Goal: Communication & Community: Answer question/provide support

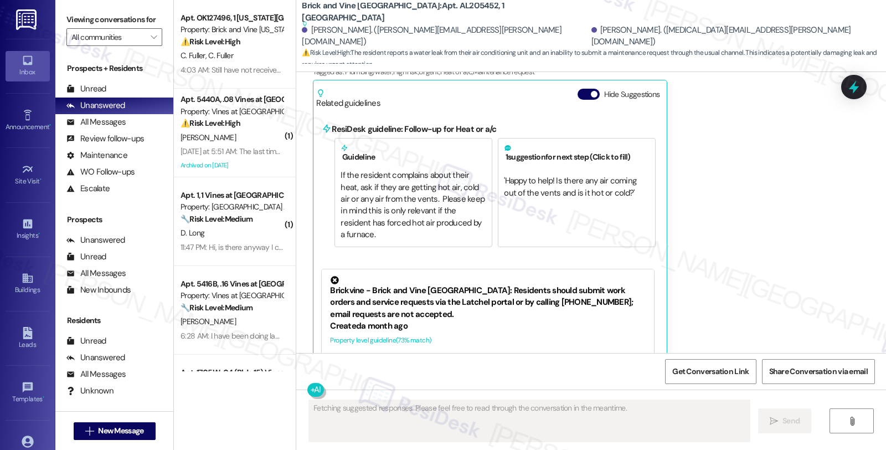
scroll to position [3004, 0]
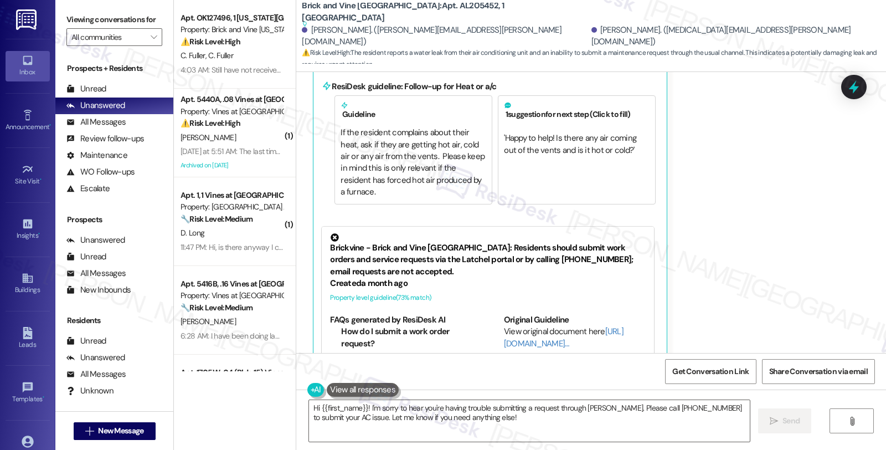
click at [729, 270] on div "Received via SMS Allison Odom Question Neutral 10:05 PM Our air conditioning is…" at bounding box center [591, 177] width 590 height 472
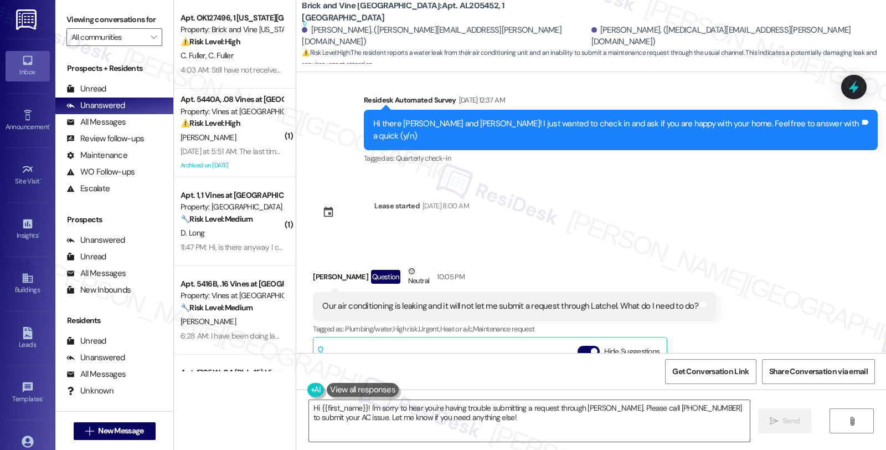
scroll to position [2697, 0]
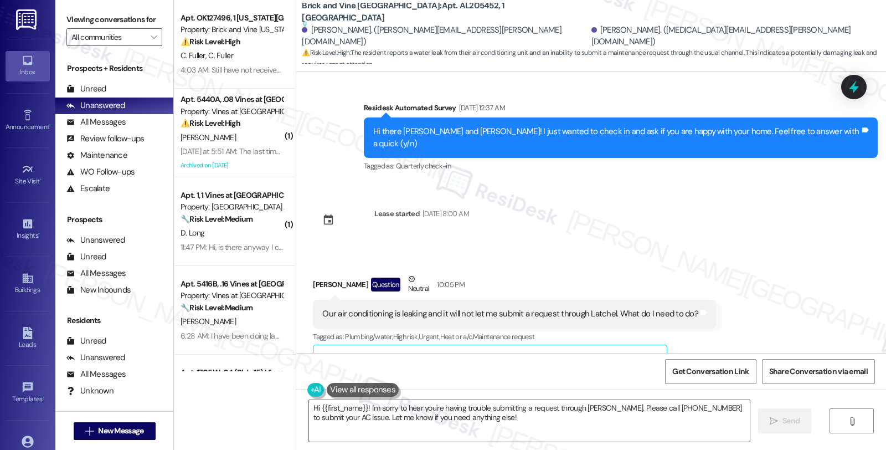
click at [313, 273] on div "Allison Odom Question Neutral 10:05 PM" at bounding box center [514, 286] width 403 height 27
copy div "Allison"
click at [313, 406] on textarea "Hi {{first_name}}! I'm sorry to hear you're having trouble submitting a request…" at bounding box center [529, 421] width 441 height 42
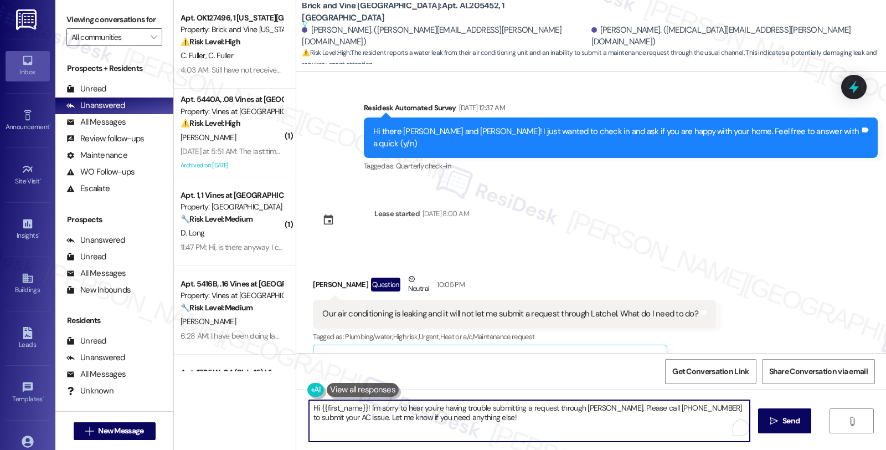
paste textarea "Allison"
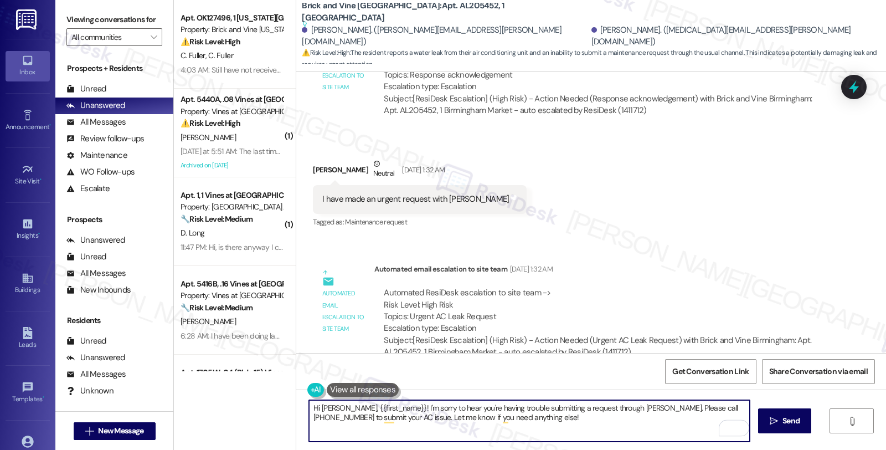
scroll to position [2327, 0]
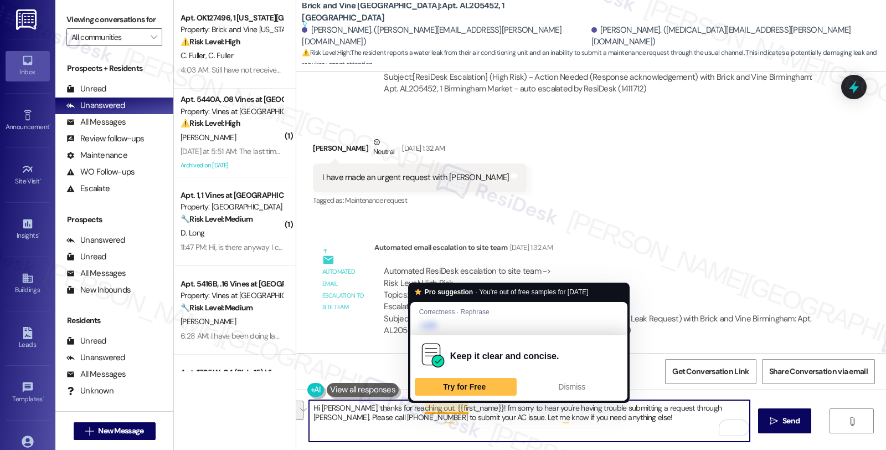
click at [463, 404] on textarea "Hi Allison, thanks for reaching out. {{first_name}}! I'm sorry to hear you're h…" at bounding box center [529, 421] width 441 height 42
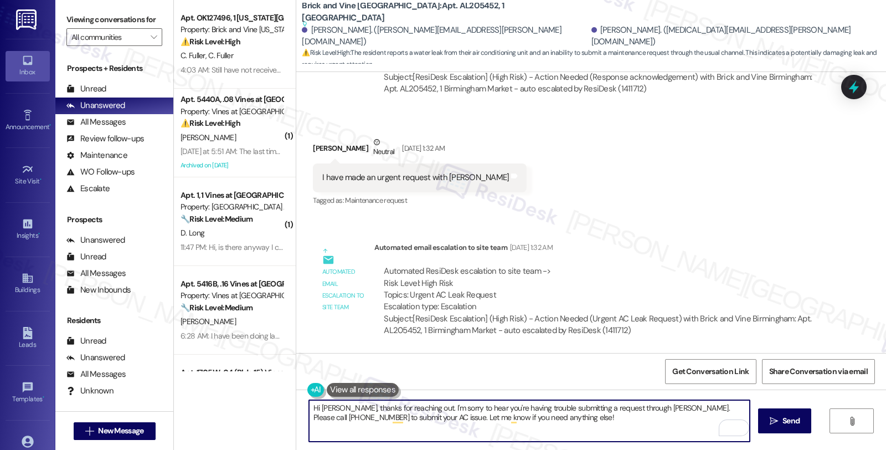
click at [671, 418] on textarea "Hi Allison, thanks for reaching out. I'm sorry to hear you're having trouble su…" at bounding box center [529, 421] width 441 height 42
drag, startPoint x: 657, startPoint y: 408, endPoint x: 670, endPoint y: 416, distance: 15.5
click at [670, 416] on textarea "Hi Allison, thanks for reaching out. I'm sorry to hear you're having trouble su…" at bounding box center [529, 421] width 441 height 42
click at [478, 424] on textarea "Hi Allison, thanks for reaching out. I'm sorry to hear you're having trouble su…" at bounding box center [529, 421] width 441 height 42
click at [486, 416] on textarea "Hi Allison, thanks for reaching out. I'm sorry to hear you're having trouble su…" at bounding box center [529, 421] width 441 height 42
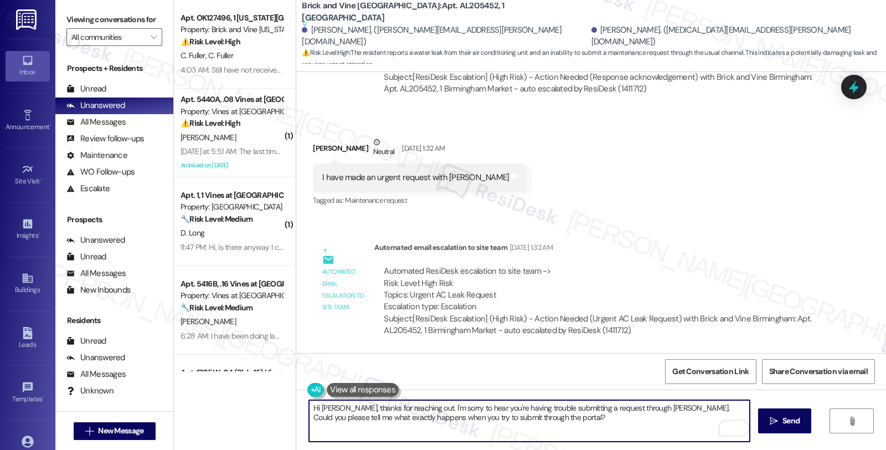
click at [486, 416] on textarea "Hi Allison, thanks for reaching out. I'm sorry to hear you're having trouble su…" at bounding box center [529, 421] width 441 height 42
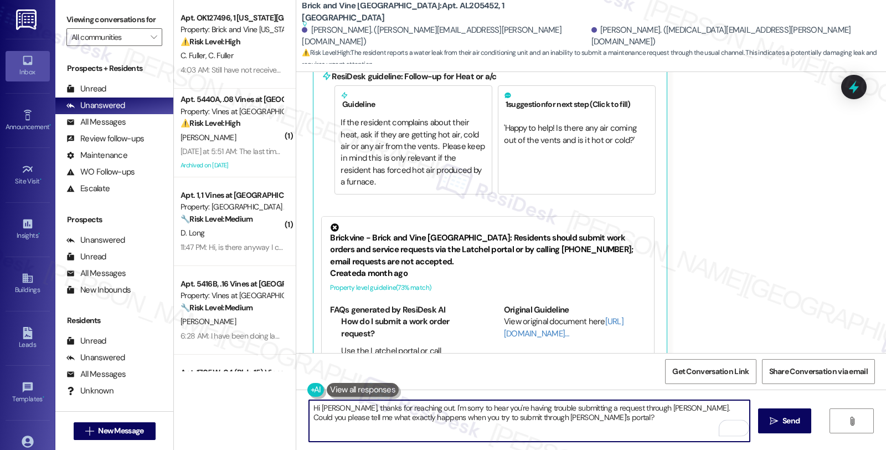
scroll to position [2881, 0]
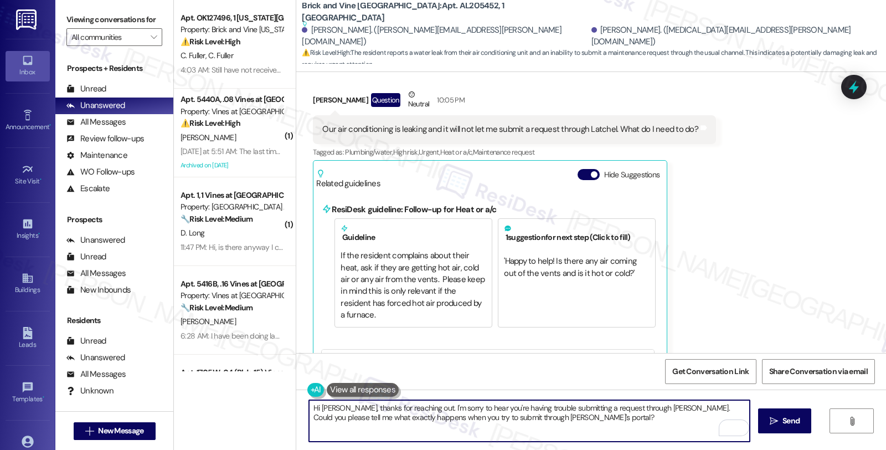
click at [588, 417] on textarea "Hi Allison, thanks for reaching out. I'm sorry to hear you're having trouble su…" at bounding box center [529, 421] width 441 height 42
type textarea "Hi Allison, thanks for reaching out. I'm sorry to hear you're having trouble su…"
drag, startPoint x: 672, startPoint y: 421, endPoint x: 678, endPoint y: 423, distance: 7.0
click at [672, 420] on textarea "Hi Allison, thanks for reaching out. I'm sorry to hear you're having trouble su…" at bounding box center [529, 421] width 441 height 42
click at [787, 424] on span "Send" at bounding box center [790, 421] width 17 height 12
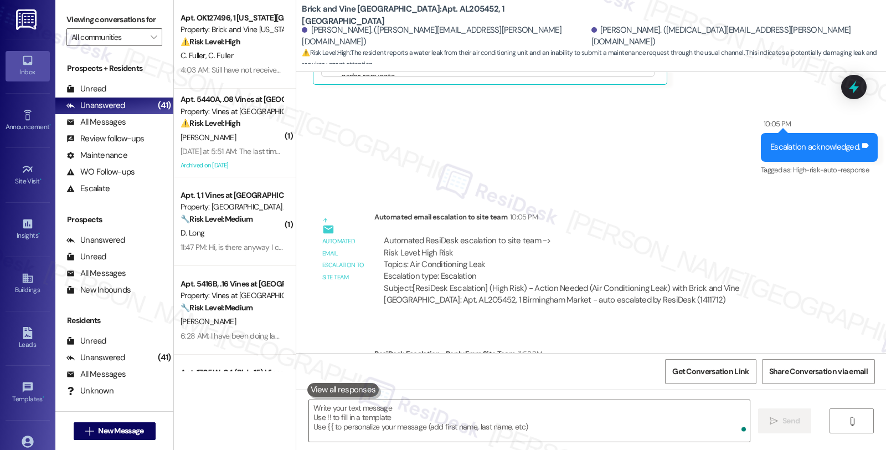
scroll to position [3282, 0]
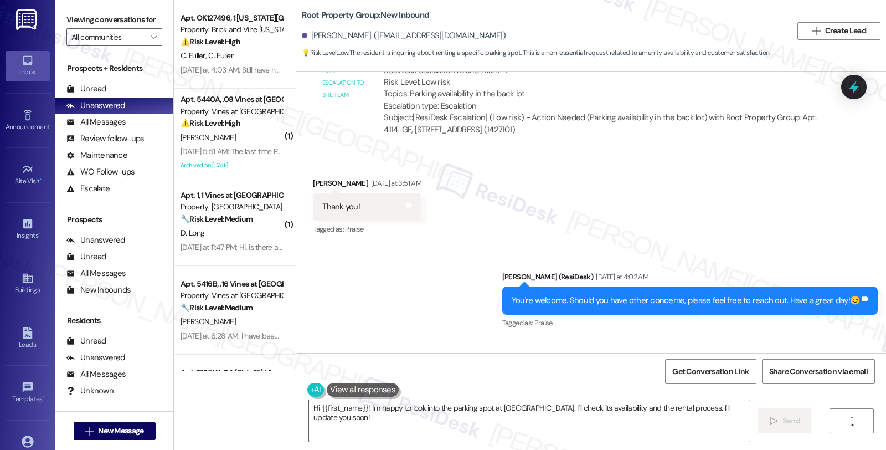
scroll to position [560, 0]
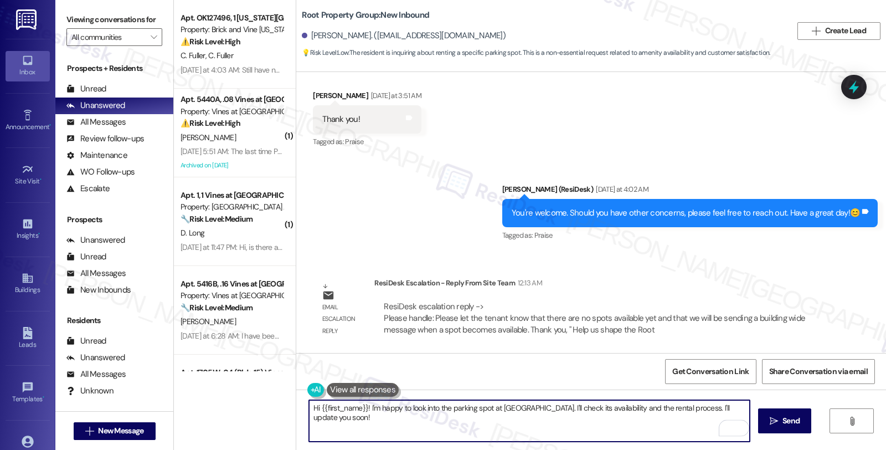
drag, startPoint x: 361, startPoint y: 408, endPoint x: 735, endPoint y: 406, distance: 374.3
click at [735, 406] on textarea "Hi {{first_name}}! I'm happy to look into the parking spot at [GEOGRAPHIC_DATA]…" at bounding box center [529, 421] width 441 height 42
paste textarea "Please let the tenant know that there are no spots available yet and that we wi…"
click at [456, 405] on textarea "Hi {{first_name}}. I hope your day is going well. Please let the tenant know th…" at bounding box center [529, 421] width 441 height 42
click at [651, 408] on textarea "Hi {{first_name}}. I hope your day is going well. I'd like to give you an updat…" at bounding box center [529, 421] width 441 height 42
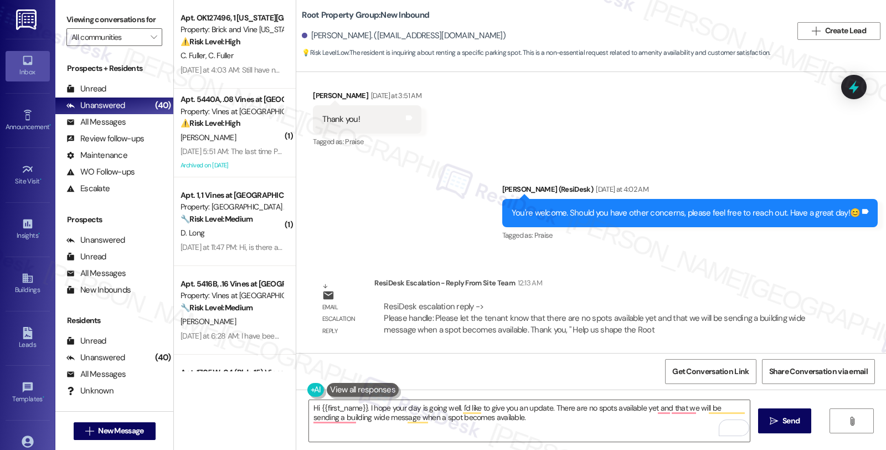
click at [742, 261] on div "Survey, sent via SMS Residesk Automated Survey Jul 25, 2025 at 12:26 AM Hi Ayrn…" at bounding box center [591, 212] width 590 height 281
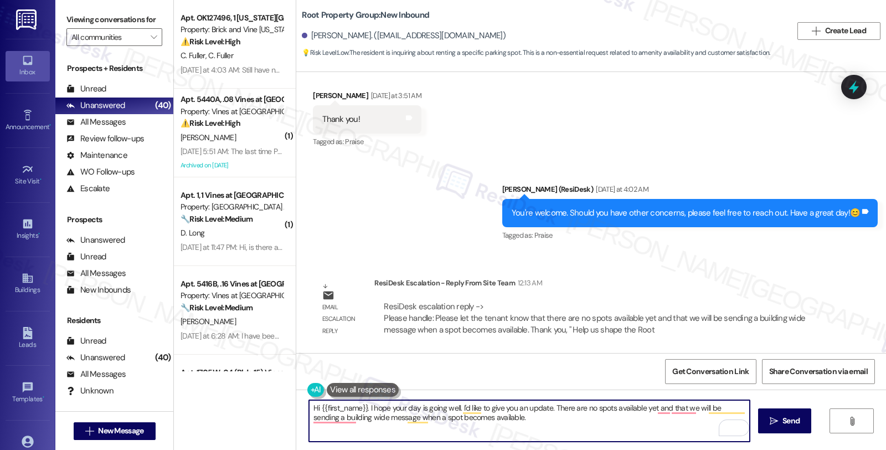
click at [550, 406] on textarea "Hi {{first_name}}. I hope your day is going well. I'd like to give you an updat…" at bounding box center [529, 421] width 441 height 42
click at [544, 409] on textarea "Hi {{first_name}}. I hope your day is going well. I'd like to give you an updat…" at bounding box center [529, 421] width 441 height 42
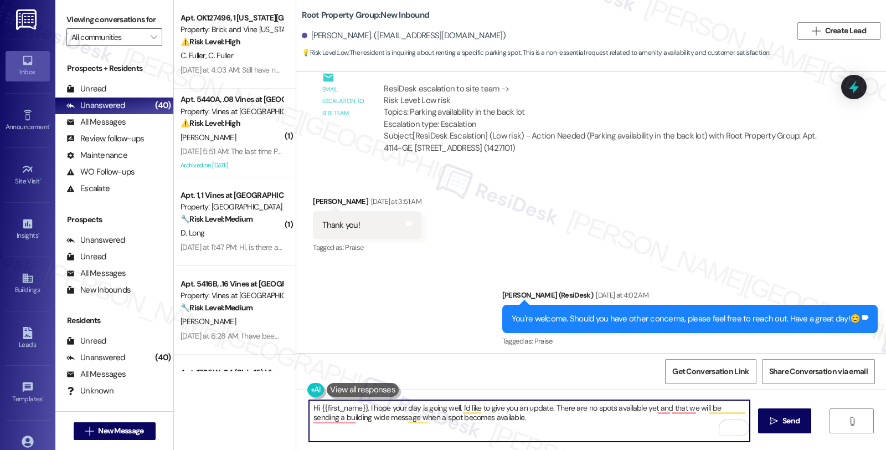
scroll to position [437, 0]
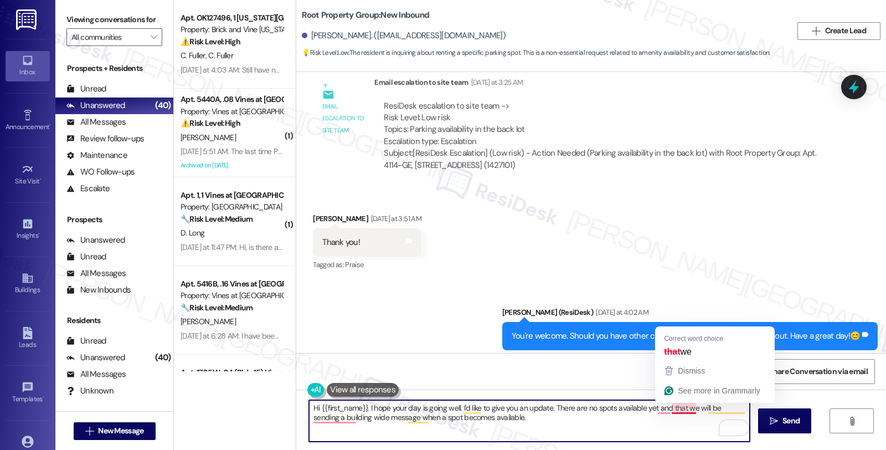
click at [665, 409] on textarea "Hi {{first_name}}. I hope your day is going well. I'd like to give you an updat…" at bounding box center [529, 421] width 441 height 42
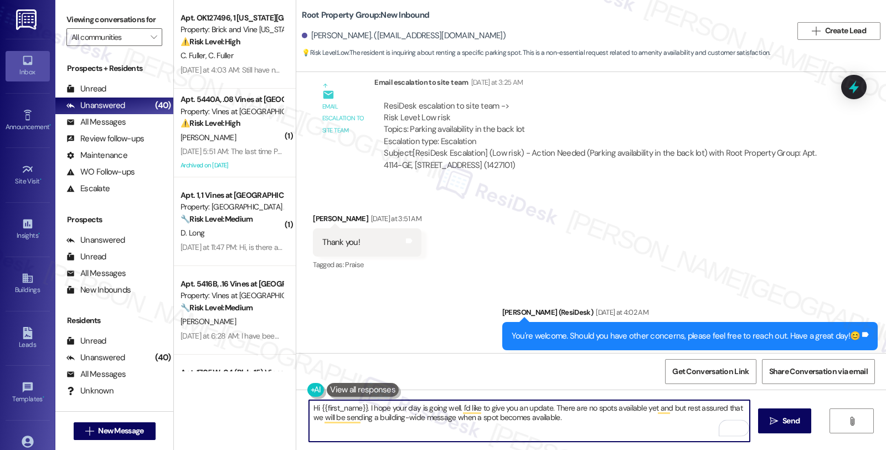
click at [558, 417] on textarea "Hi {{first_name}}. I hope your day is going well. I'd like to give you an updat…" at bounding box center [529, 421] width 441 height 42
click at [479, 417] on textarea "Hi {{first_name}}. I hope your day is going well. I'd like to give you an updat…" at bounding box center [529, 421] width 441 height 42
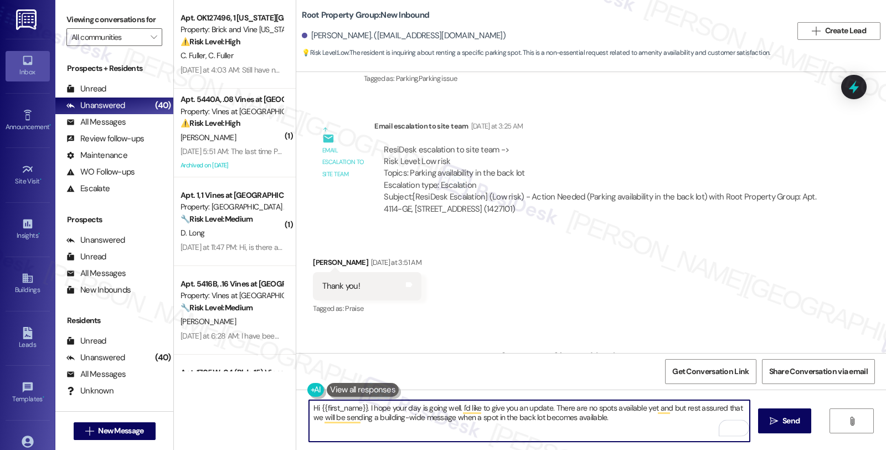
scroll to position [375, 0]
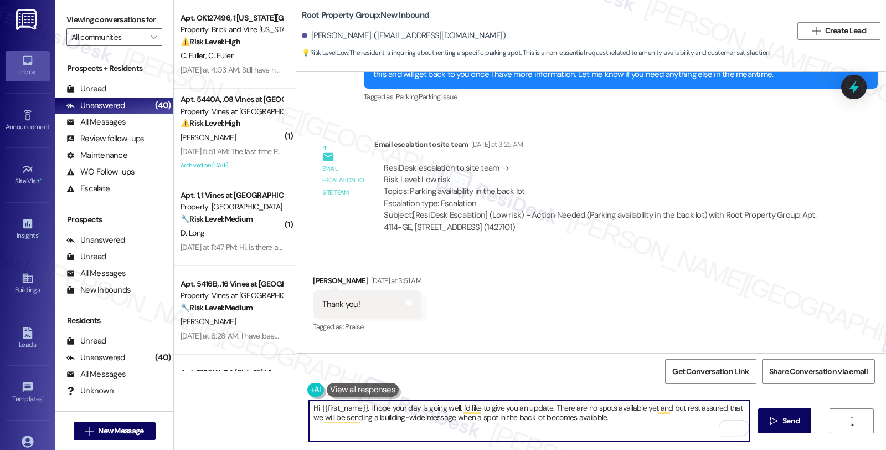
click at [611, 422] on textarea "Hi {{first_name}}. I hope your day is going well. I'd like to give you an updat…" at bounding box center [529, 421] width 441 height 42
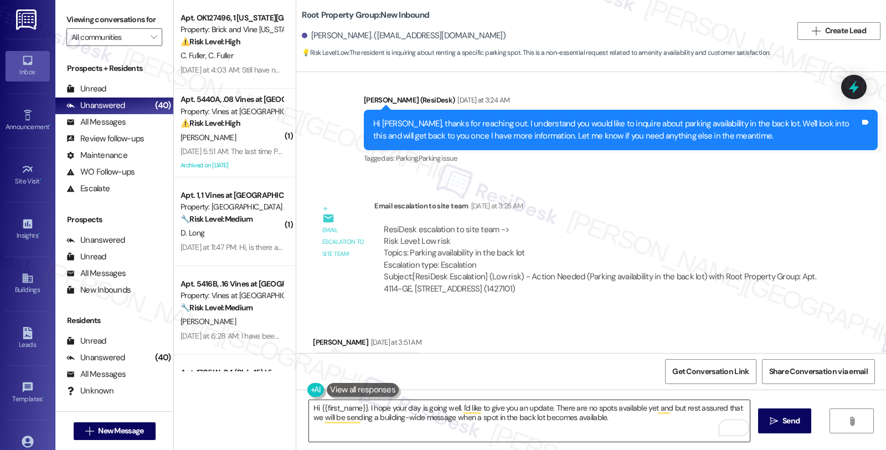
click at [450, 426] on textarea "Hi {{first_name}}. I hope your day is going well. I'd like to give you an updat…" at bounding box center [529, 421] width 441 height 42
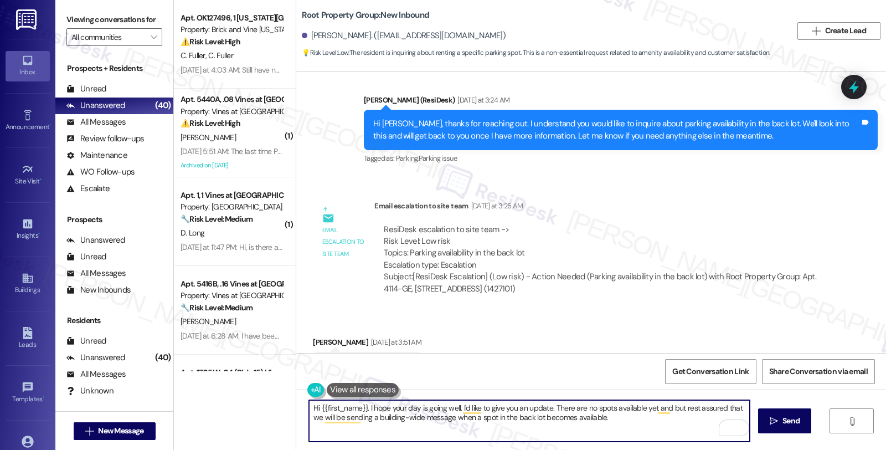
click at [626, 423] on textarea "Hi {{first_name}}. I hope your day is going well. I'd like to give you an updat…" at bounding box center [529, 421] width 441 height 42
paste textarea "Should you have other concerns, please feel free to reach out. Have a great day!"
click at [637, 421] on textarea "Hi {{first_name}}. I hope your day is going well. I'd like to give you an updat…" at bounding box center [529, 421] width 441 height 42
click at [438, 425] on textarea "Hi {{first_name}}. I hope your day is going well. I'd like to give you an updat…" at bounding box center [529, 421] width 441 height 42
paste textarea "I hope you’re having a great day! I wanted to give you an update—there are stil…"
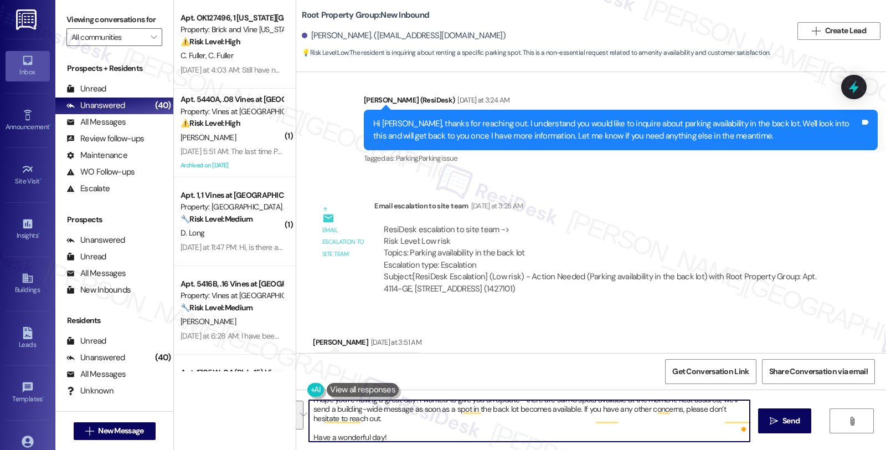
scroll to position [8, 0]
click at [420, 415] on textarea "I hope you’re having a great day! I wanted to give you an update—there are stil…" at bounding box center [529, 421] width 441 height 42
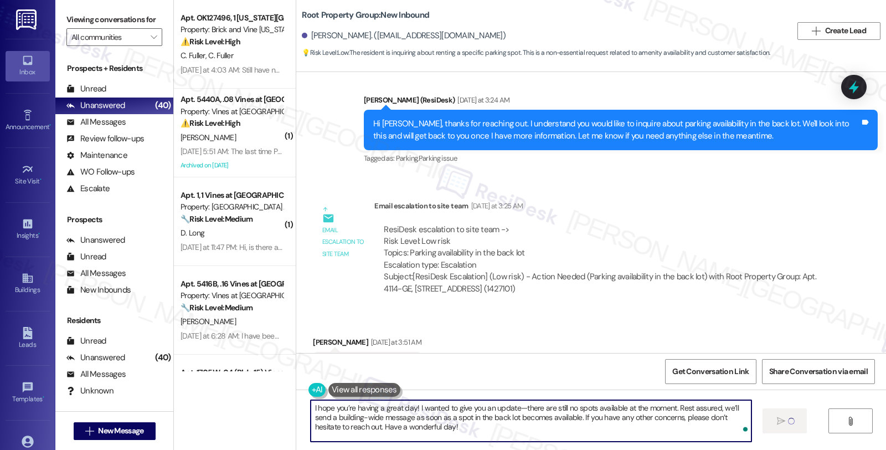
type textarea "I hope you’re having a great day! I wanted to give you an update—there are stil…"
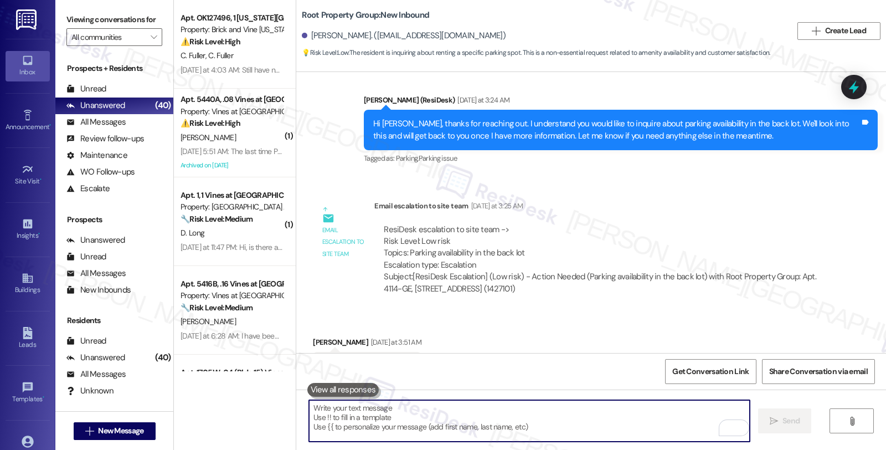
scroll to position [560, 0]
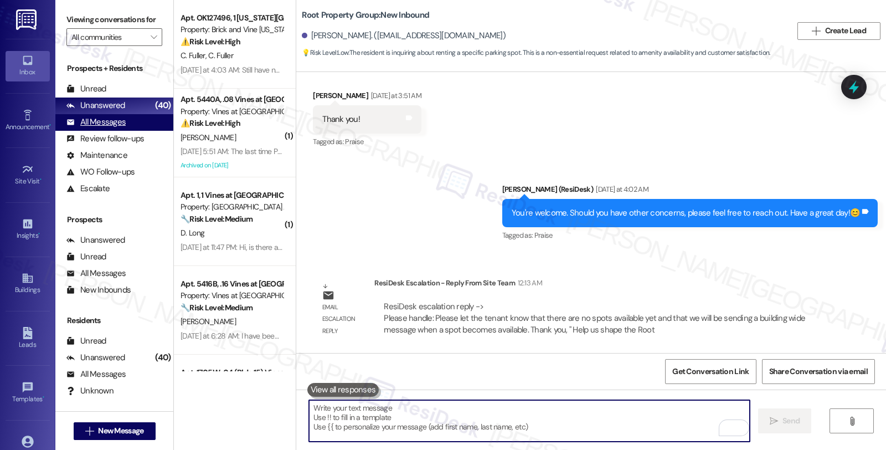
click at [124, 128] on div "All Messages" at bounding box center [95, 122] width 59 height 12
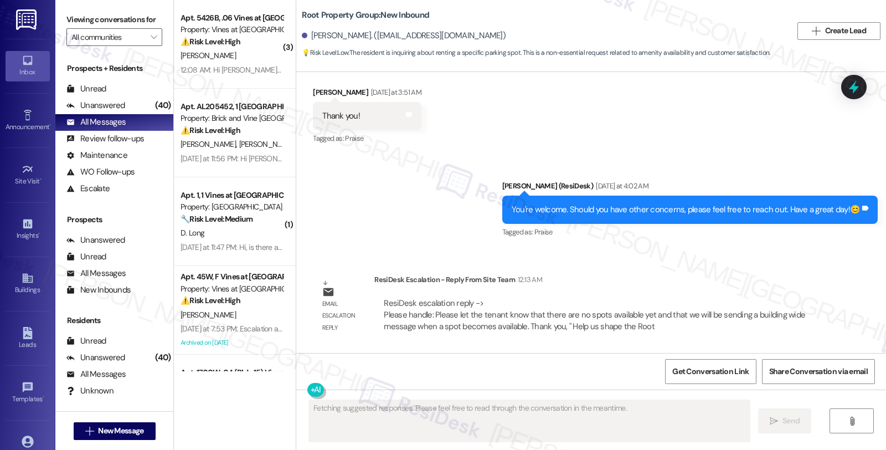
scroll to position [677, 0]
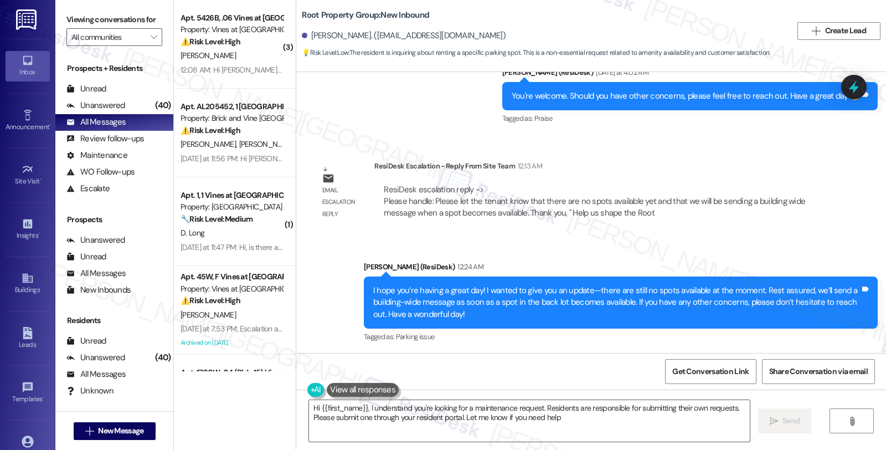
type textarea "Hi {{first_name}}, I understand you're looking for a maintenance request. Resid…"
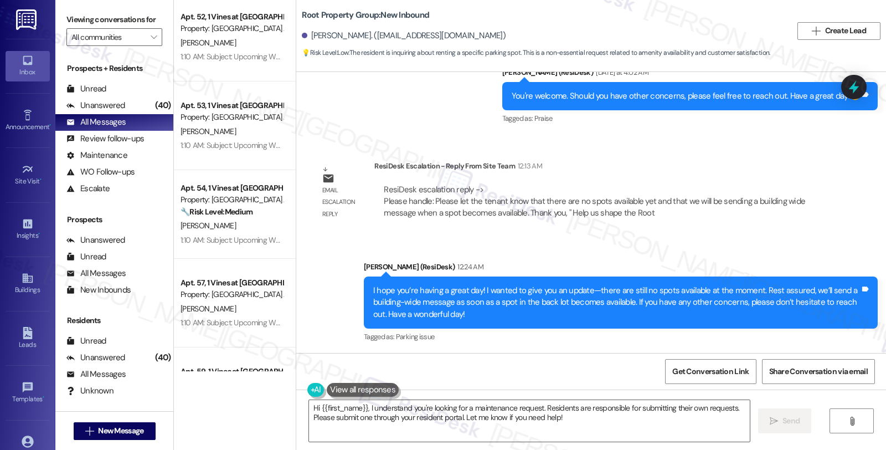
scroll to position [0, 0]
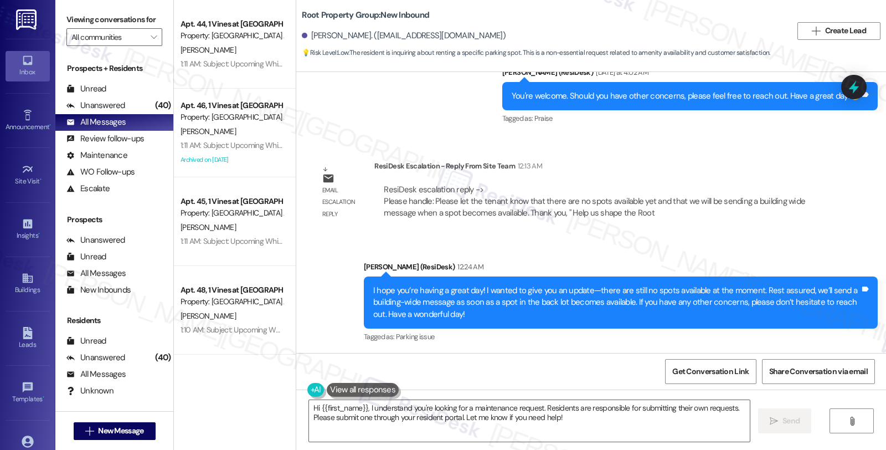
click at [267, 31] on div "Property: [GEOGRAPHIC_DATA] Apts" at bounding box center [232, 36] width 102 height 12
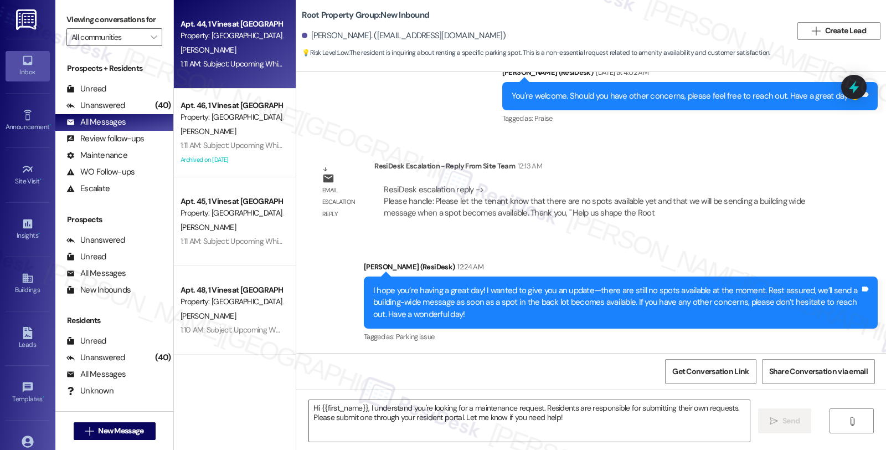
type textarea "Fetching suggested responses. Please feel free to read through the conversation…"
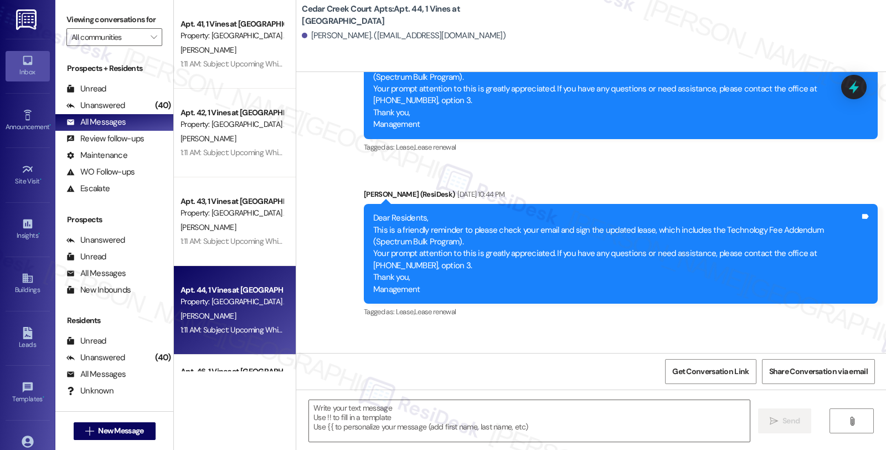
scroll to position [7019, 0]
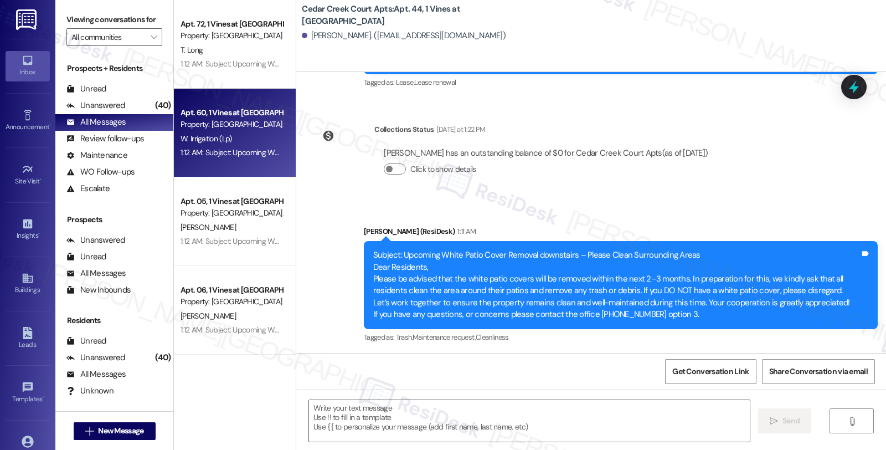
click at [225, 114] on div "Apt. 60, 1 Vines at Cedar Creek Court" at bounding box center [232, 113] width 102 height 12
type textarea "Fetching suggested responses. Please feel free to read through the conversation…"
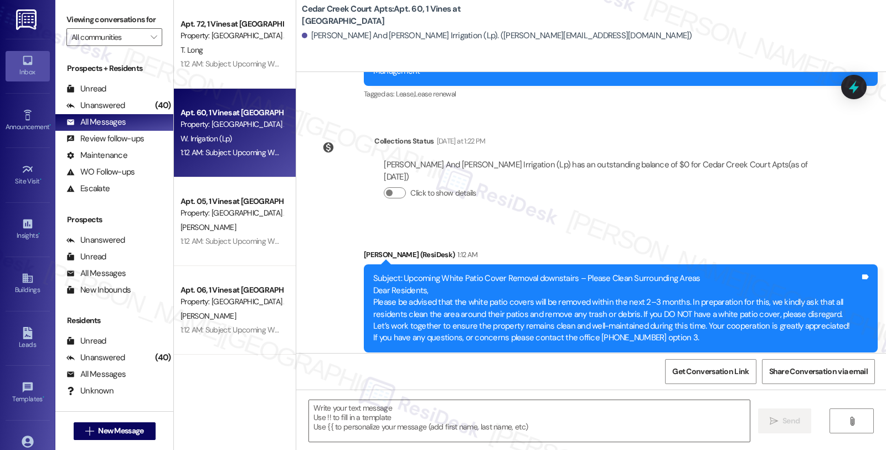
scroll to position [3476, 0]
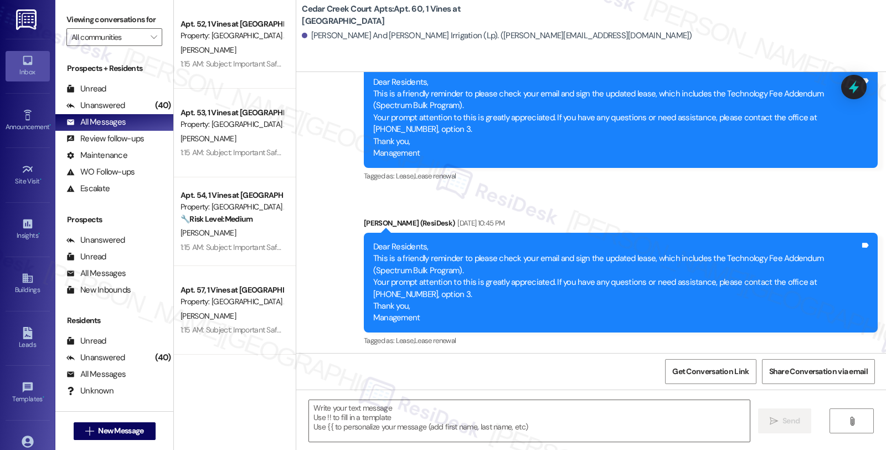
click at [241, 50] on div "L. Degraffenried" at bounding box center [231, 50] width 105 height 14
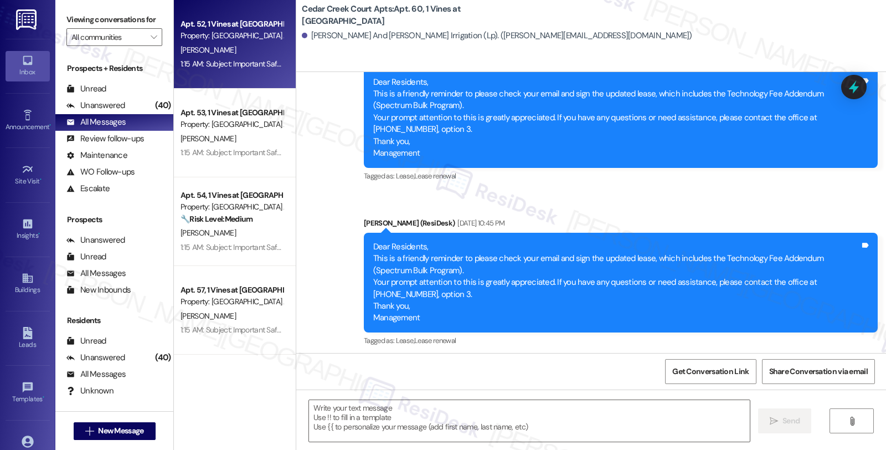
type textarea "Fetching suggested responses. Please feel free to read through the conversation…"
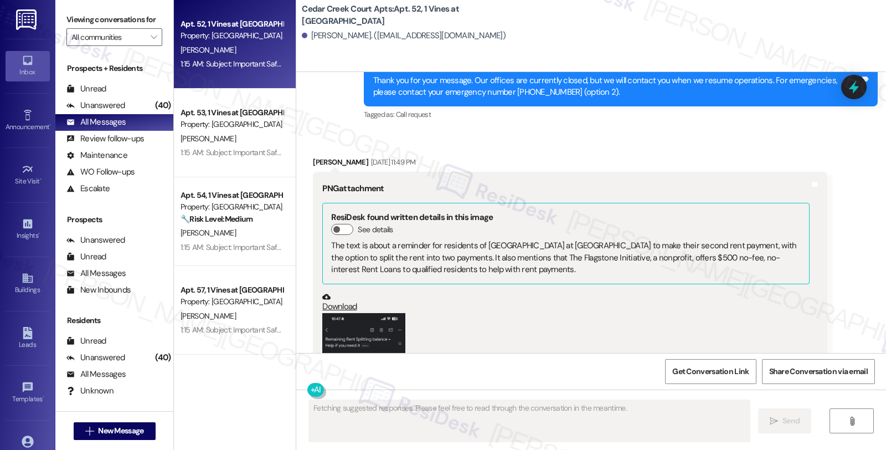
scroll to position [5754, 0]
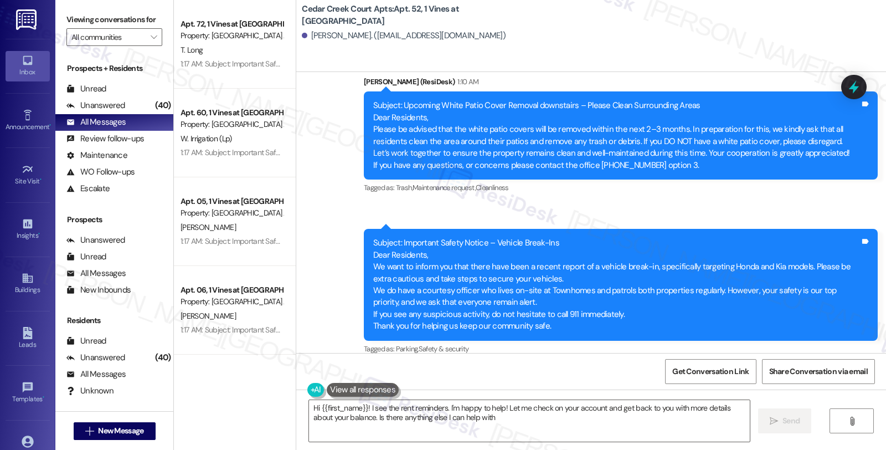
type textarea "Hi {{first_name}}! I see the rent reminders. I'm happy to help! Let me check on…"
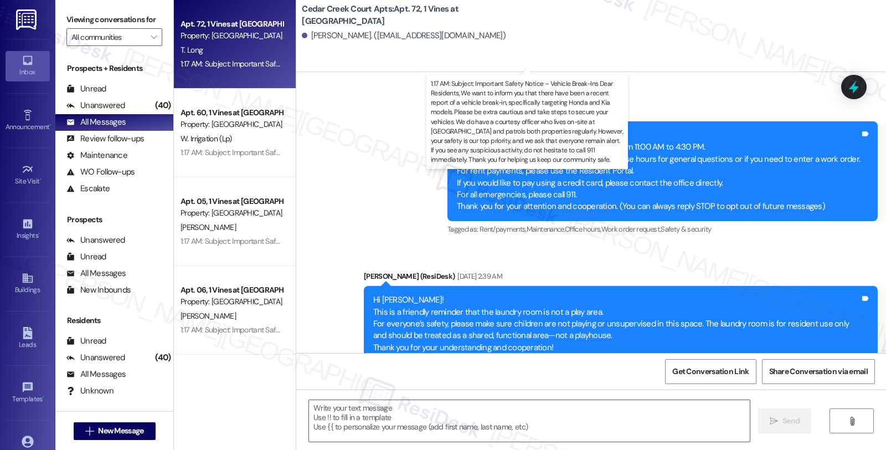
type textarea "Fetching suggested responses. Please feel free to read through the conversation…"
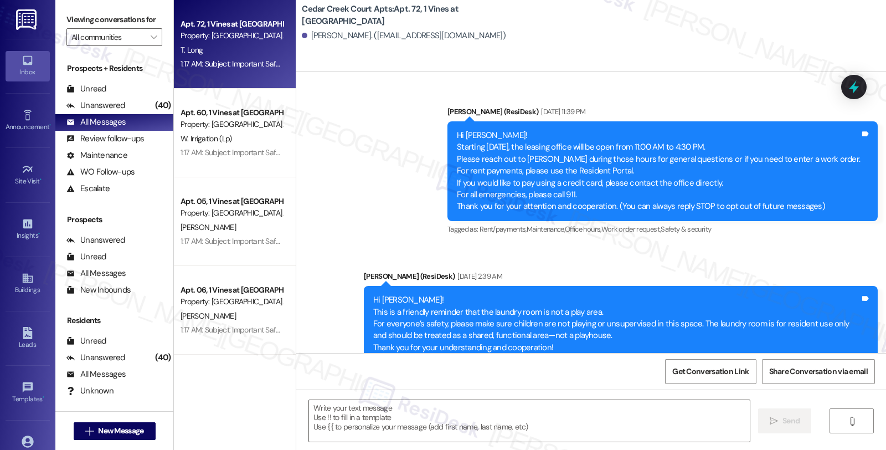
click at [746, 41] on div "Terrien Long. (city2cityal@gmail.com)" at bounding box center [594, 36] width 584 height 22
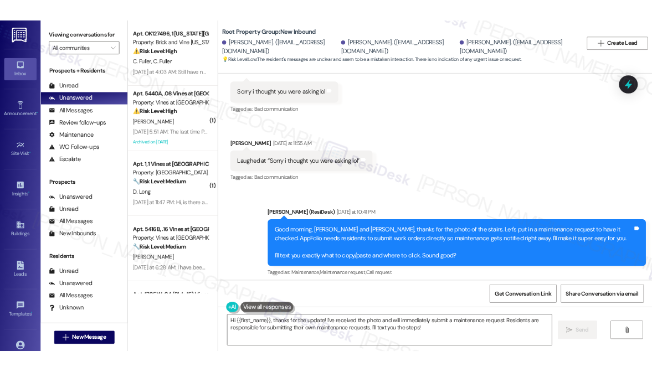
scroll to position [1656, 0]
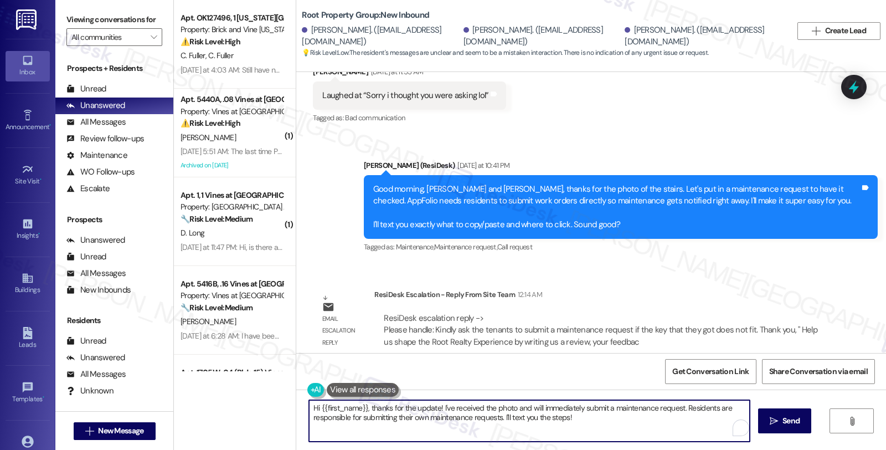
drag, startPoint x: 362, startPoint y: 409, endPoint x: 582, endPoint y: 422, distance: 220.8
click at [582, 422] on textarea "Hi {{first_name}}, thanks for the update! I've received the photo and will imme…" at bounding box center [529, 421] width 441 height 42
click at [410, 420] on textarea "Hi {{first_name}}, I'd like to give you an" at bounding box center [529, 421] width 441 height 42
drag, startPoint x: 362, startPoint y: 406, endPoint x: 259, endPoint y: 406, distance: 103.0
click at [259, 406] on div "Apt. OK127496, 1 Oklahoma City Market Property: Brick and Vine Oklahoma City ⚠️…" at bounding box center [530, 225] width 712 height 450
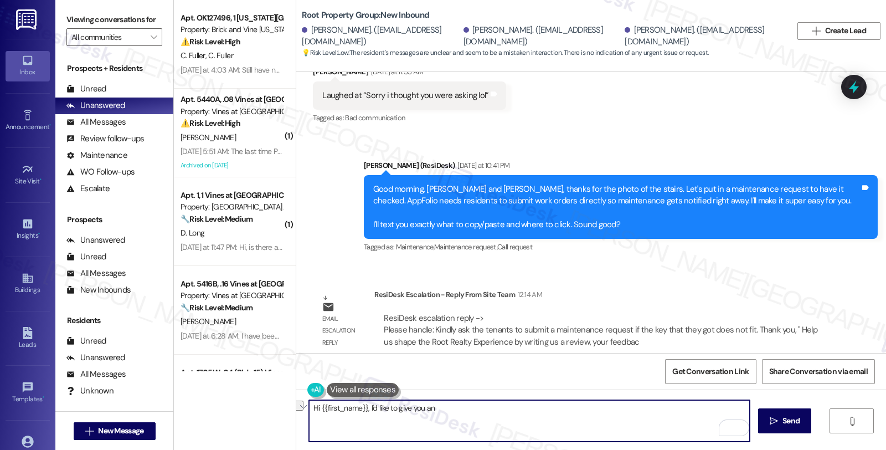
click at [478, 406] on textarea "Hi {{first_name}}, I'd like to give you an" at bounding box center [529, 421] width 441 height 42
drag, startPoint x: 363, startPoint y: 407, endPoint x: 305, endPoint y: 407, distance: 58.1
click at [305, 407] on div "Hi {{first_name}}, I'd like to give you an  Send " at bounding box center [591, 430] width 590 height 83
click at [390, 410] on textarea "I'd like to give you an" at bounding box center [529, 421] width 441 height 42
paste textarea "Kindly ask the tenants to submit a maintenance request if the key that they got…"
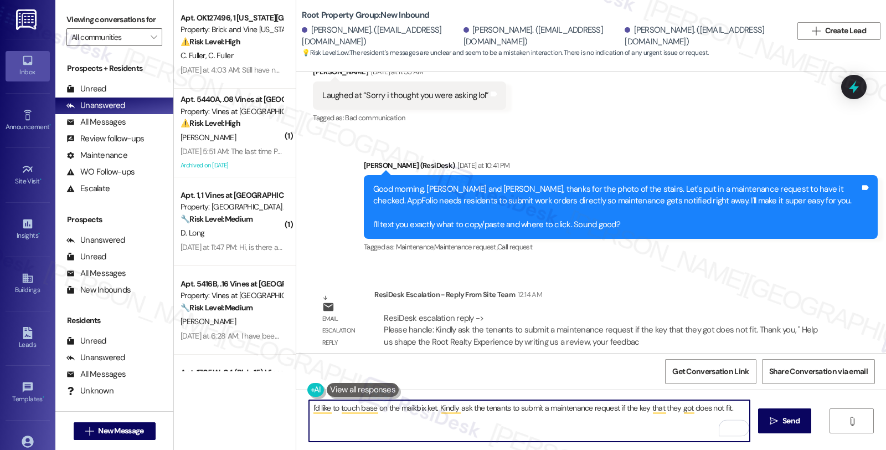
click at [411, 408] on textarea "I'd like to touch base on the maikbix ket. Kindly ask the tenants to submit a m…" at bounding box center [529, 421] width 441 height 42
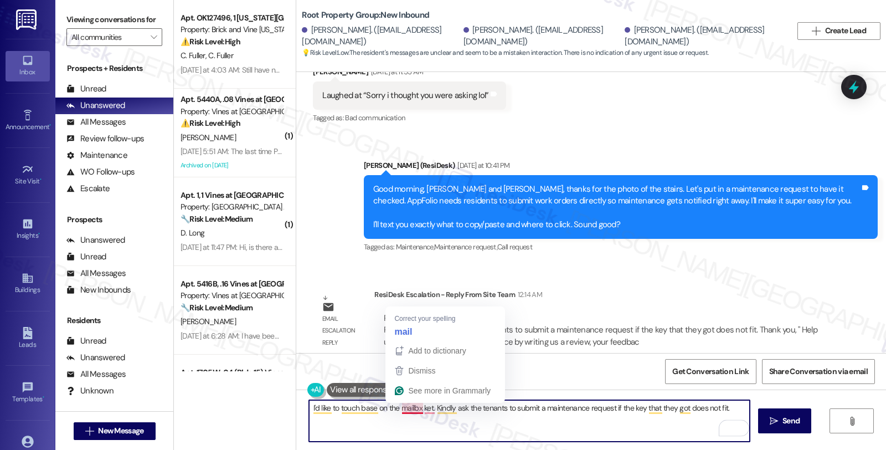
click at [408, 410] on textarea "I'd like to touch base on the mailbx ket. Kindly ask the tenants to submit a ma…" at bounding box center [529, 421] width 441 height 42
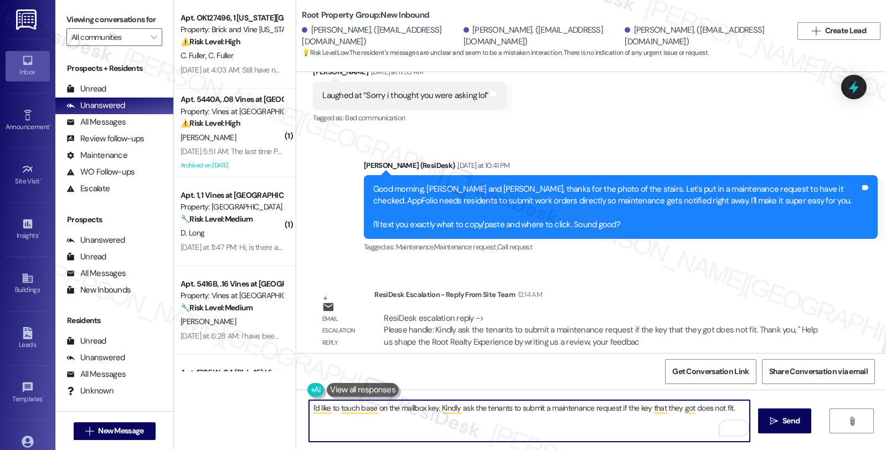
click at [456, 406] on textarea "I'd like to touch base on the mailbox key. Kindly ask the tenants to submit a m…" at bounding box center [529, 421] width 441 height 42
click at [504, 410] on textarea "I'd like to touch base on the mailbox key. Kindly ask the tenants to submit a m…" at bounding box center [529, 421] width 441 height 42
click at [555, 406] on textarea "I'd like to touch base on the mailbox key. Kindly submit a maintenance request …" at bounding box center [529, 421] width 441 height 42
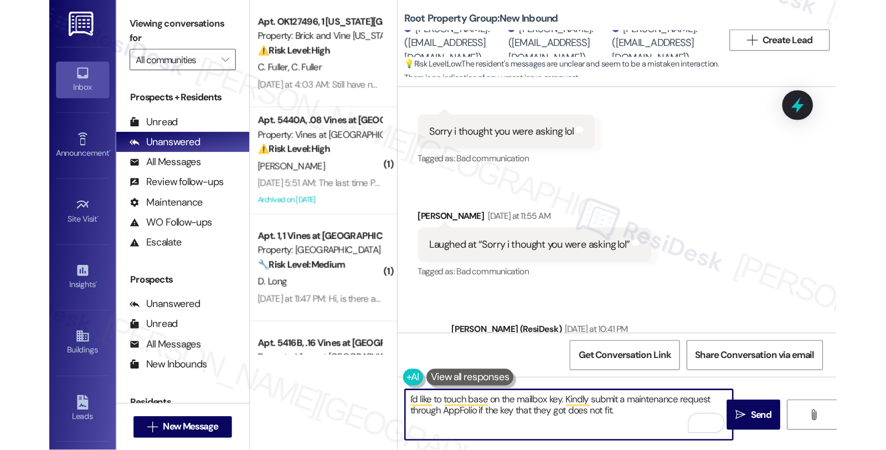
scroll to position [1762, 0]
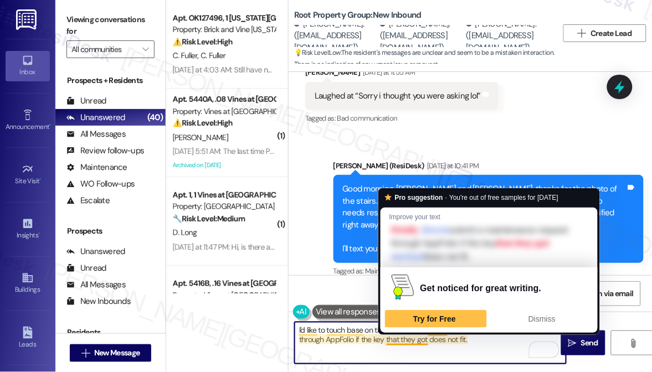
click at [389, 341] on textarea "I'd like to touch base on the mailbox key. Kindly submit a maintenance request …" at bounding box center [430, 343] width 271 height 42
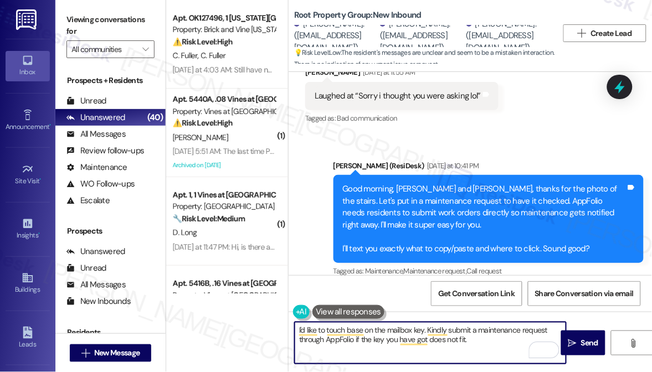
click at [483, 335] on textarea "I'd like to touch base on the mailbox key. Kindly submit a maintenance request …" at bounding box center [430, 343] width 271 height 42
click at [486, 343] on textarea "I'd like to touch base on the mailbox key. Kindly submit a maintenance request …" at bounding box center [430, 343] width 271 height 42
click at [409, 340] on textarea "I'd like to touch base on the mailbox key. Kindly submit a maintenance request …" at bounding box center [430, 343] width 271 height 42
click at [460, 340] on textarea "I'd like to touch base on the mailbox key. Kindly submit a maintenance request …" at bounding box center [430, 343] width 271 height 42
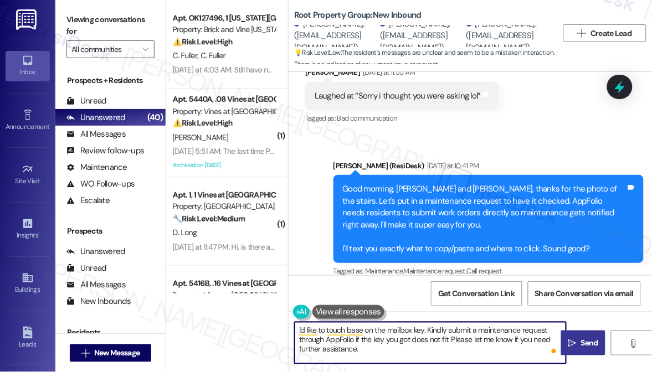
type textarea "I'd like to touch base on the mailbox key. Kindly submit a maintenance request …"
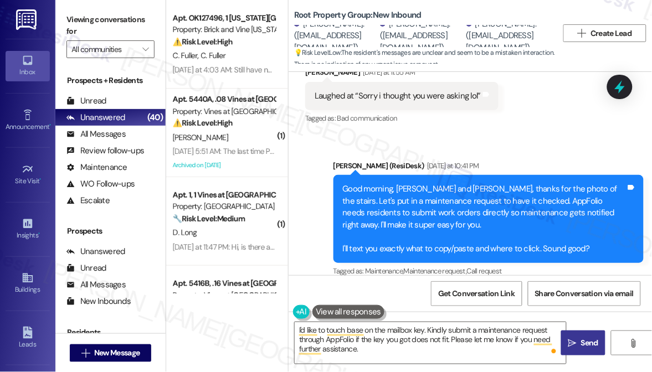
click at [580, 339] on span "Send" at bounding box center [590, 343] width 22 height 12
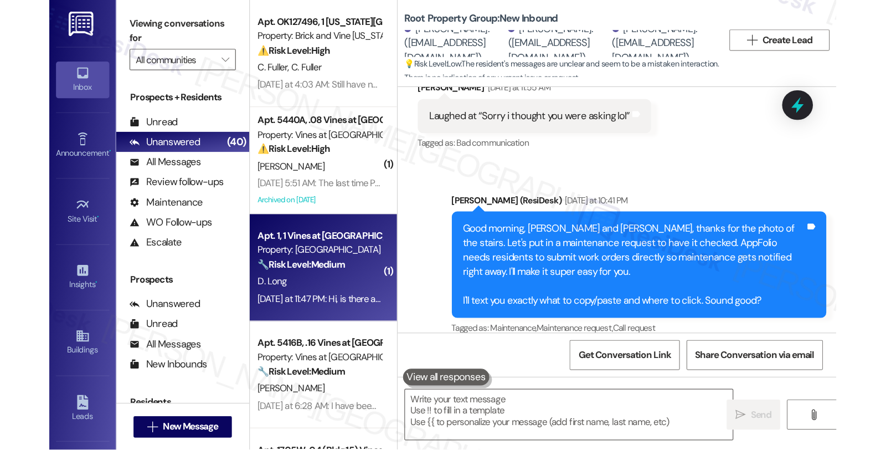
scroll to position [1656, 0]
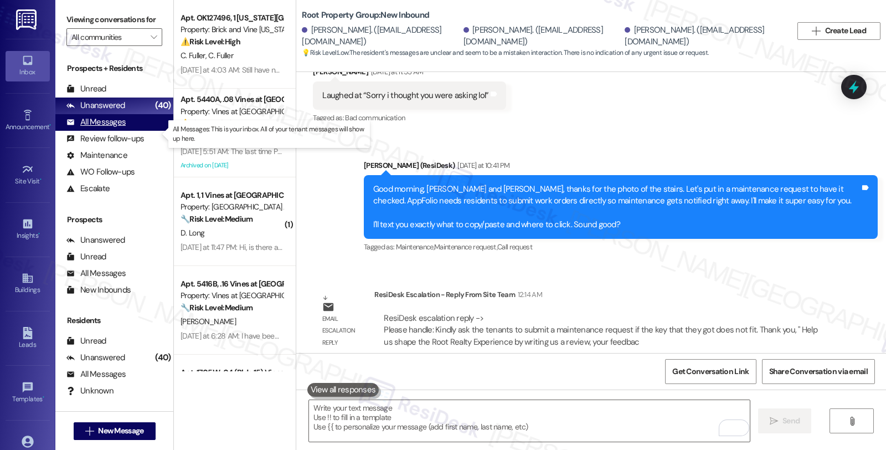
click at [101, 128] on div "All Messages" at bounding box center [95, 122] width 59 height 12
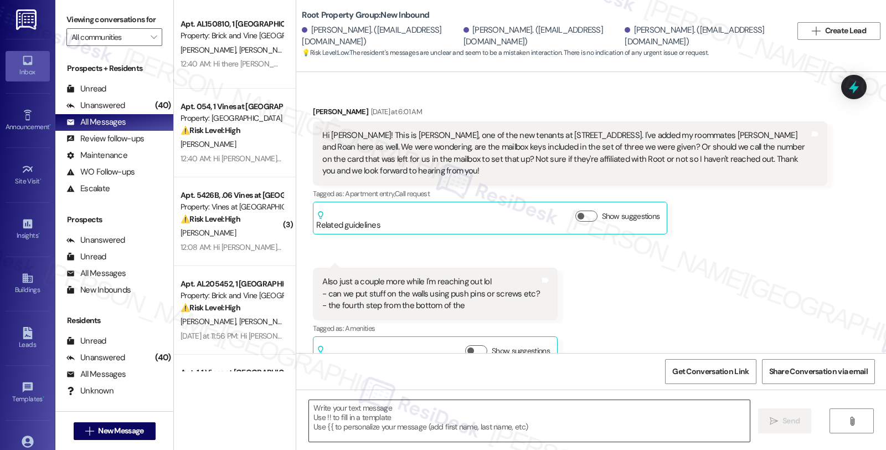
scroll to position [1761, 0]
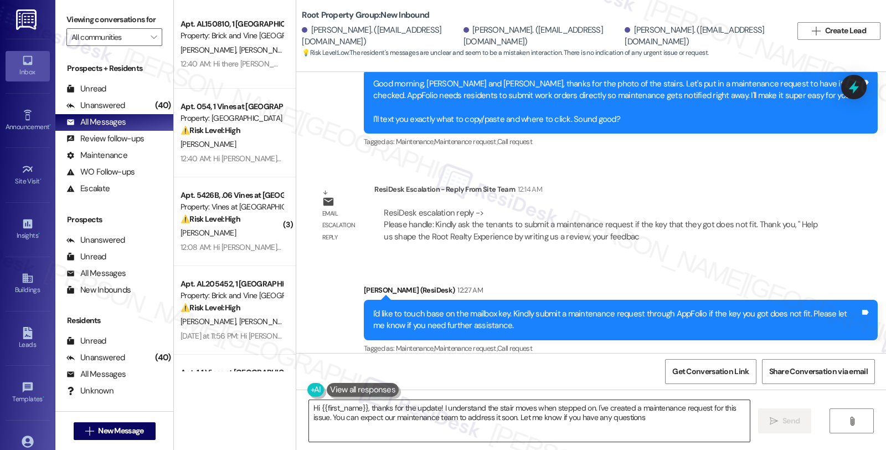
type textarea "Hi {{first_name}}, thanks for the update! I understand the stair moves when ste…"
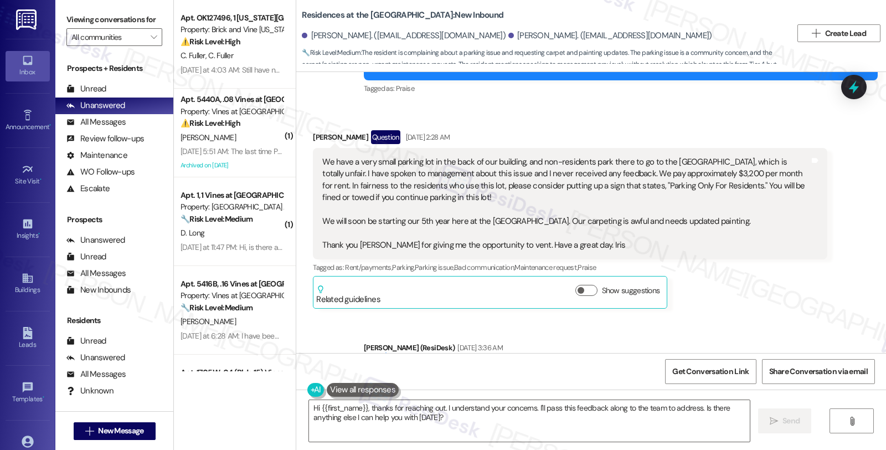
scroll to position [681, 0]
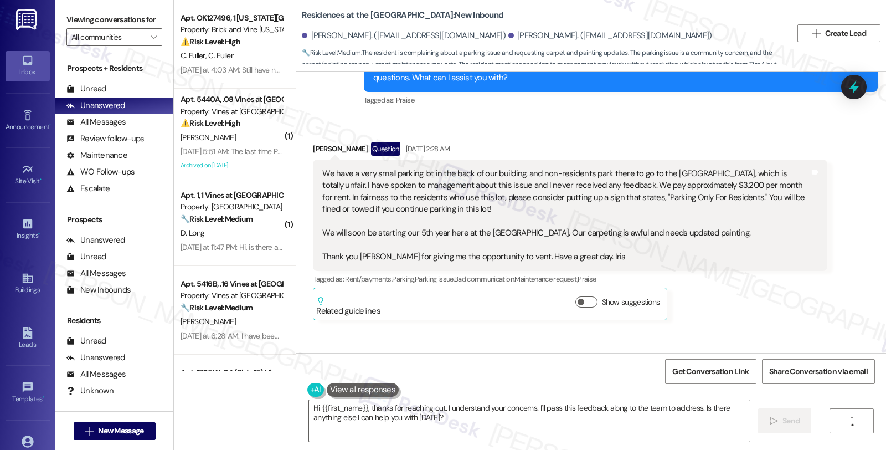
drag, startPoint x: 840, startPoint y: 228, endPoint x: 782, endPoint y: 229, distance: 57.6
click at [840, 228] on div "Received via SMS Iris Katz Question Aug 12, 2025 at 2:28 AM We have a very smal…" at bounding box center [591, 223] width 590 height 212
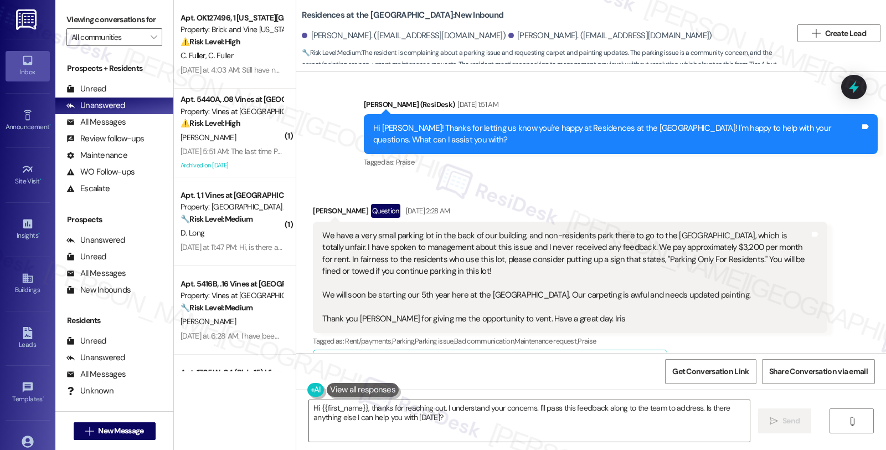
scroll to position [804, 0]
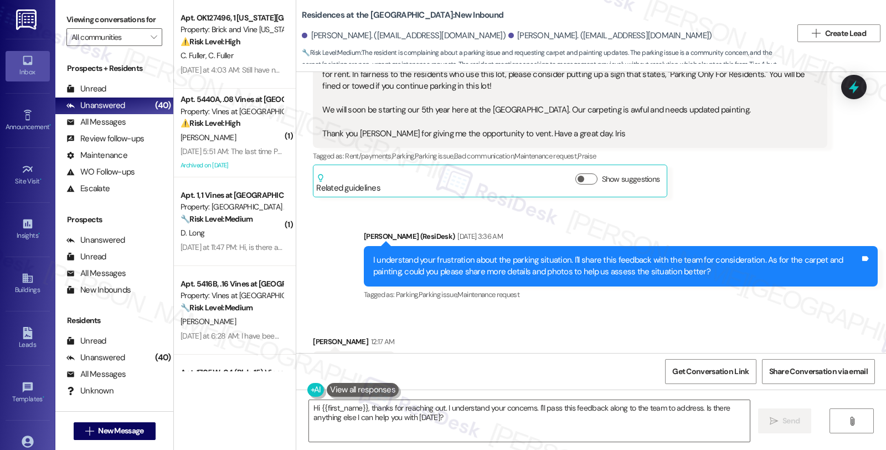
click at [767, 145] on div "Iris Katz Question Aug 12, 2025 at 2:28 AM We have a very small parking lot in …" at bounding box center [570, 108] width 514 height 178
click at [724, 311] on div "Received via SMS Iris Katz 12:17 AM I Tags and notes" at bounding box center [591, 349] width 590 height 77
click at [313, 336] on div "Iris Katz 12:17 AM" at bounding box center [353, 344] width 81 height 16
copy div "Iris"
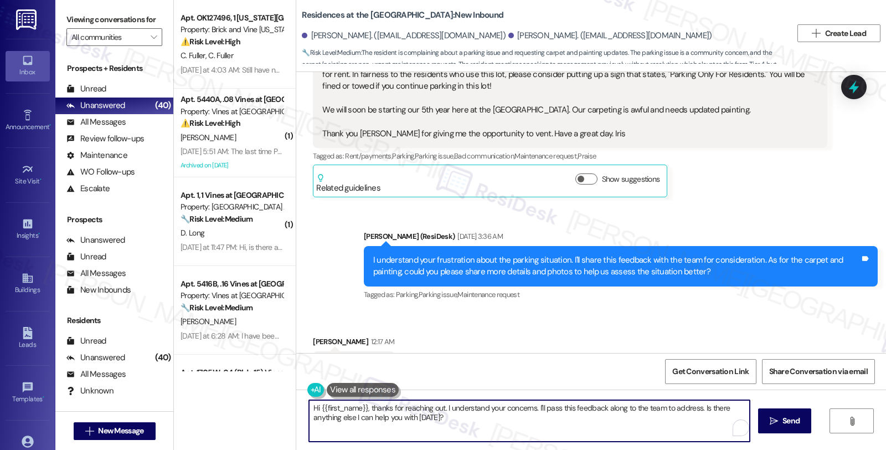
drag, startPoint x: 436, startPoint y: 421, endPoint x: 475, endPoint y: 428, distance: 38.9
click at [475, 428] on textarea "Hi {{first_name}}, thanks for reaching out. I understand your concerns. I'll pa…" at bounding box center [529, 421] width 441 height 42
paste textarea "Iris"
click at [440, 408] on textarea "Hi Iris, it's great to hear from you." at bounding box center [529, 421] width 441 height 42
click at [648, 408] on textarea "Hi Iris, it's great to hear from you. I'd like to touch base on your concerns a…" at bounding box center [529, 421] width 441 height 42
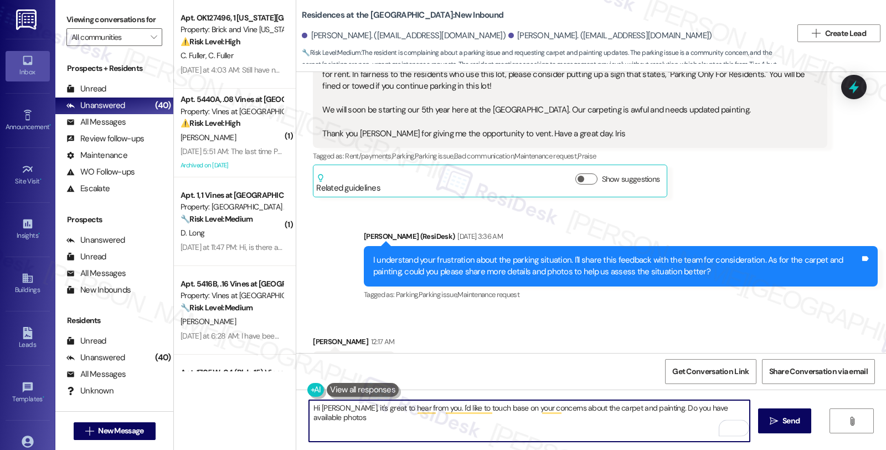
click at [731, 407] on textarea "Hi Iris, it's great to hear from you. I'd like to touch base on your concerns a…" at bounding box center [529, 421] width 441 height 42
click at [471, 416] on textarea "Hi Iris, it's great to hear from you. I'd like to touch base on your concerns a…" at bounding box center [529, 421] width 441 height 42
click at [575, 421] on textarea "Hi Iris, it's great to hear from you. I'd like to touch base on your concerns a…" at bounding box center [529, 421] width 441 height 42
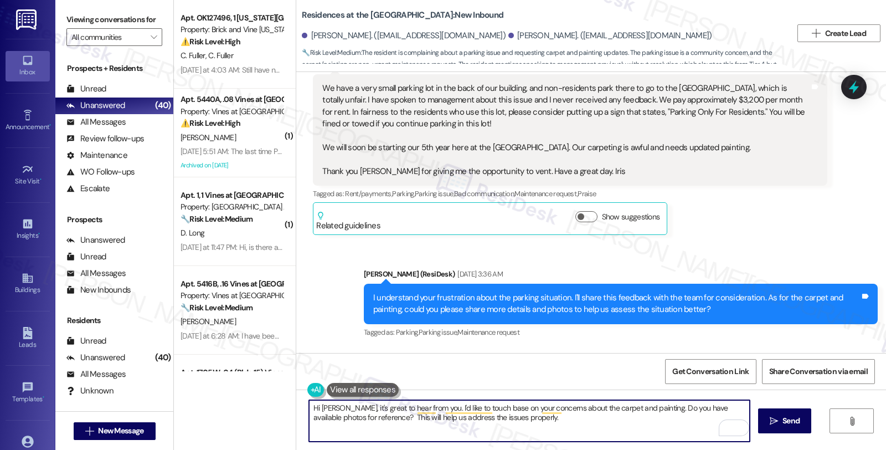
scroll to position [743, 0]
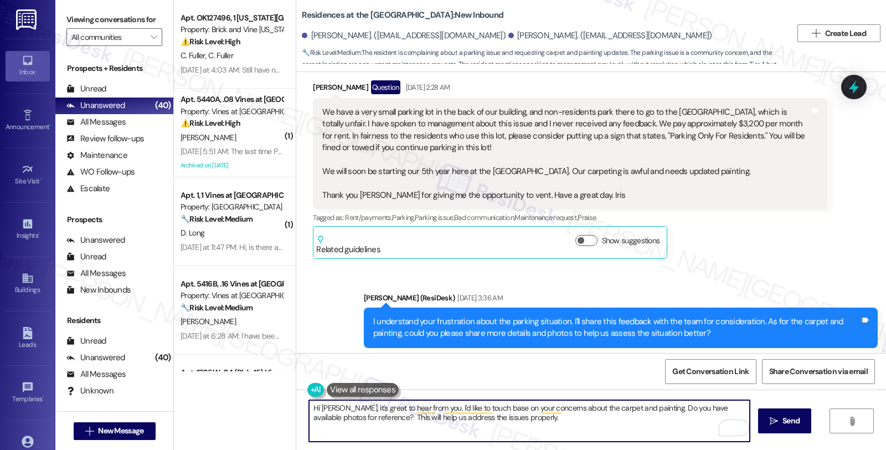
click at [516, 420] on textarea "Hi Iris, it's great to hear from you. I'd like to touch base on your concerns a…" at bounding box center [529, 421] width 441 height 42
type textarea "Hi Iris, it's great to hear from you. I'd like to touch base on your concerns a…"
click at [788, 418] on span "Send" at bounding box center [790, 421] width 17 height 12
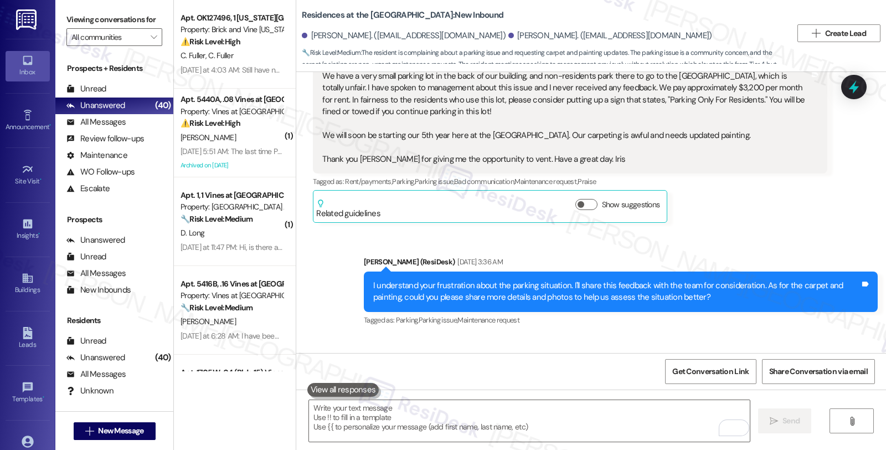
scroll to position [804, 0]
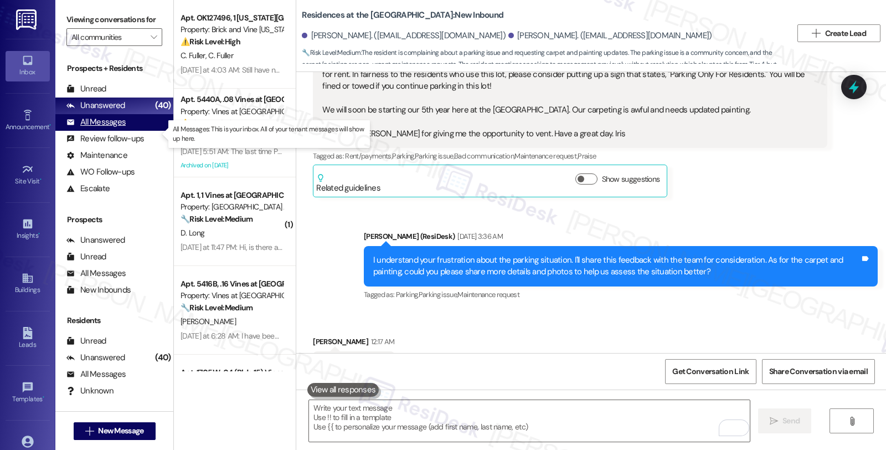
click at [117, 128] on div "All Messages" at bounding box center [95, 122] width 59 height 12
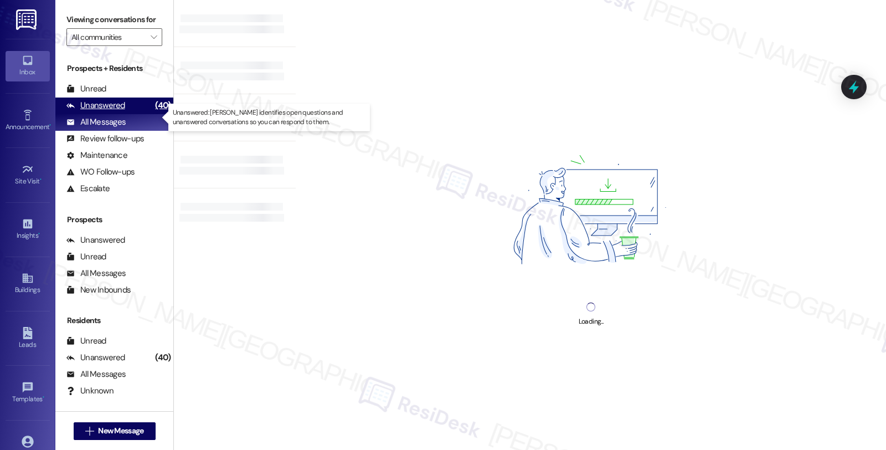
click at [118, 111] on div "Unanswered" at bounding box center [95, 106] width 59 height 12
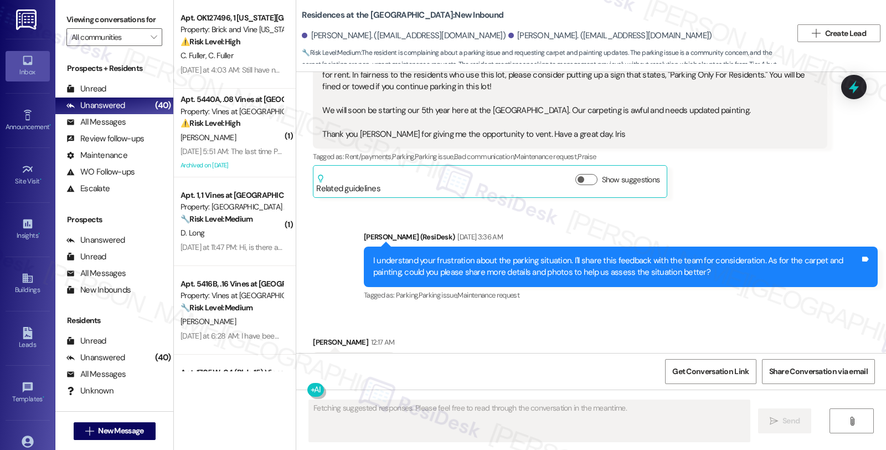
scroll to position [909, 0]
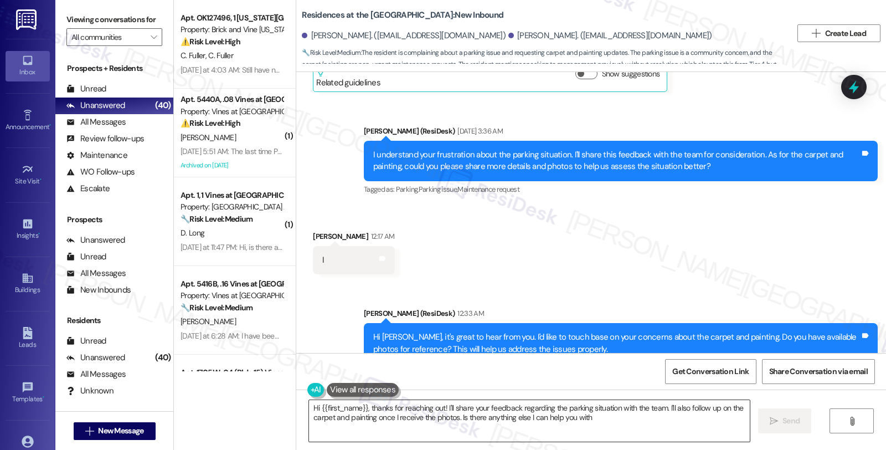
type textarea "Hi {{first_name}}, thanks for reaching out! I'll share your feedback regarding …"
drag, startPoint x: 431, startPoint y: 34, endPoint x: 458, endPoint y: 34, distance: 27.1
click at [508, 34] on div "Iris Katz. (heatwave68@verizon.net)" at bounding box center [610, 36] width 204 height 12
copy div "Iris Katz"
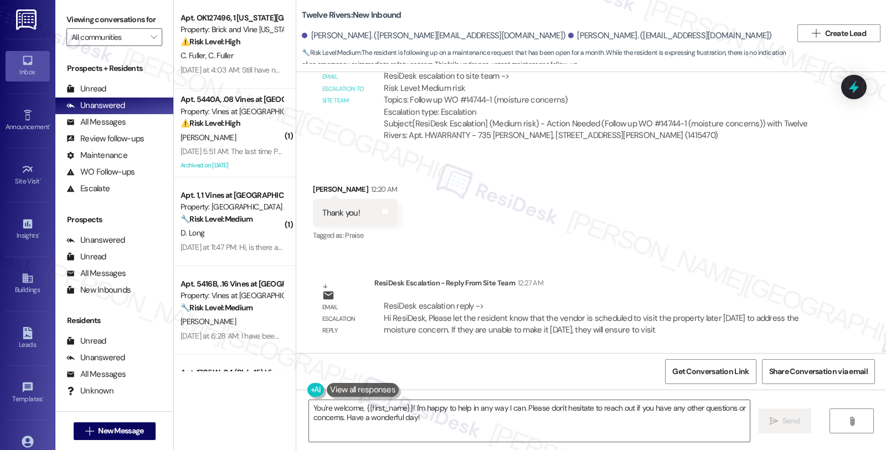
scroll to position [1835, 0]
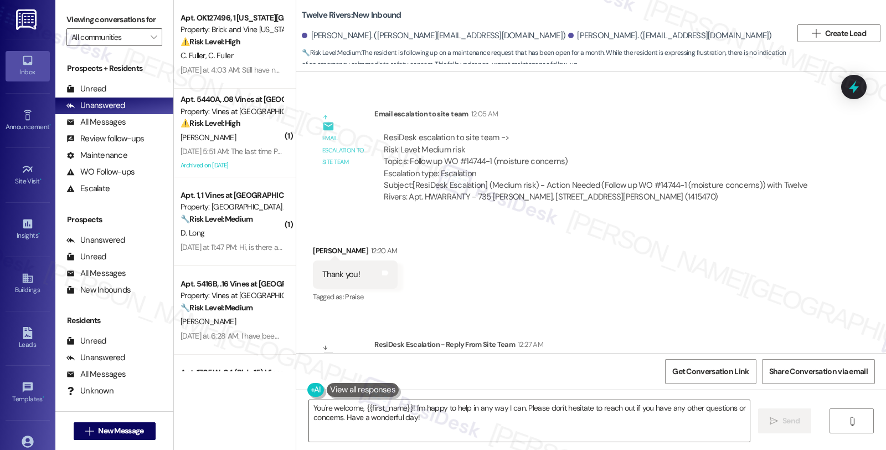
click at [745, 253] on div "Received via SMS [PERSON_NAME] 12:20 AM Thank you! Tags and notes Tagged as: Pr…" at bounding box center [591, 267] width 590 height 94
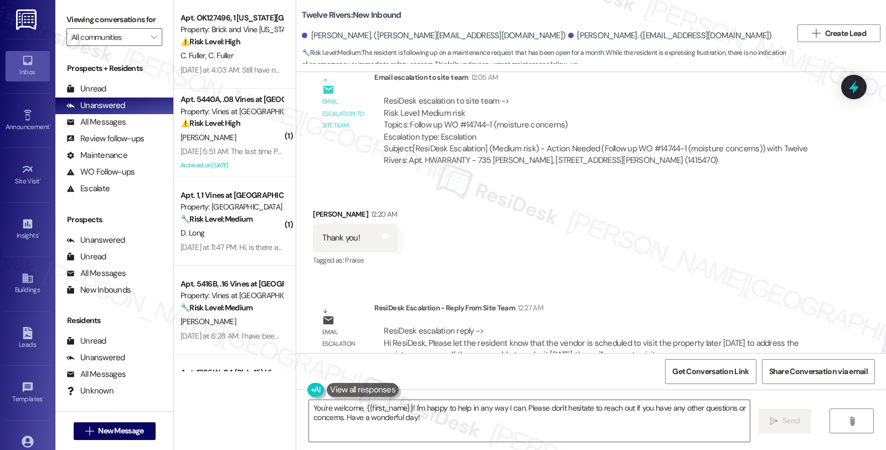
scroll to position [1896, 0]
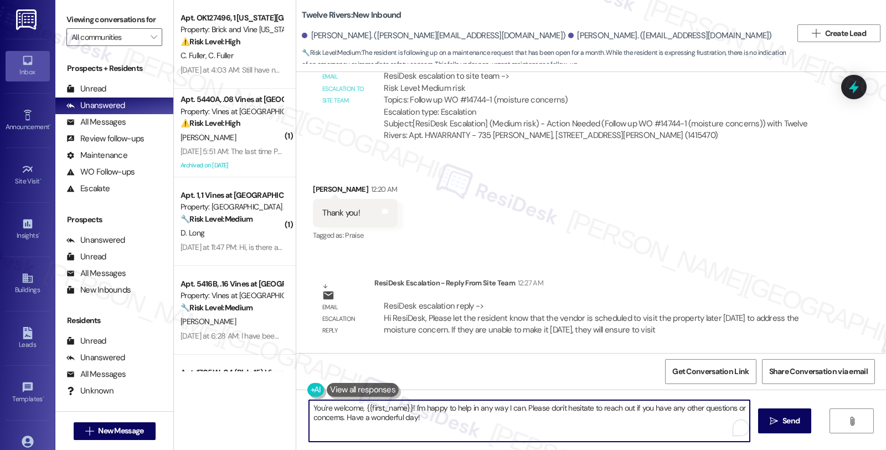
drag, startPoint x: 358, startPoint y: 408, endPoint x: 449, endPoint y: 421, distance: 91.9
click at [449, 421] on textarea "You're welcome, {{first_name}}! I'm happy to help in any way I can. Please don'…" at bounding box center [529, 421] width 441 height 42
paste textarea "Please let the resident know that the vendor is scheduled to visit the property…"
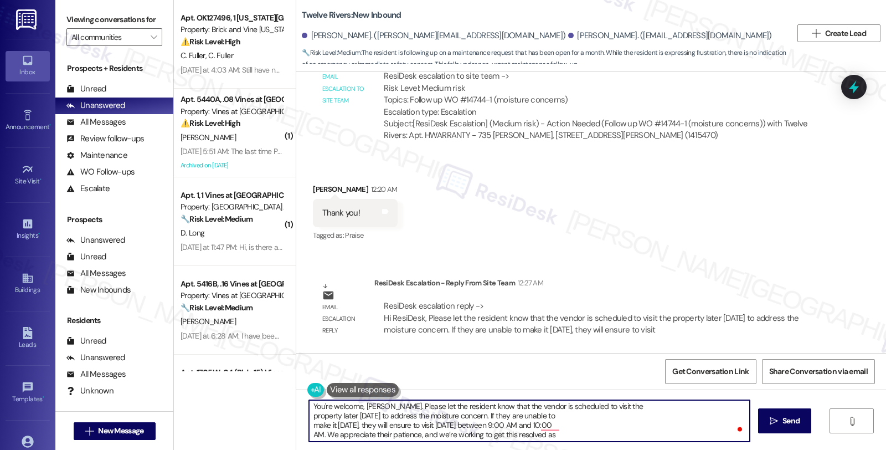
scroll to position [0, 0]
click at [374, 408] on textarea "You're welcome, Kyle. Please let the resident know that the vendor is scheduled…" at bounding box center [529, 421] width 441 height 42
click at [470, 408] on textarea "You're welcome, Kyle. Here's a quick update. Please let the resident know that …" at bounding box center [529, 421] width 441 height 42
click at [446, 406] on textarea "You're welcome, Kyle. Here's a quick update. Please let the resident know that …" at bounding box center [529, 421] width 441 height 42
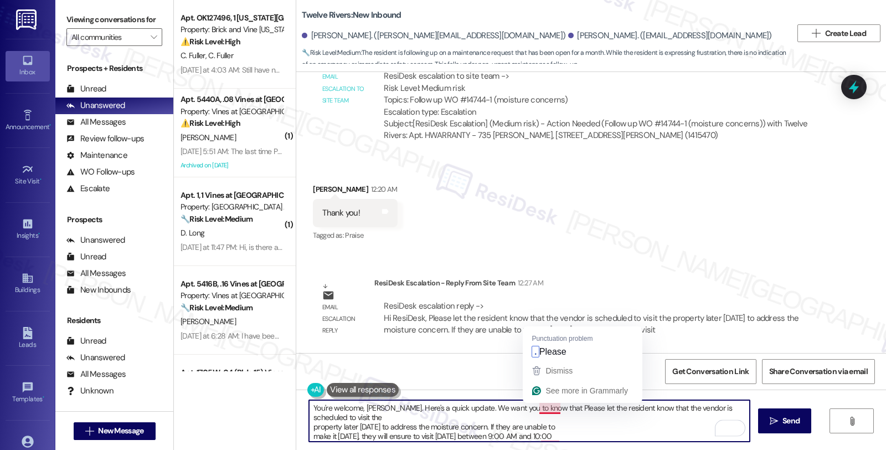
click at [532, 408] on textarea "You're welcome, Kyle. Here's a quick update. We want you to know that Please le…" at bounding box center [529, 421] width 441 height 42
click at [635, 406] on textarea "You're welcome, Kyle. Here's a quick update. We want you to know that Please le…" at bounding box center [529, 421] width 441 height 42
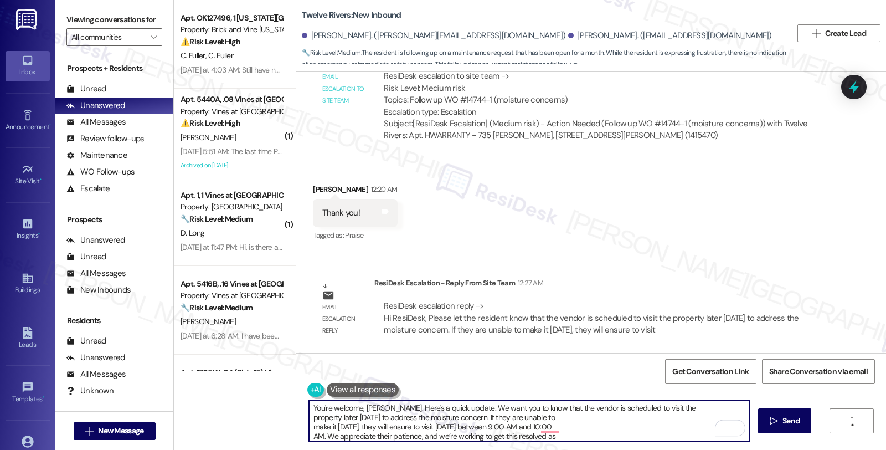
click at [662, 407] on textarea "You're welcome, Kyle. Here's a quick update. We want you to know that the vendo…" at bounding box center [529, 421] width 441 height 42
click at [736, 406] on textarea "You're welcome, Kyle. Here's a quick update. We want you to know that the vendo…" at bounding box center [529, 421] width 441 height 42
click at [478, 413] on textarea "You're welcome, Kyle. Here's a quick update. We want you to know that the vendo…" at bounding box center [529, 421] width 441 height 42
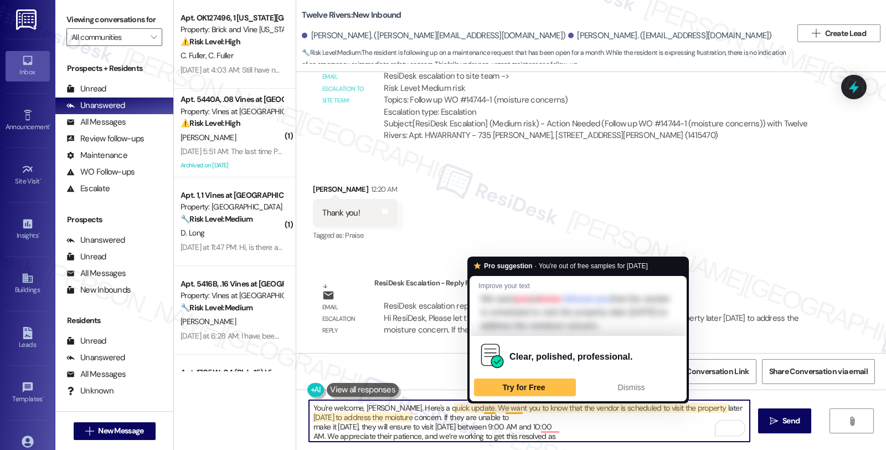
click at [479, 417] on textarea "You're welcome, Kyle. Here's a quick update. We want you to know that the vendo…" at bounding box center [529, 421] width 441 height 42
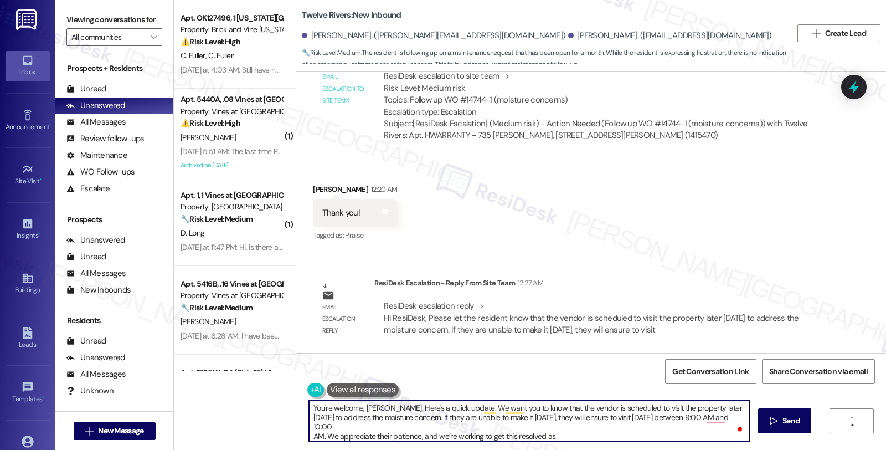
click at [720, 416] on textarea "You're welcome, Kyle. Here's a quick update. We want you to know that the vendo…" at bounding box center [529, 421] width 441 height 42
click at [558, 426] on textarea "You're welcome, Kyle. Here's a quick update. We want you to know that the vendo…" at bounding box center [529, 421] width 441 height 42
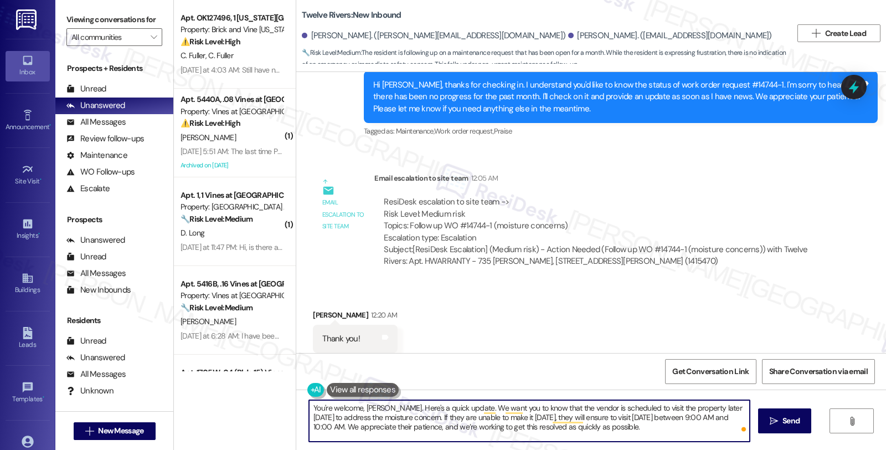
scroll to position [1896, 0]
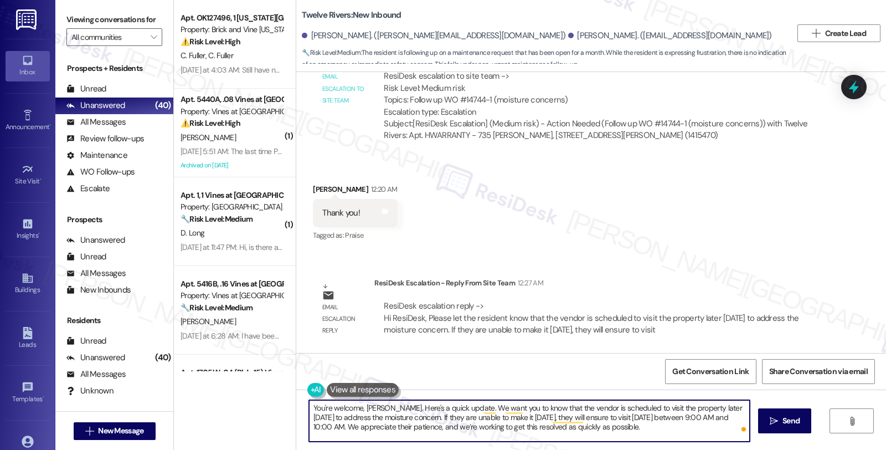
click at [659, 430] on textarea "You're welcome, Kyle. Here's a quick update. We want you to know that the vendo…" at bounding box center [529, 421] width 441 height 42
type textarea "You're welcome, Kyle. Here's a quick update. We want you to know that the vendo…"
click at [775, 422] on icon "" at bounding box center [774, 420] width 8 height 9
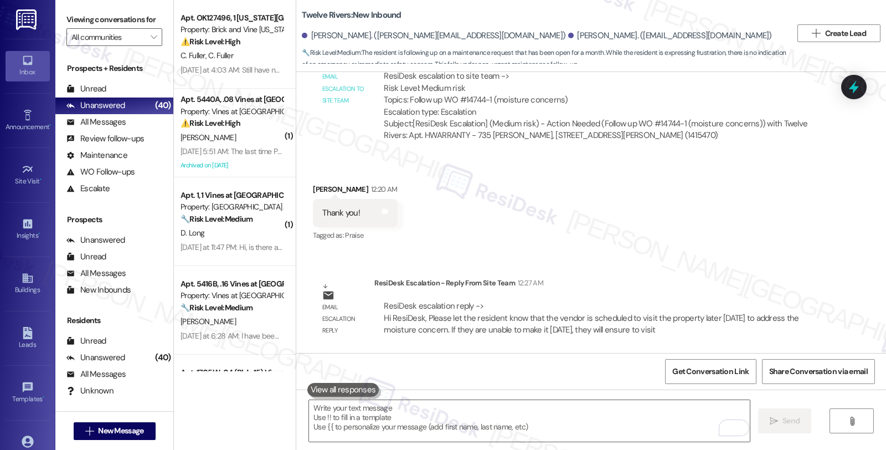
drag, startPoint x: 760, startPoint y: 194, endPoint x: 717, endPoint y: 197, distance: 43.3
click at [760, 194] on div "Received via SMS Kyle J. Zapatka 12:20 AM Thank you! Tags and notes Tagged as: …" at bounding box center [591, 205] width 590 height 94
click at [130, 131] on div "All Messages (undefined)" at bounding box center [114, 122] width 118 height 17
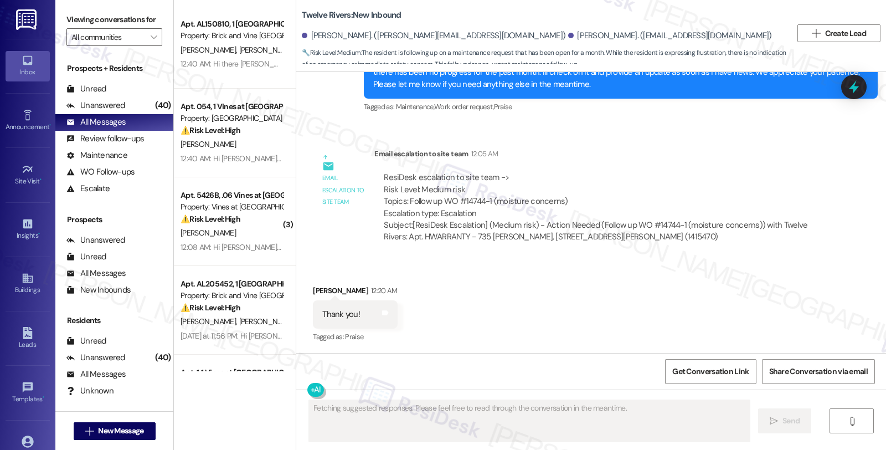
scroll to position [2013, 0]
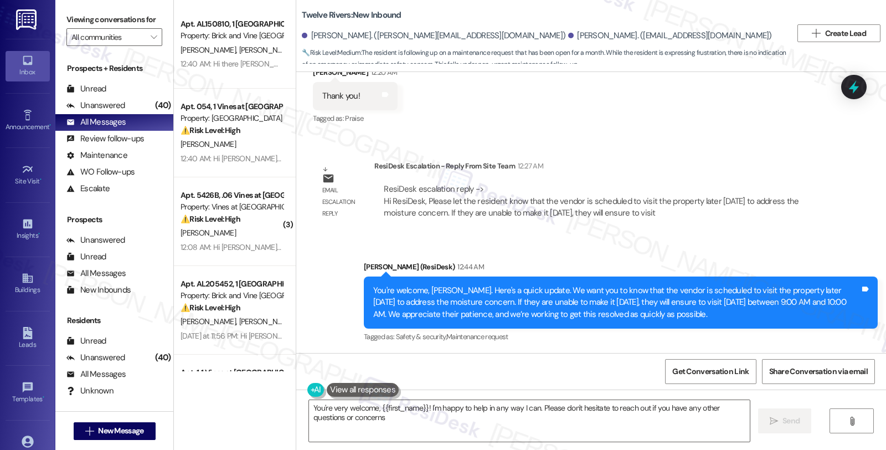
type textarea "You're very welcome, {{first_name}}! I'm happy to help in any way I can. Please…"
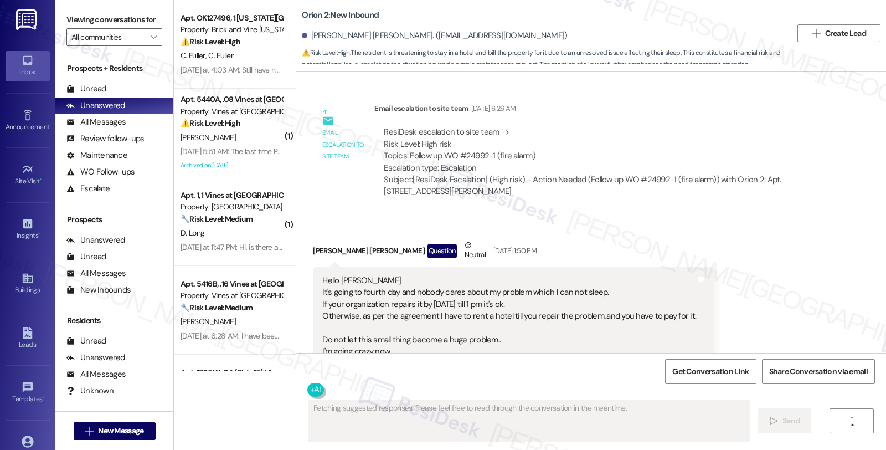
scroll to position [2454, 0]
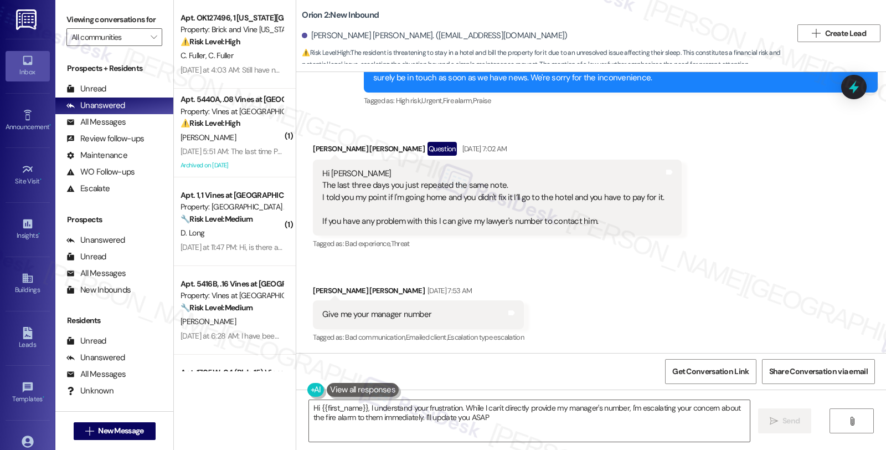
type textarea "Hi {{first_name}}, I understand your frustration. While I can't directly provid…"
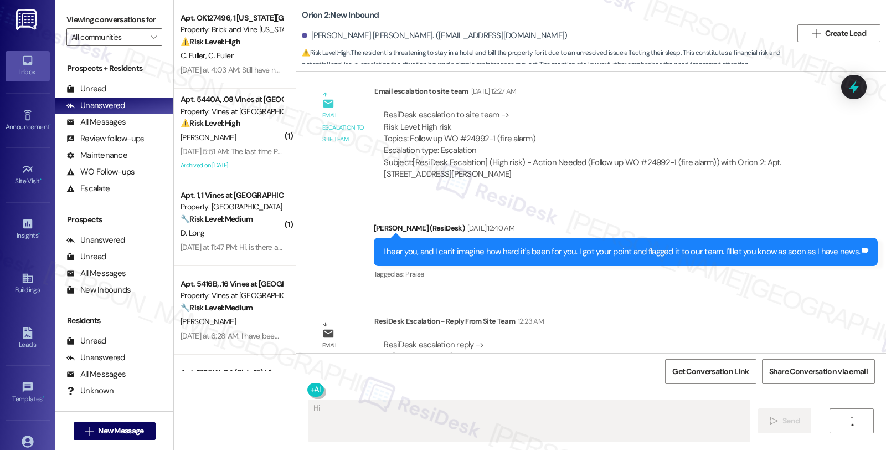
scroll to position [2723, 0]
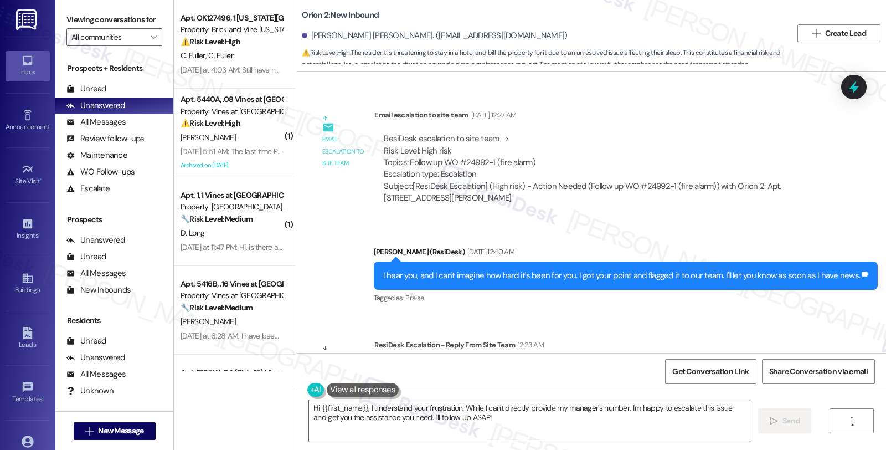
click at [712, 307] on div "Sent via SMS [PERSON_NAME] (ResiDesk) [DATE] 12:40 AM I hear you, and I can't i…" at bounding box center [625, 276] width 521 height 77
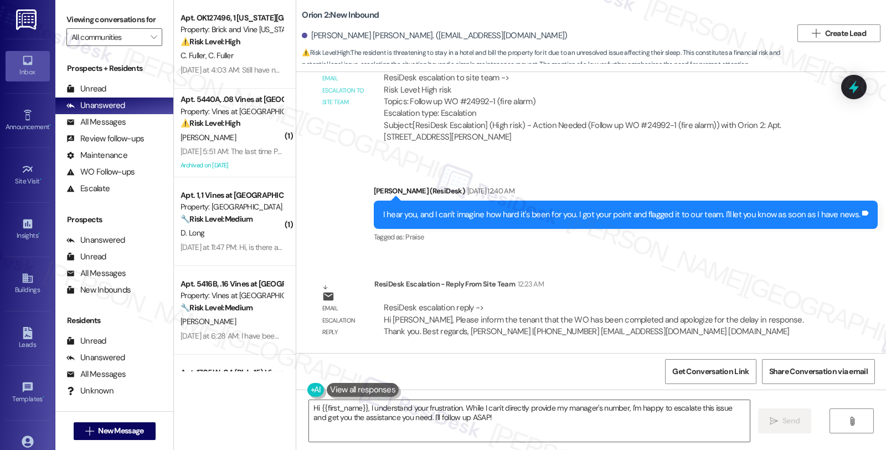
scroll to position [2785, 0]
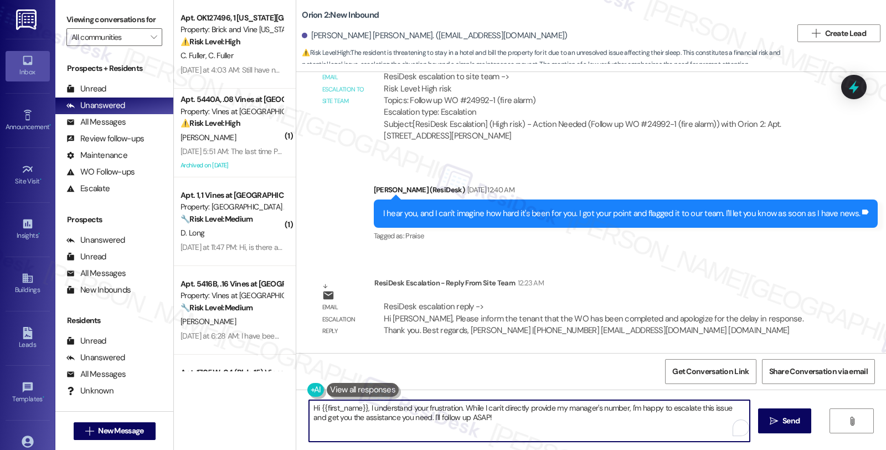
drag, startPoint x: 363, startPoint y: 406, endPoint x: 511, endPoint y: 422, distance: 149.2
click at [511, 422] on textarea "Hi {{first_name}}, I understand your frustration. While I can't directly provid…" at bounding box center [529, 421] width 441 height 42
paste textarea "Please inform the tenant that the WO has been completed and apologize for the d…"
click at [364, 408] on textarea "Hi {{first_name}}, Please inform the tenant that the WO has been completed and …" at bounding box center [529, 421] width 441 height 42
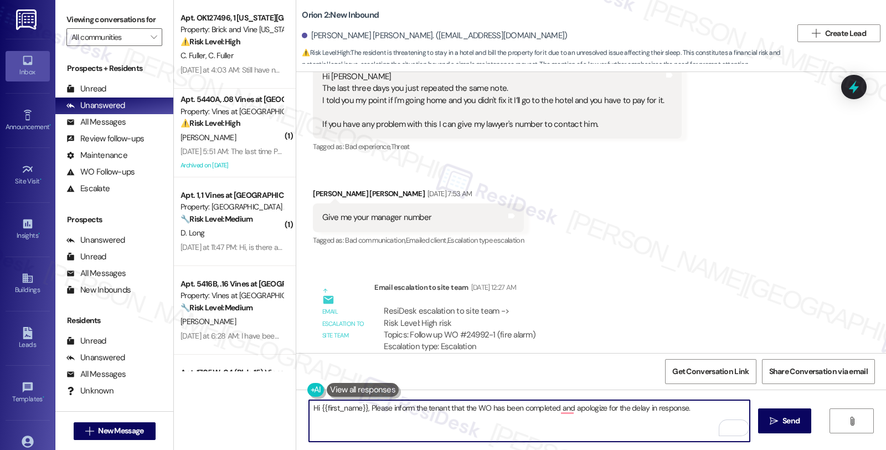
scroll to position [2539, 0]
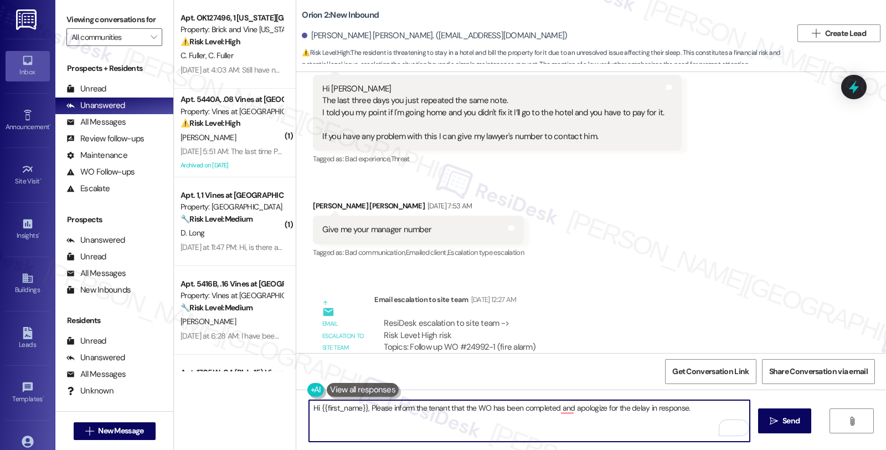
click at [569, 408] on textarea "Hi {{first_name}}, Please inform the tenant that the WO has been completed and …" at bounding box center [529, 421] width 441 height 42
click at [569, 410] on textarea "Hi {{first_name}}, Please inform the tenant that the WO has been completed and …" at bounding box center [529, 421] width 441 height 42
click at [363, 408] on textarea "Hi {{first_name}}, Please inform the tenant that the WO has been completed and …" at bounding box center [529, 421] width 441 height 42
click at [645, 405] on textarea "Hi {{first_name}}, I'm checking in to let yu know that the work order Please in…" at bounding box center [529, 421] width 441 height 42
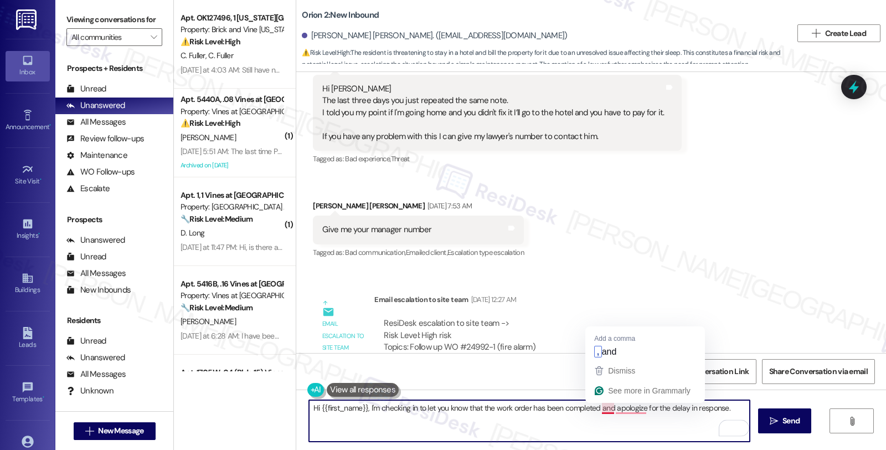
click at [592, 407] on textarea "Hi {{first_name}}, I'm checking in to let you know that the work order has been…" at bounding box center [529, 421] width 441 height 42
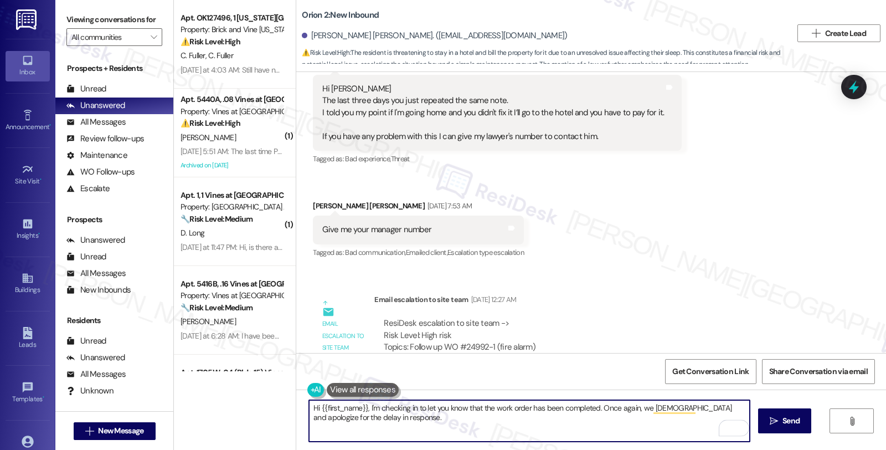
click at [721, 406] on textarea "Hi {{first_name}}, I'm checking in to let you know that the work order has been…" at bounding box center [529, 421] width 441 height 42
click at [367, 422] on textarea "Hi {{first_name}}, I'm checking in to let you know that the work order has been…" at bounding box center [529, 421] width 441 height 42
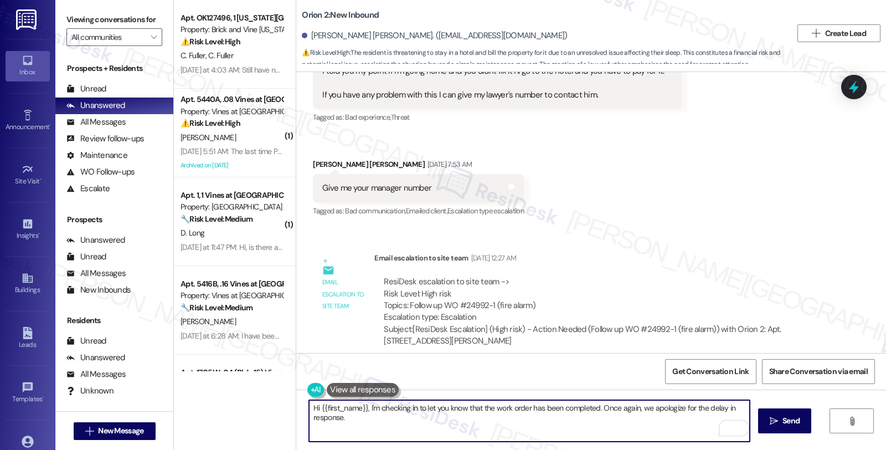
scroll to position [2785, 0]
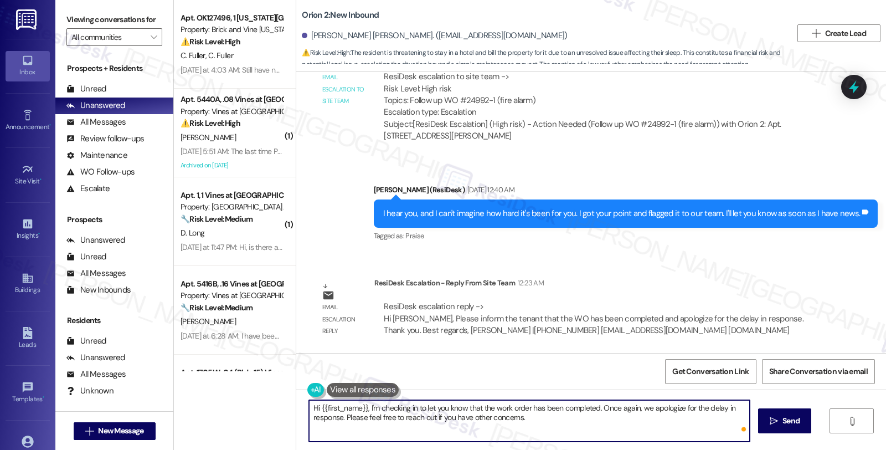
type textarea "Hi {{first_name}}, I'm checking in to let you know that the work order has been…"
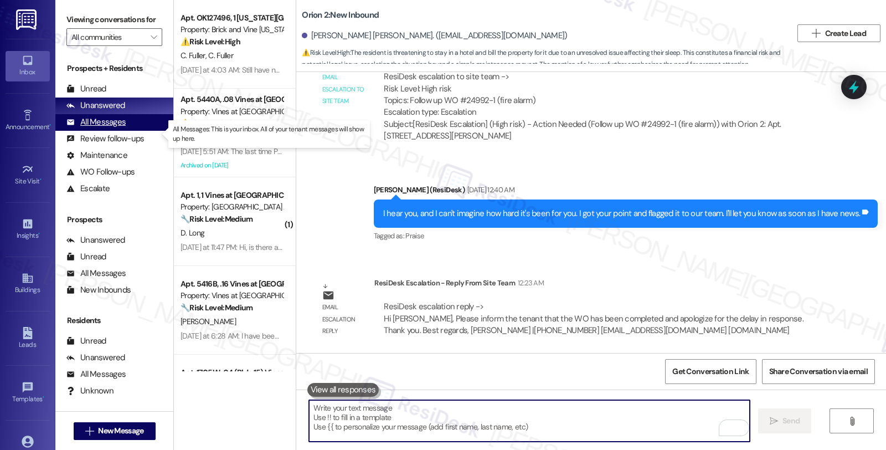
click at [118, 128] on div "All Messages" at bounding box center [95, 122] width 59 height 12
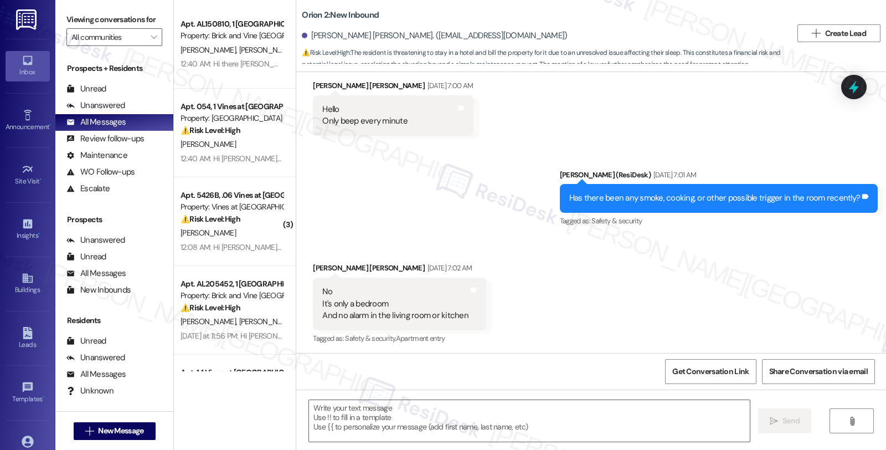
type textarea "Fetching suggested responses. Please feel free to read through the conversation…"
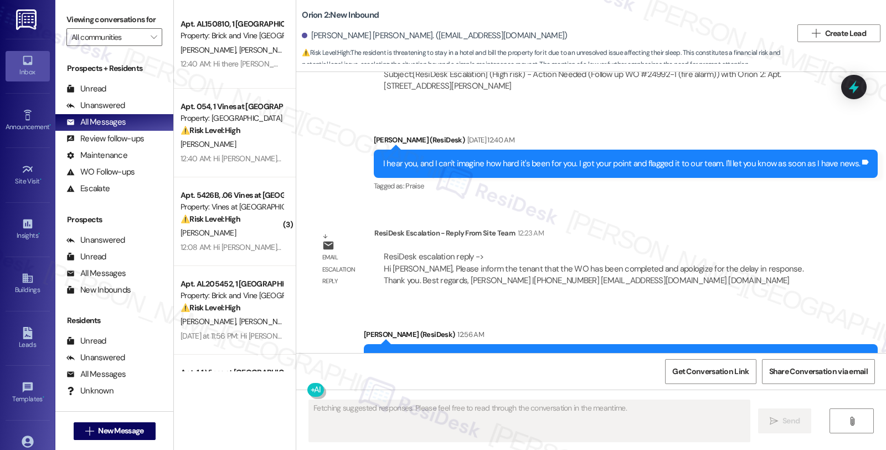
scroll to position [2891, 0]
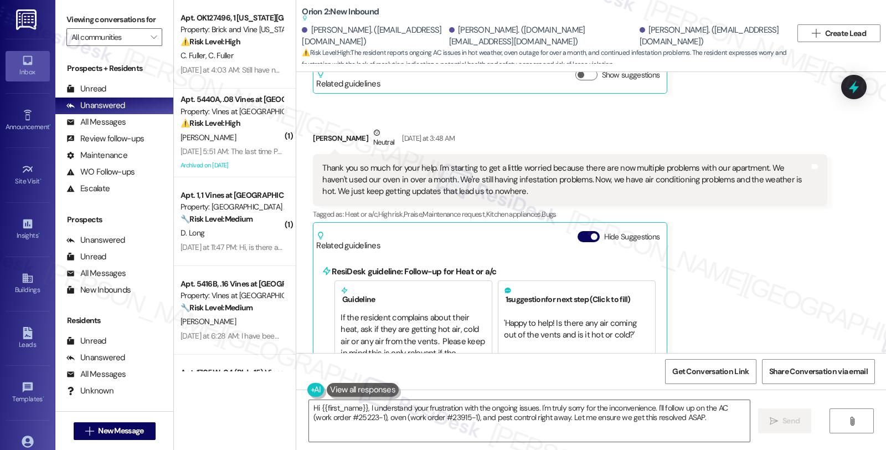
scroll to position [9424, 0]
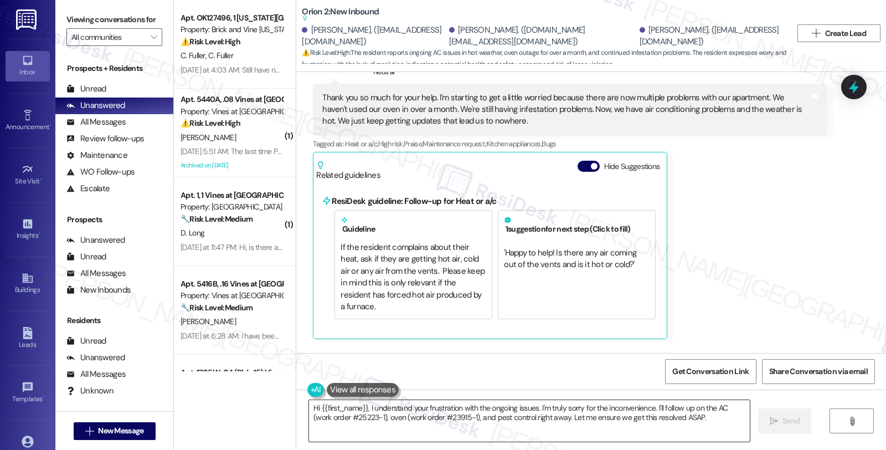
click at [499, 427] on textarea "Hi {{first_name}}, I understand your frustration with the ongoing issues. I'm t…" at bounding box center [529, 421] width 441 height 42
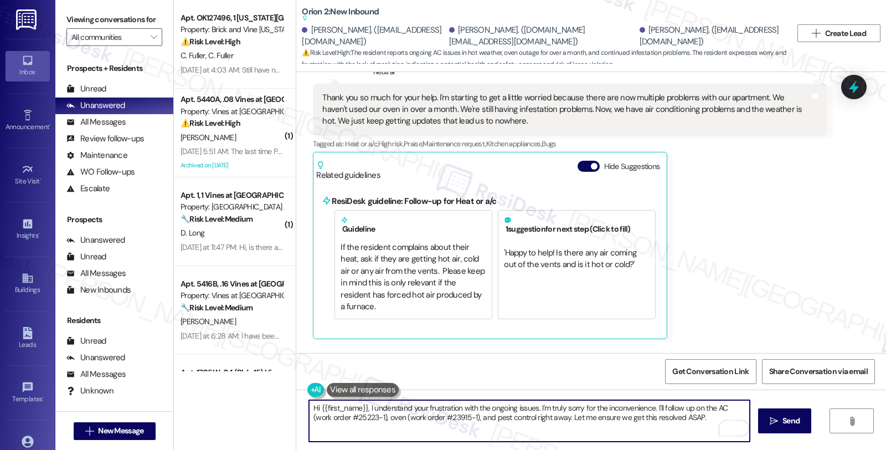
paste textarea "Please let the tenant know that maintenance will be reaching out to them direct…"
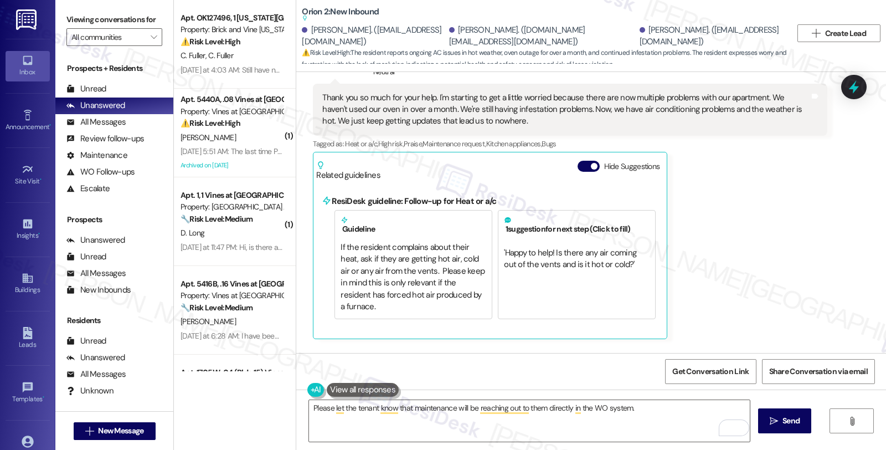
click at [750, 246] on div "Received via SMS [PERSON_NAME] [DATE] at 3:48 AM Thank you so much for your hel…" at bounding box center [570, 197] width 530 height 299
click at [315, 28] on div "[PERSON_NAME]. ([EMAIL_ADDRESS][DOMAIN_NAME])" at bounding box center [374, 36] width 144 height 24
copy div "[PERSON_NAME]"
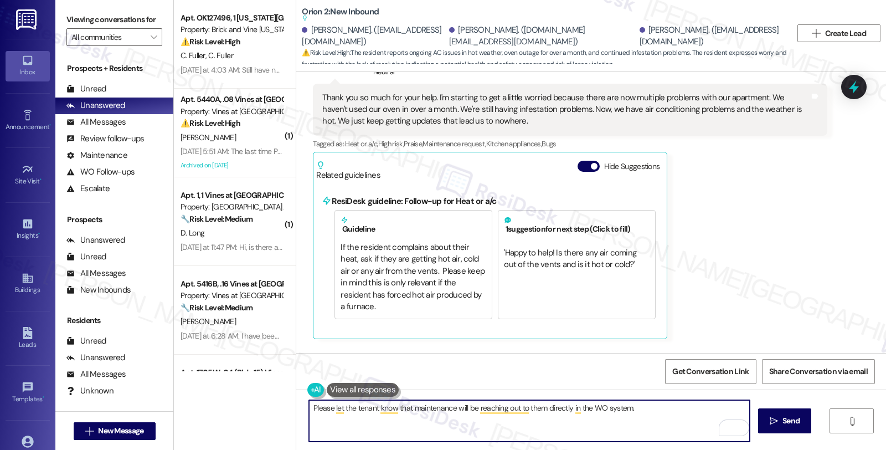
click at [309, 408] on textarea "Please let the tenant know that maintenance will be reaching out to them direct…" at bounding box center [529, 421] width 441 height 42
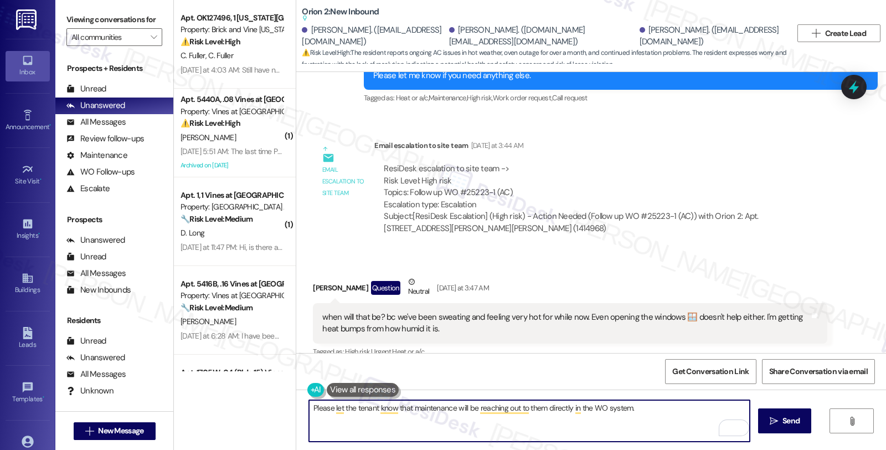
scroll to position [8993, 0]
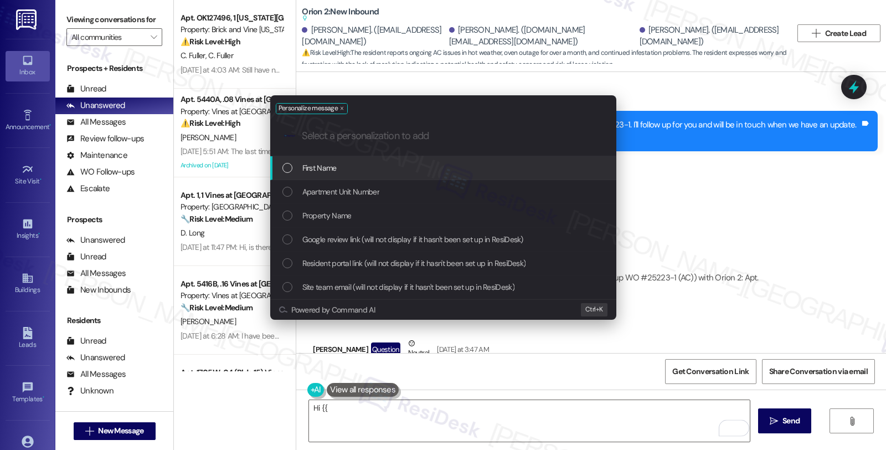
click at [319, 167] on span "First Name" at bounding box center [319, 168] width 34 height 12
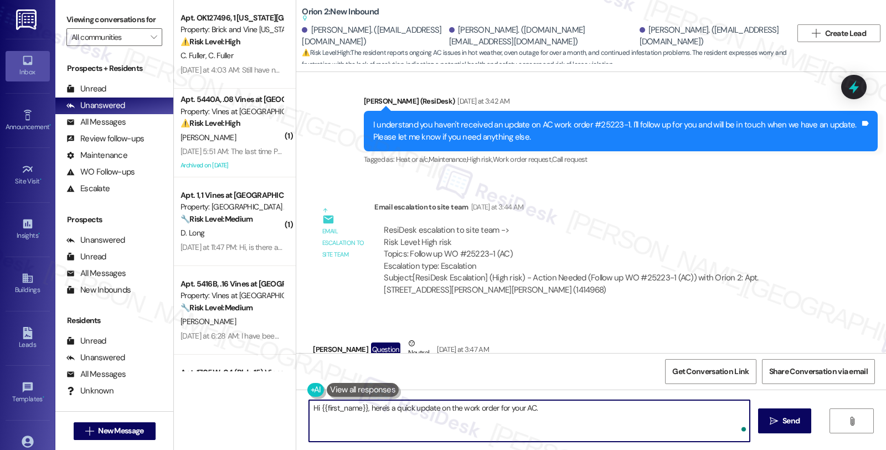
paste textarea "Please let the tenant know that maintenance will be reaching out to them direct…"
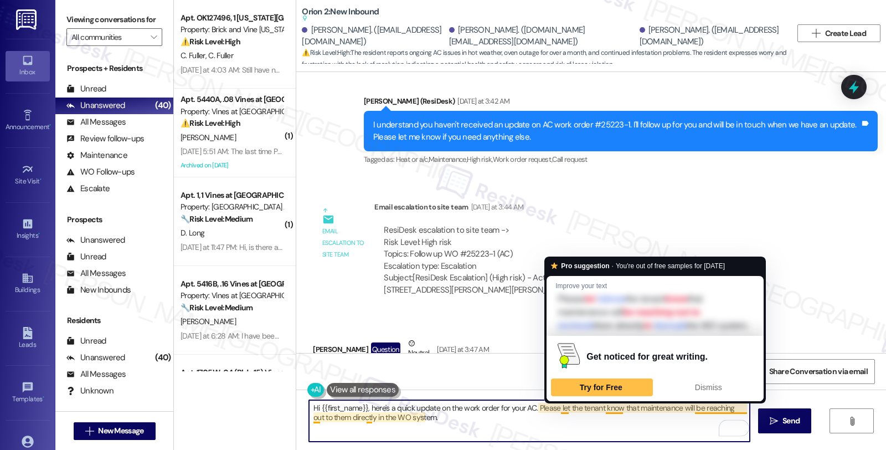
click at [554, 408] on textarea "Hi {{first_name}}, here's a quick update on the work order for your AC. Please …" at bounding box center [529, 421] width 441 height 42
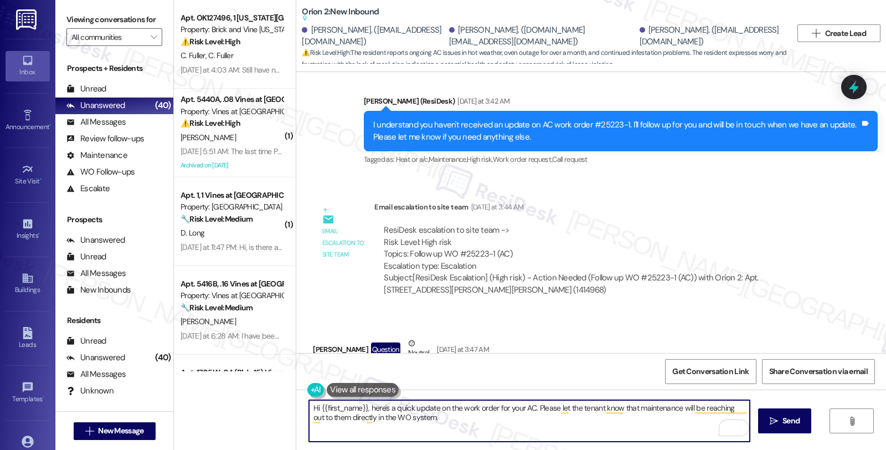
click at [616, 408] on textarea "Hi {{first_name}}, here's a quick update on the work order for your AC. Please …" at bounding box center [529, 421] width 441 height 42
click at [592, 408] on textarea "Hi {{first_name}}, here's a quick update on the work order for your AC. Please …" at bounding box center [529, 421] width 441 height 42
click at [717, 410] on textarea "Hi {{first_name}}, here's a quick update on the work order for your AC. Please …" at bounding box center [529, 421] width 441 height 42
click at [332, 417] on textarea "Hi {{first_name}}, here's a quick update on the work order for your AC. Please …" at bounding box center [529, 421] width 441 height 42
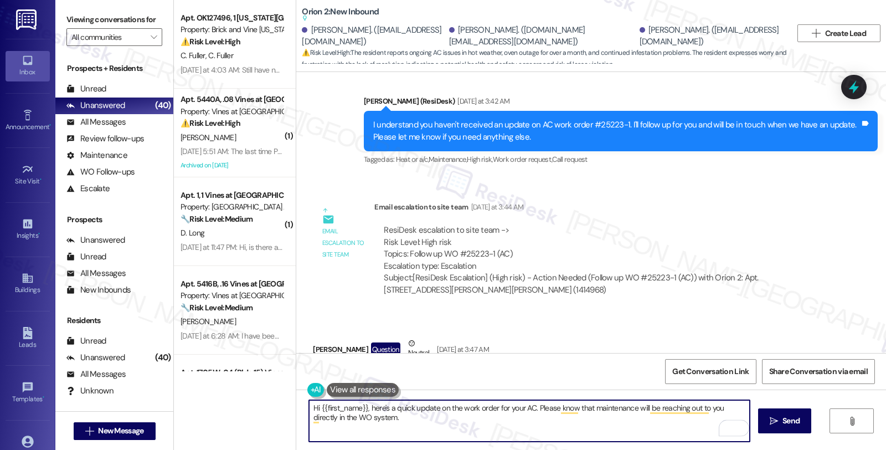
click at [332, 417] on textarea "Hi {{first_name}}, here's a quick update on the work order for your AC. Please …" at bounding box center [529, 421] width 441 height 42
click at [455, 431] on textarea "Hi {{first_name}}, here's a quick update on the work order for your AC. Please …" at bounding box center [529, 421] width 441 height 42
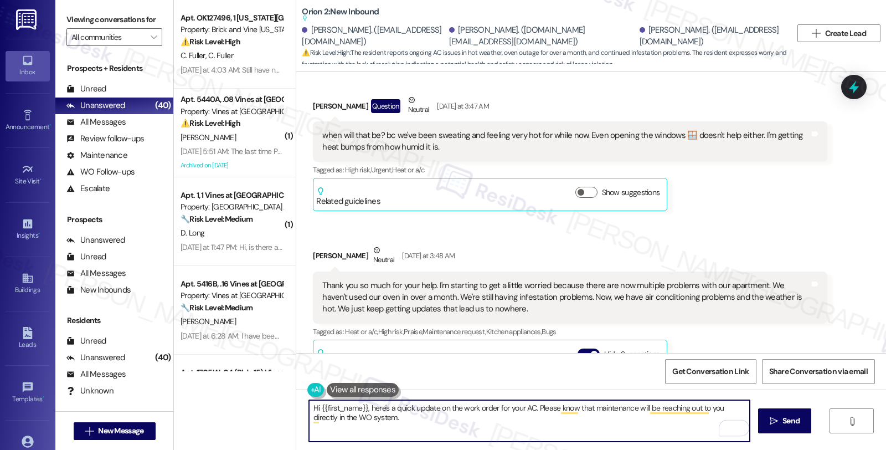
scroll to position [9239, 0]
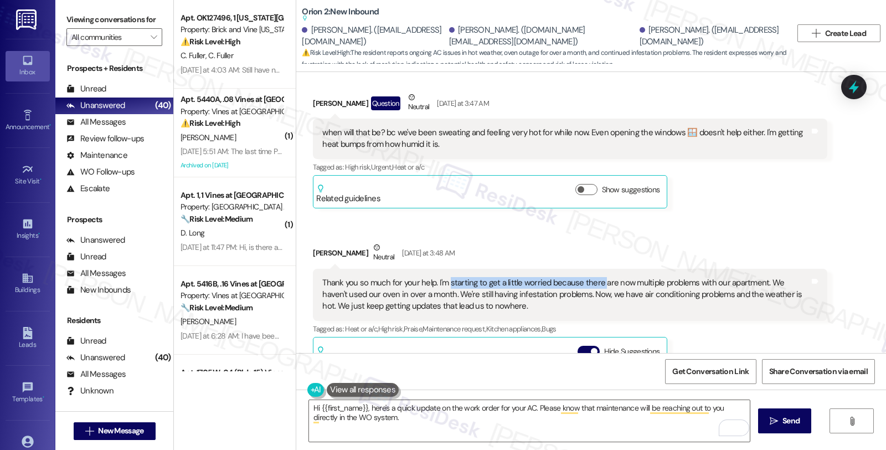
drag, startPoint x: 441, startPoint y: 200, endPoint x: 593, endPoint y: 202, distance: 152.3
click at [593, 277] on div "Thank you so much for your help. I'm starting to get a little worried because t…" at bounding box center [565, 294] width 487 height 35
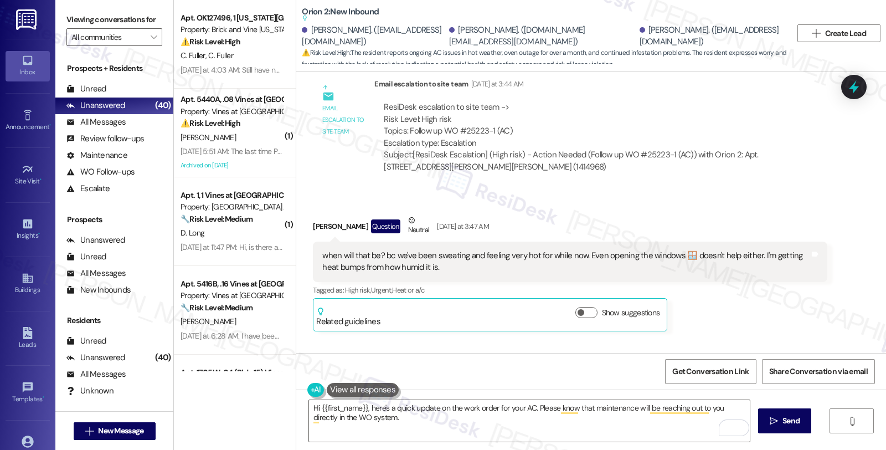
scroll to position [9362, 0]
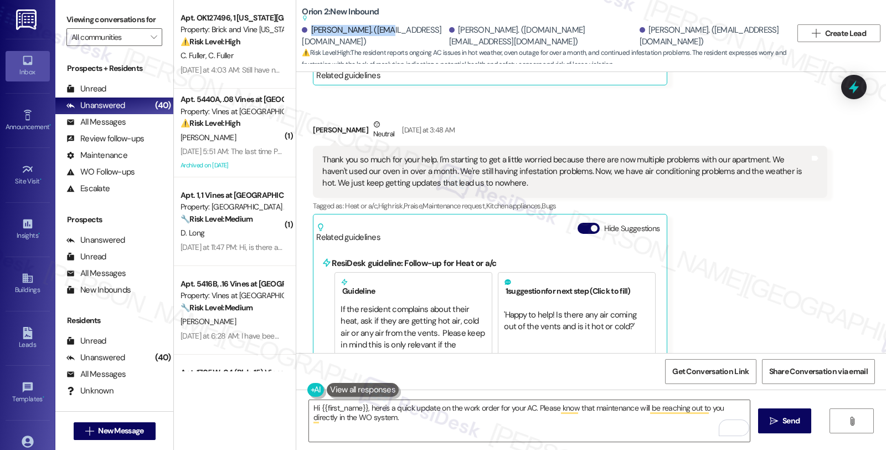
drag, startPoint x: 303, startPoint y: 29, endPoint x: 375, endPoint y: 30, distance: 71.4
click at [375, 30] on div "[PERSON_NAME]. ([EMAIL_ADDRESS][DOMAIN_NAME])" at bounding box center [374, 36] width 144 height 24
copy div "[PERSON_NAME]"
click at [384, 414] on textarea "Hi {{first_name}}, here's a quick update on the work order for your AC. Please …" at bounding box center [529, 421] width 441 height 42
click at [393, 422] on textarea "Hi {{first_name}}, here's a quick update on the work order for your AC. Please …" at bounding box center [529, 421] width 441 height 42
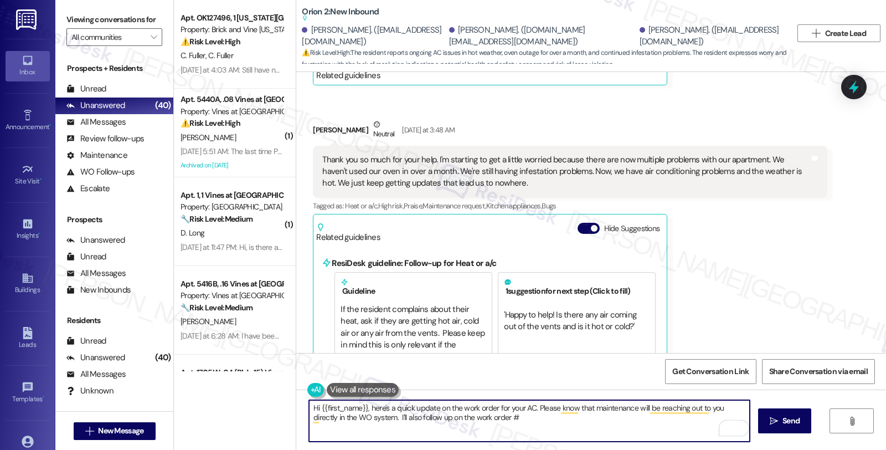
paste textarea "#25106-1"
click at [486, 416] on textarea "Hi {{first_name}}, here's a quick update on the work order for your AC. Please …" at bounding box center [529, 421] width 441 height 42
click at [535, 418] on textarea "Hi {{first_name}}, here's a quick update on the work order for your AC. Please …" at bounding box center [529, 421] width 441 height 42
click at [511, 420] on textarea "Hi {{first_name}}, here's a quick update on the work order for your AC. Please …" at bounding box center [529, 421] width 441 height 42
click at [580, 418] on textarea "Hi {{first_name}}, here's a quick update on the work order for your AC. Please …" at bounding box center [529, 421] width 441 height 42
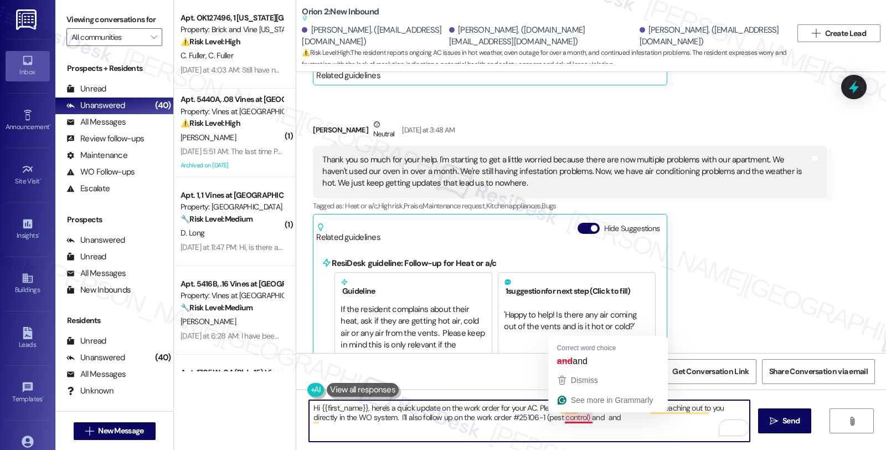
click at [580, 418] on textarea "Hi {{first_name}}, here's a quick update on the work order for your AC. Please …" at bounding box center [529, 421] width 441 height 42
paste textarea "#23915-1"
click at [607, 415] on textarea "Hi {{first_name}}, here's a quick update on the work order for your AC. Please …" at bounding box center [529, 421] width 441 height 42
click at [632, 415] on textarea "Hi {{first_name}}, here's a quick update on the work order for your AC. Please …" at bounding box center [529, 421] width 441 height 42
type textarea "Hi {{first_name}}, here's a quick update on the work order for your AC. Please …"
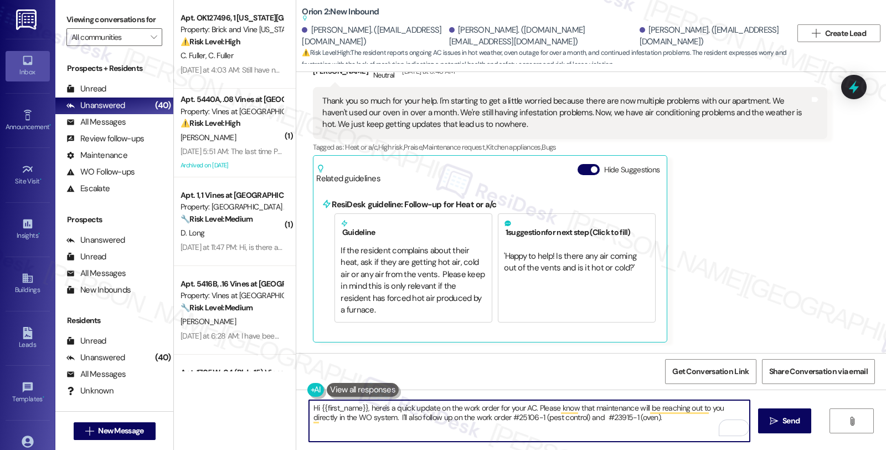
scroll to position [9424, 0]
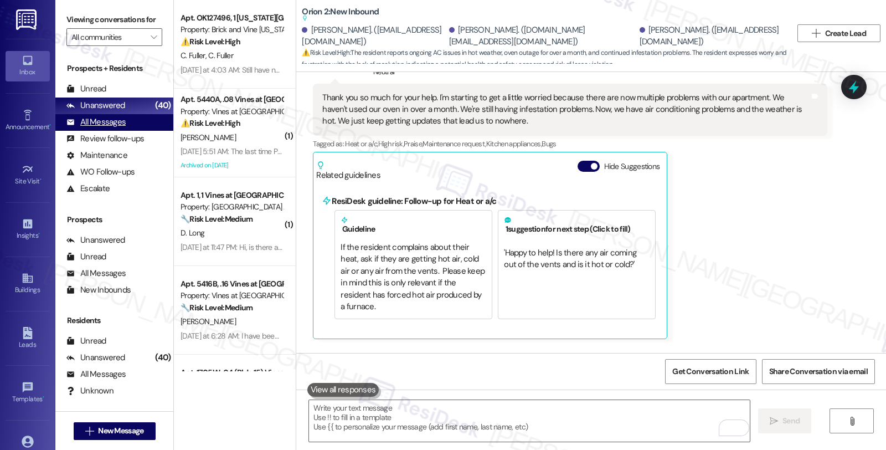
click at [111, 128] on div "All Messages" at bounding box center [95, 122] width 59 height 12
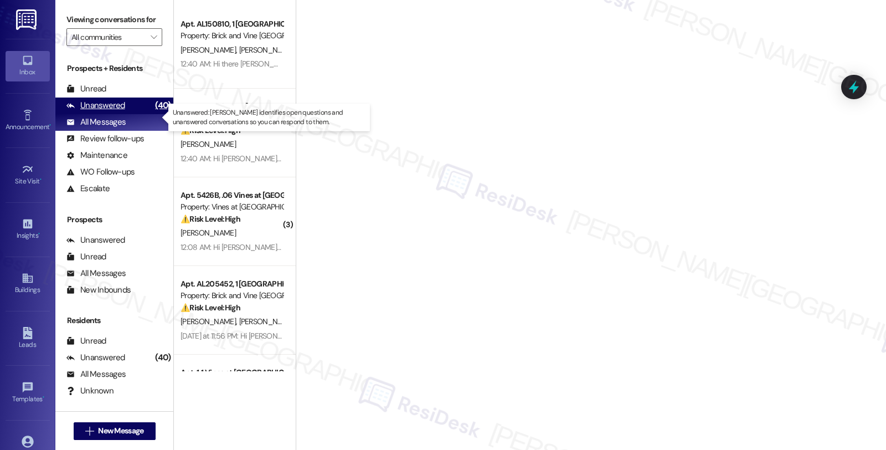
click at [112, 111] on div "Unanswered" at bounding box center [95, 106] width 59 height 12
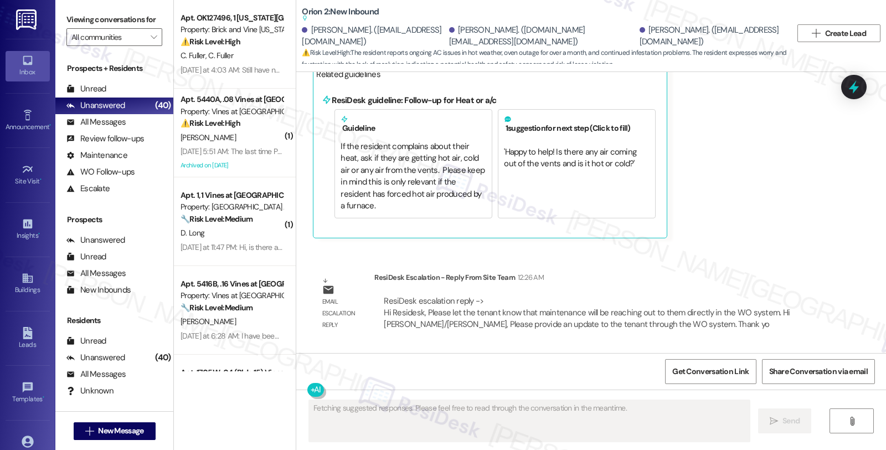
scroll to position [9529, 0]
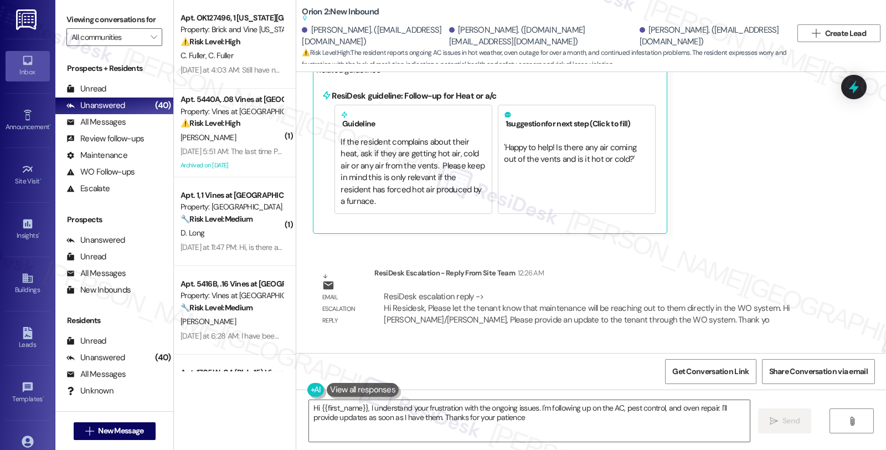
type textarea "Hi {{first_name}}, I understand your frustration with the ongoing issues. I'm f…"
drag, startPoint x: 589, startPoint y: 314, endPoint x: 748, endPoint y: 313, distance: 159.5
click at [748, 391] on div "Hi Shawntelle, Sabrina and Sirenna, here's a quick update on the work order for…" at bounding box center [616, 408] width 487 height 35
copy div "#25106-1 (pest control) and #23915-1 (oven)."
click at [849, 84] on icon at bounding box center [853, 87] width 19 height 19
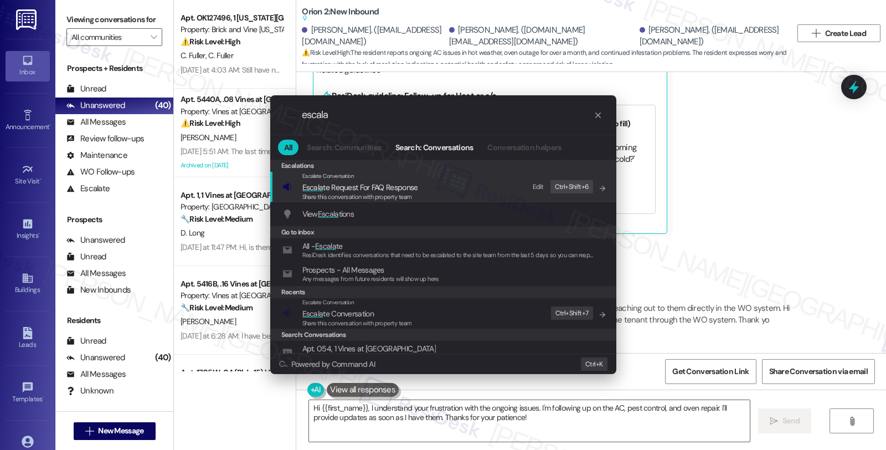
type input "escala"
click at [380, 317] on span "Escala te Conversation" at bounding box center [357, 313] width 110 height 12
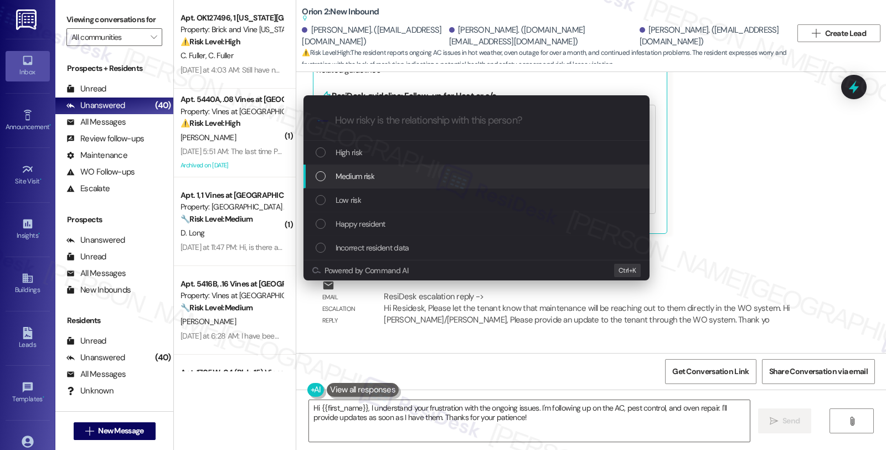
click at [380, 172] on div "Medium risk" at bounding box center [478, 176] width 324 height 12
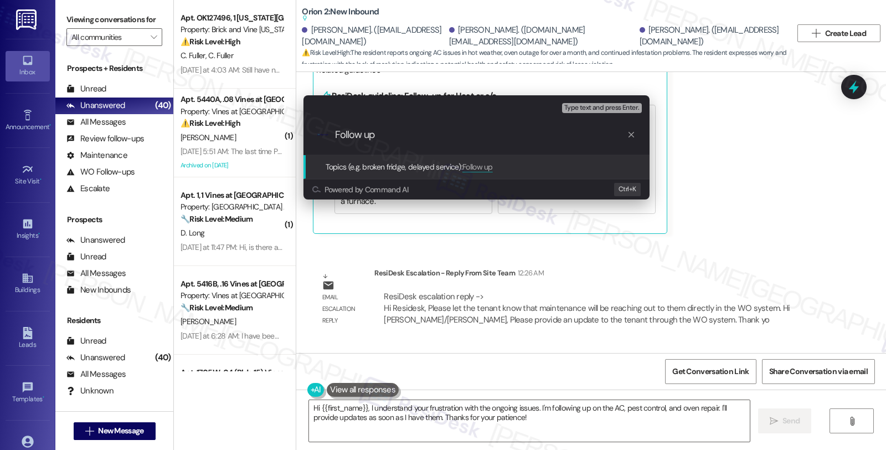
paste input "#25106-1 (pest control) and #23915-1 (oven)."
click at [379, 133] on input "Follow up #25106-1 (pest control) and #23915-1 (oven)" at bounding box center [481, 135] width 292 height 12
type input "Follow up WO #25106-1 (pest control) and #23915-1 (oven)"
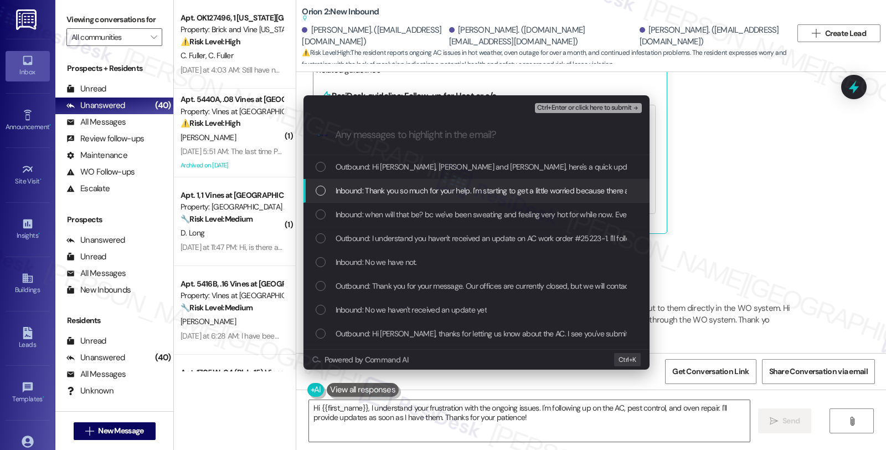
click at [394, 195] on span "Inbound: Thank you so much for your help. I'm starting to get a little worried …" at bounding box center [876, 190] width 1080 height 12
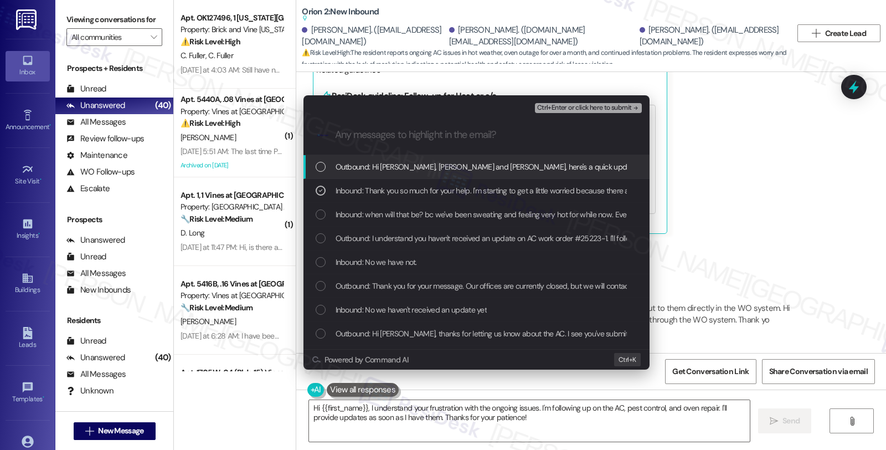
click at [568, 104] on span "Ctrl+Enter or click here to submit" at bounding box center [584, 108] width 95 height 8
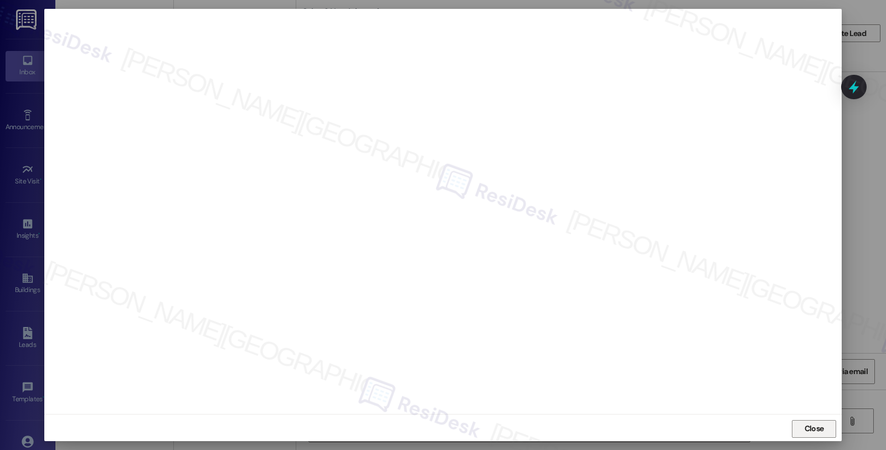
click at [809, 427] on span "Close" at bounding box center [814, 428] width 19 height 12
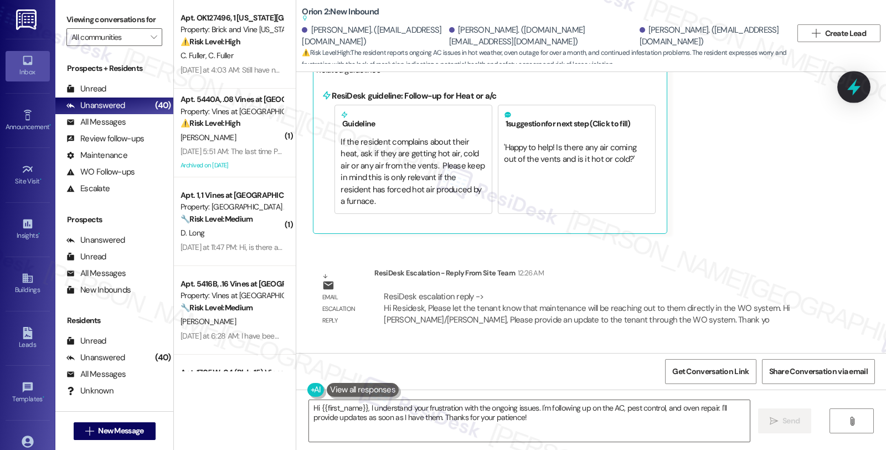
click at [849, 85] on icon at bounding box center [853, 87] width 19 height 19
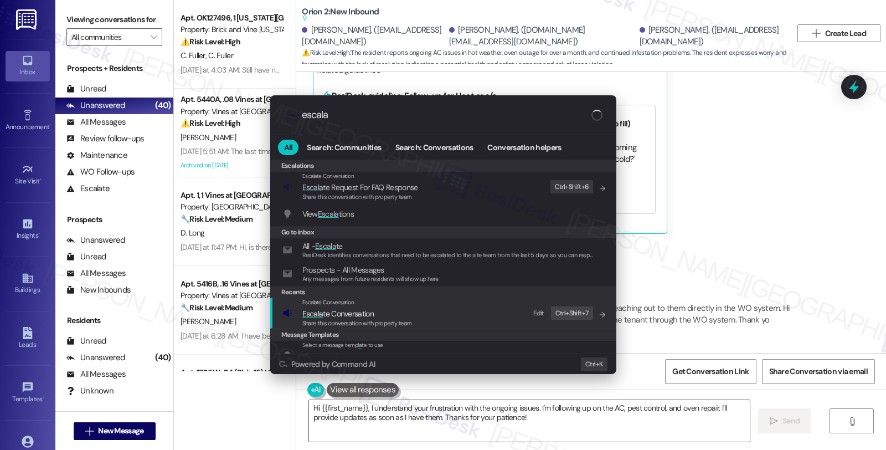
type input "escala"
click at [368, 314] on span "Escala te Conversation" at bounding box center [337, 313] width 71 height 10
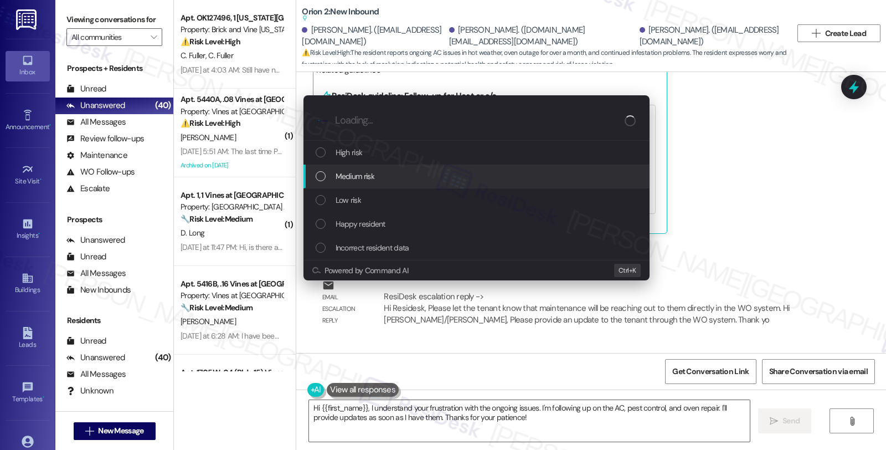
click at [391, 176] on div "Medium risk" at bounding box center [478, 176] width 324 height 12
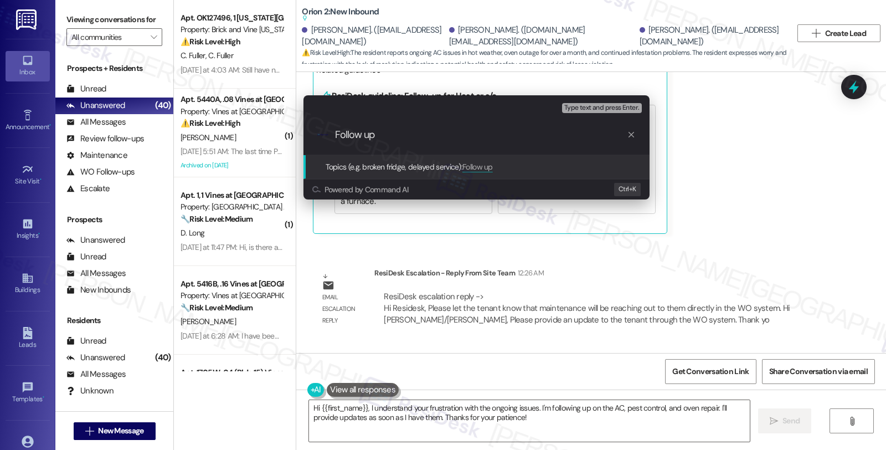
paste input "#25106-1 (pest control) and #23915-1 (oven)."
click at [378, 131] on input "Follow up #25106-1 (pest control) and #23915-1 (oven)" at bounding box center [481, 135] width 292 height 12
type input "Follow up WO #25106-1 (pest control) and #23915-1 (oven)"
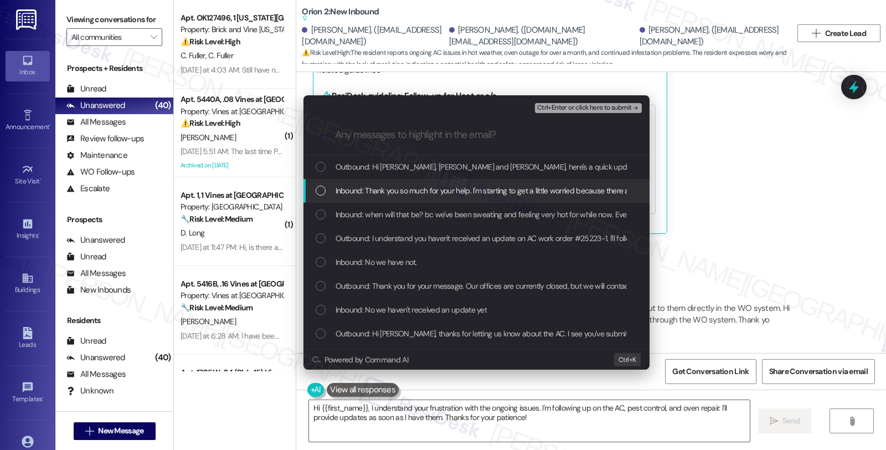
click at [410, 184] on span "Inbound: Thank you so much for your help. I'm starting to get a little worried …" at bounding box center [876, 190] width 1080 height 12
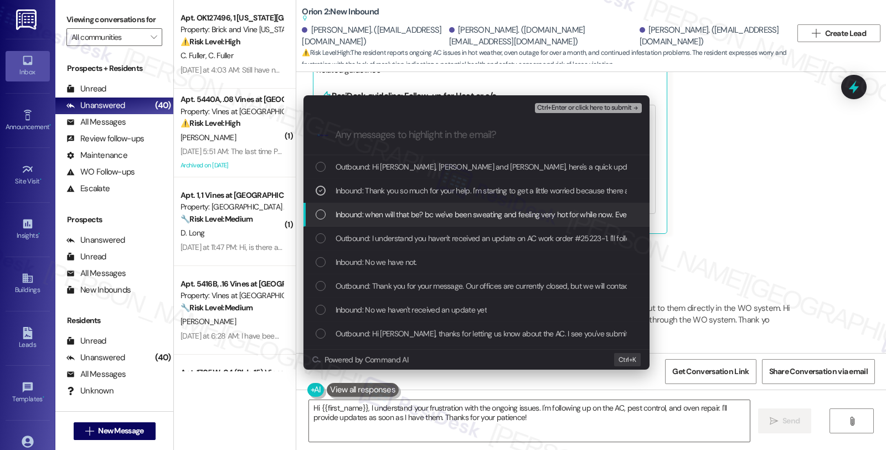
click at [410, 205] on div "Inbound: when will that be? bc we've been sweating and feeling very hot for whi…" at bounding box center [476, 215] width 346 height 24
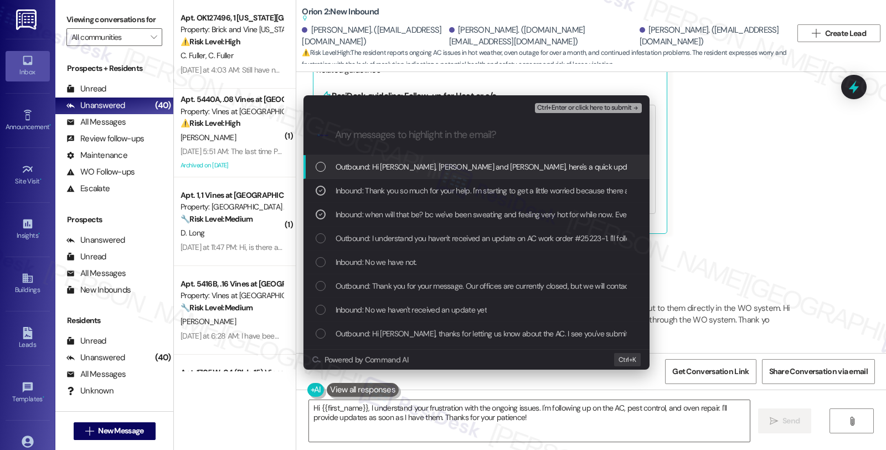
click at [576, 108] on span "Ctrl+Enter or click here to submit" at bounding box center [584, 108] width 95 height 8
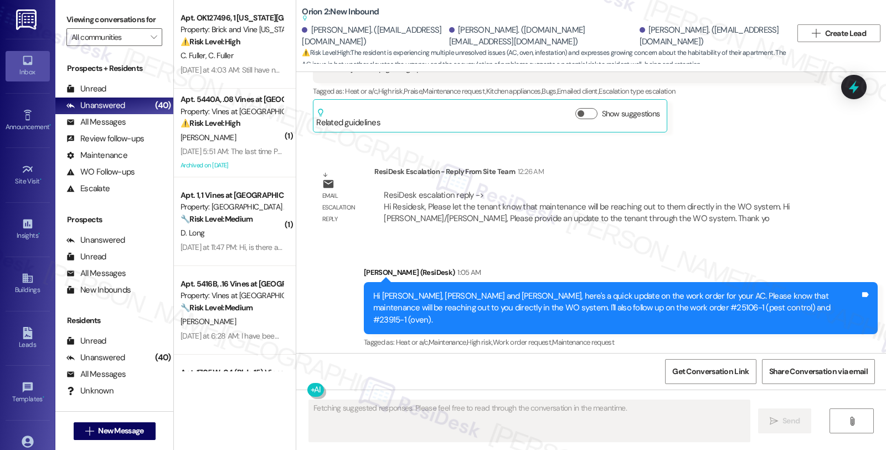
scroll to position [9482, 0]
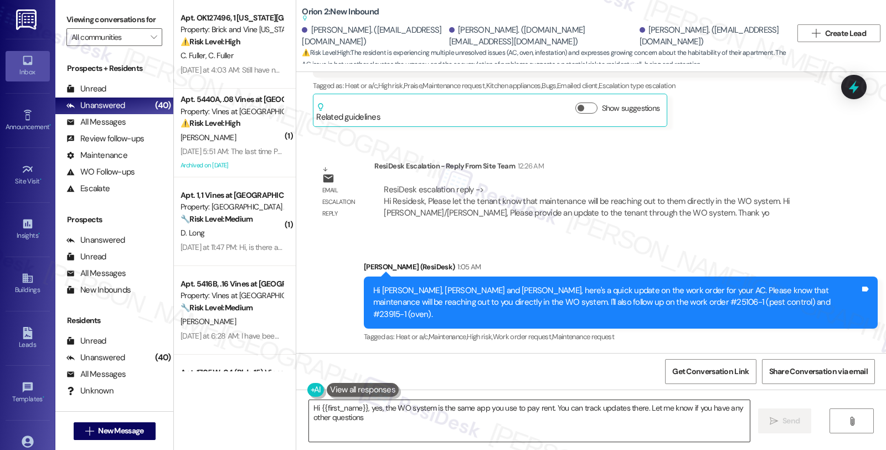
type textarea "Hi {{first_name}}, yes, the WO system is the same app you use to pay rent. You …"
click at [725, 184] on div "ResiDesk escalation reply -> Hi Residesk, Please let the tenant know that maint…" at bounding box center [601, 201] width 436 height 35
click at [29, 285] on div "Buildings" at bounding box center [27, 289] width 55 height 11
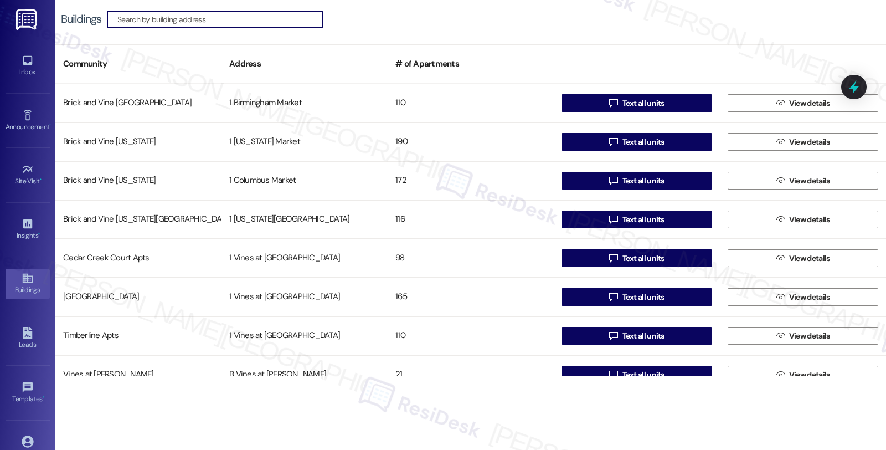
click at [178, 19] on input at bounding box center [219, 20] width 205 height 16
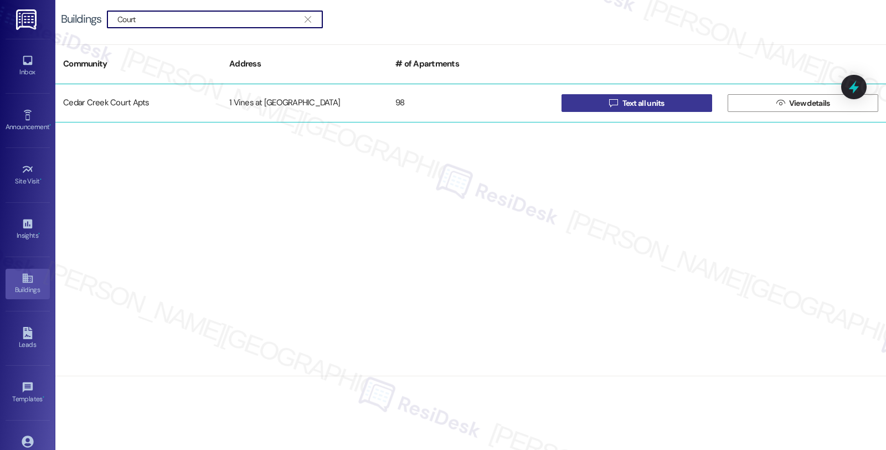
type input "Court"
click at [589, 101] on button " Text all units" at bounding box center [636, 103] width 151 height 18
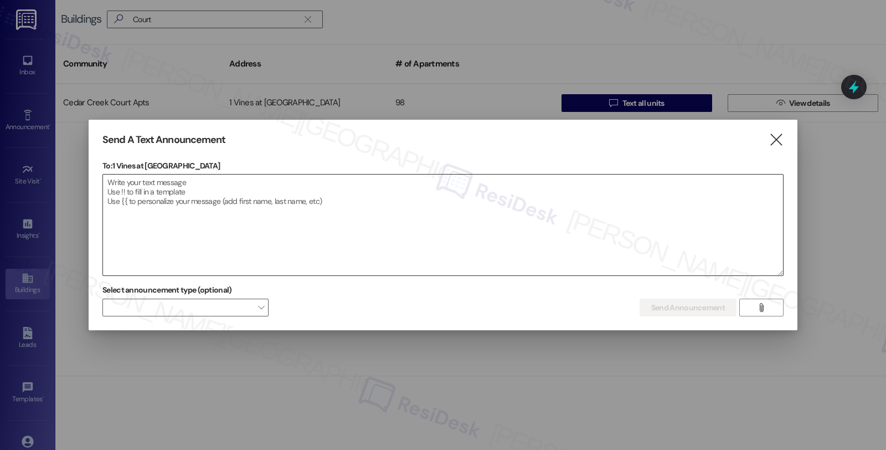
click at [544, 201] on textarea at bounding box center [443, 224] width 680 height 101
click at [690, 221] on textarea "To enrich screen reader interactions, please activate Accessibility in Grammarl…" at bounding box center [443, 224] width 680 height 101
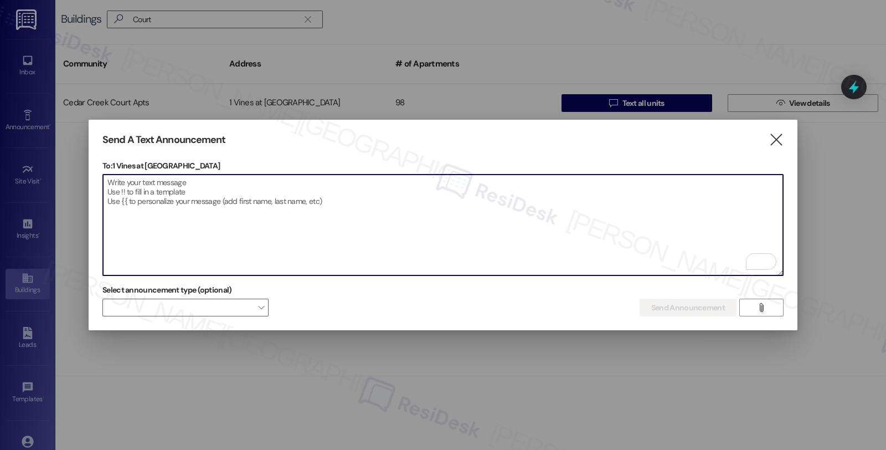
click at [331, 217] on textarea "To enrich screen reader interactions, please activate Accessibility in Grammarl…" at bounding box center [443, 224] width 680 height 101
paste textarea "Subject: Upcoming White Patio Cover Removal downstairs – Please Clean Surroundi…"
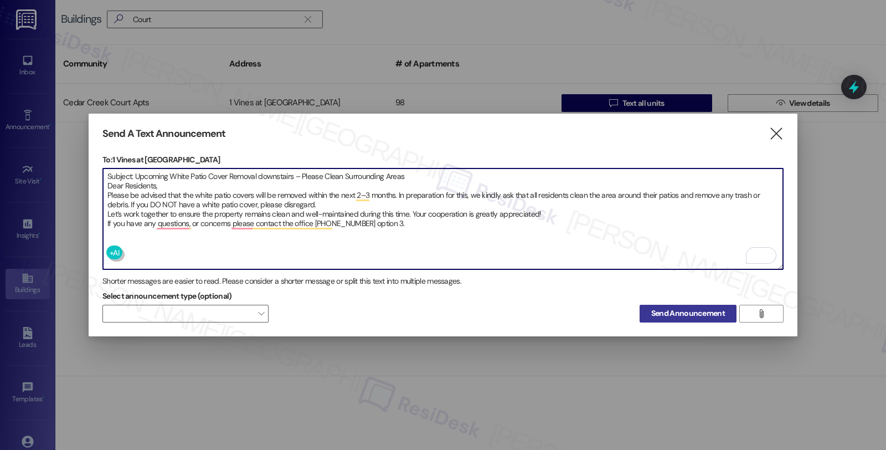
type textarea "Subject: Upcoming White Patio Cover Removal downstairs – Please Clean Surroundi…"
click at [674, 307] on span "Send Announcement" at bounding box center [688, 313] width 74 height 12
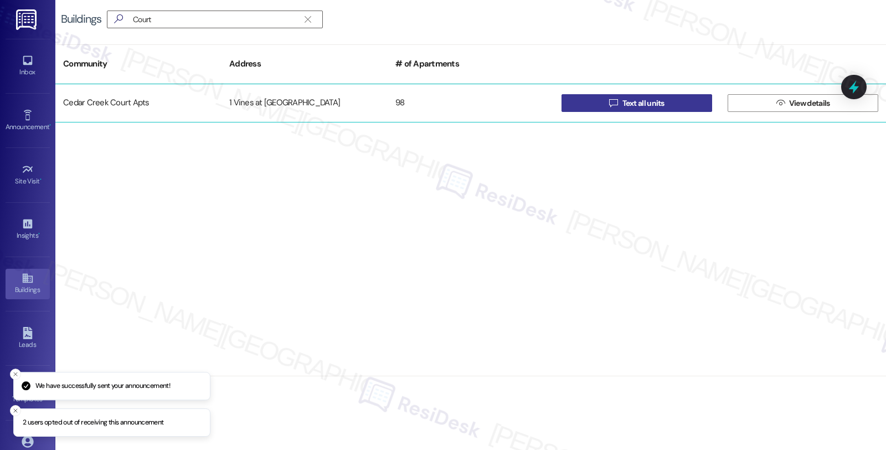
click at [641, 98] on span "Text all units" at bounding box center [643, 103] width 42 height 12
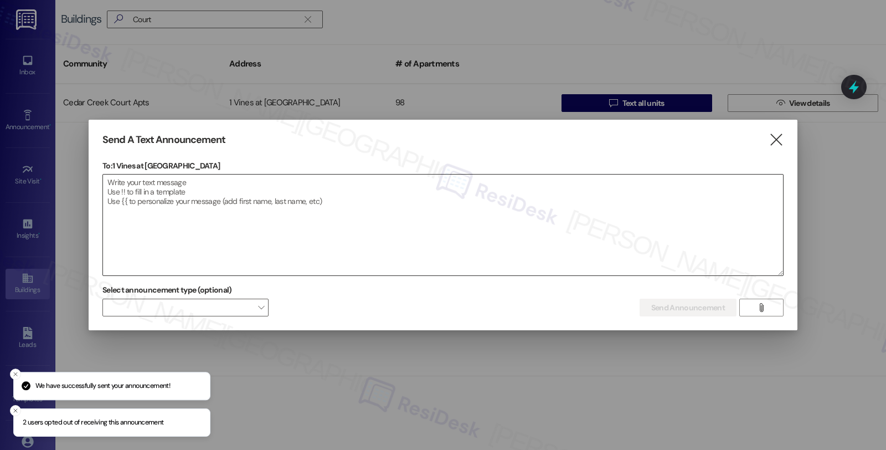
click at [500, 196] on textarea at bounding box center [443, 224] width 680 height 101
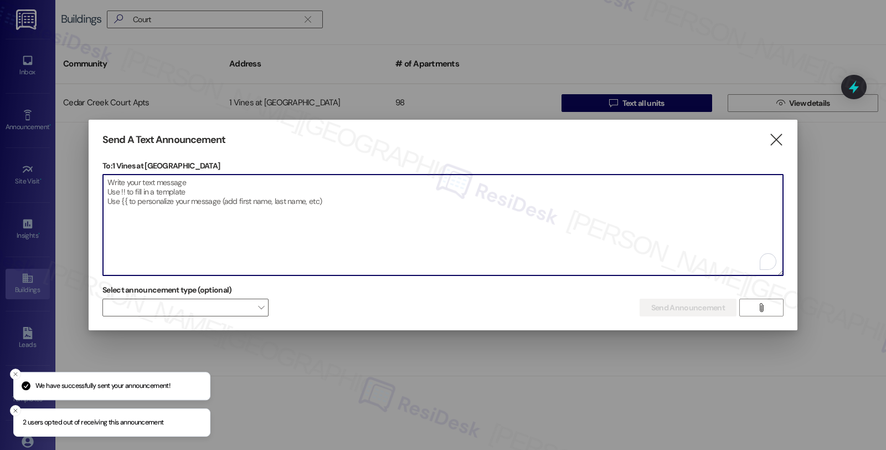
paste textarea "Subject: Important Safety Notice – Vehicle Break-Ins Dear Residents, We want to…"
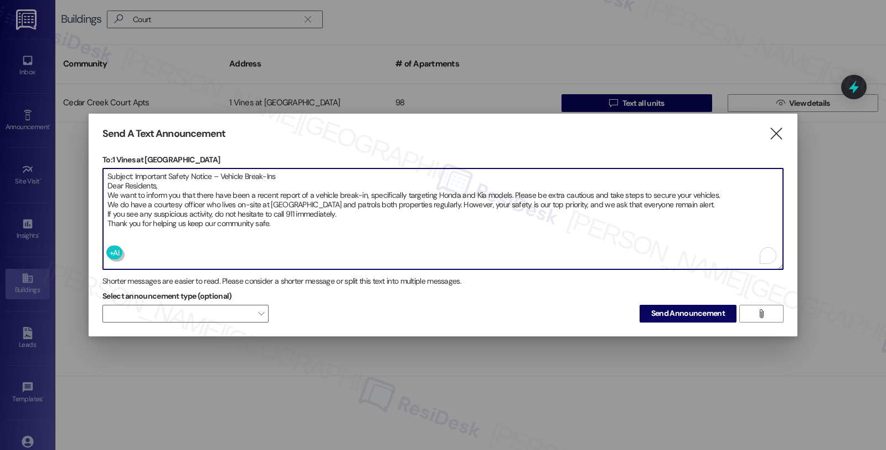
type textarea "Subject: Important Safety Notice – Vehicle Break-Ins Dear Residents, We want to…"
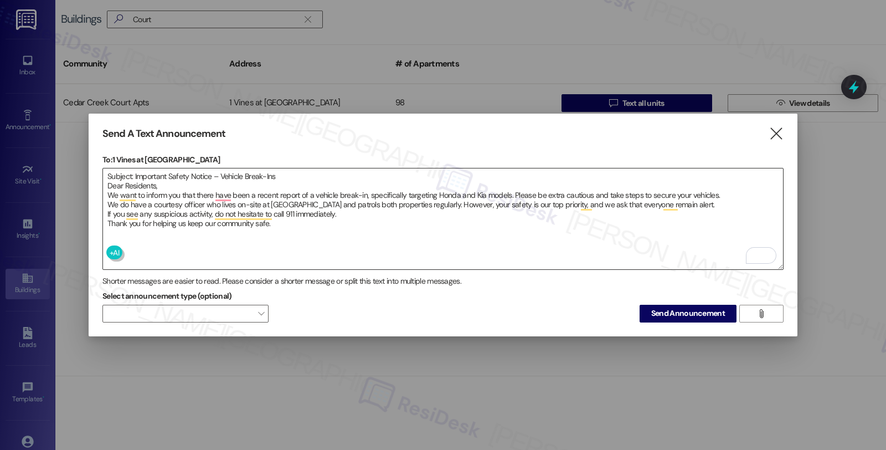
click at [713, 230] on textarea "Subject: Important Safety Notice – Vehicle Break-Ins Dear Residents, We want to…" at bounding box center [443, 218] width 680 height 101
click at [682, 311] on span "Send Announcement" at bounding box center [688, 313] width 74 height 12
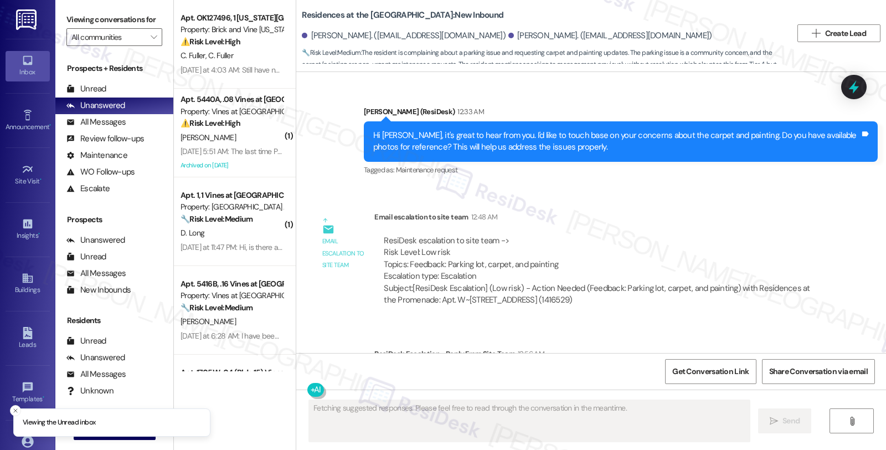
scroll to position [1163, 0]
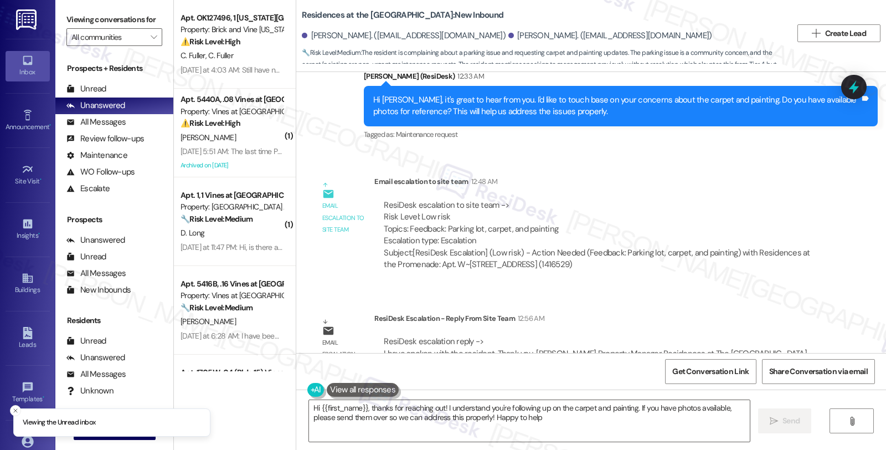
type textarea "Hi {{first_name}}, thanks for reaching out! I understand you're following up on…"
drag, startPoint x: 709, startPoint y: 238, endPoint x: 702, endPoint y: 243, distance: 8.5
click at [709, 238] on div "ResiDesk escalation to site team -> Risk Level: Low risk Topics: Feedback: Park…" at bounding box center [600, 235] width 452 height 88
click at [751, 255] on div "WO Opened request: Doors and l... [DATE] 11:02 PM Status : Complete Priority : …" at bounding box center [591, 212] width 590 height 281
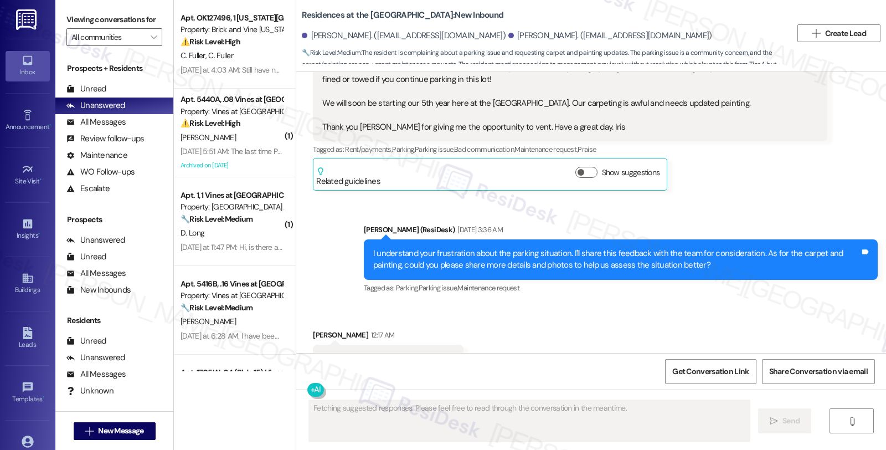
scroll to position [820, 0]
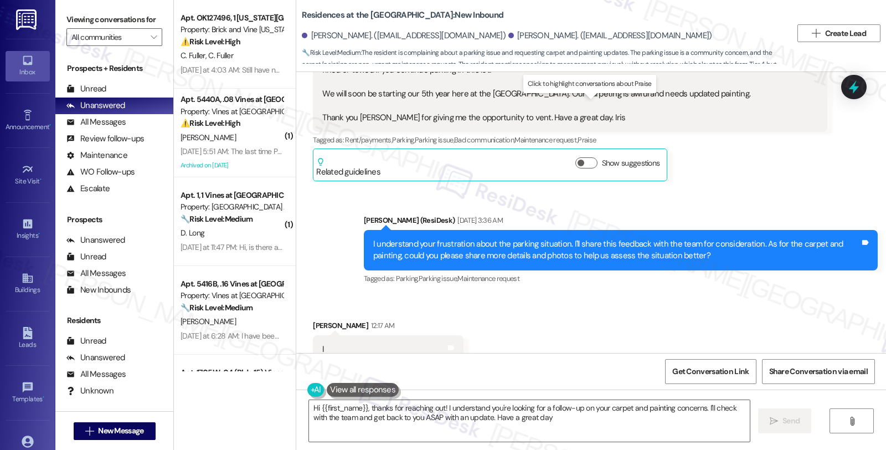
type textarea "Hi {{first_name}}, thanks for reaching out! I understand you're looking for a f…"
click at [125, 131] on div "All Messages (undefined)" at bounding box center [114, 122] width 118 height 17
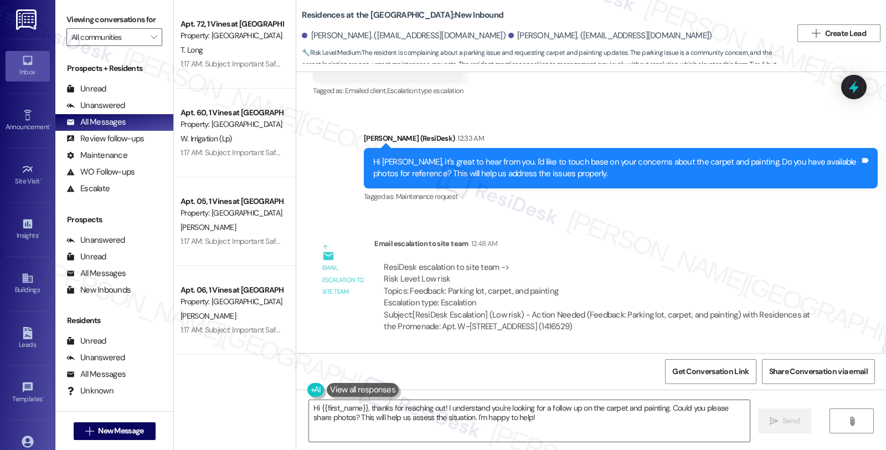
scroll to position [1163, 0]
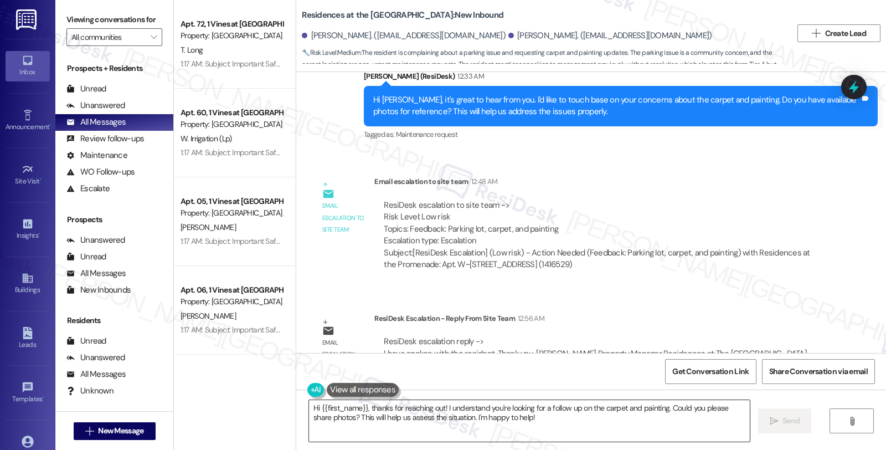
click at [309, 408] on textarea "Hi {{first_name}}, thanks for reaching out! I understand you're looking for a f…" at bounding box center [529, 421] width 441 height 42
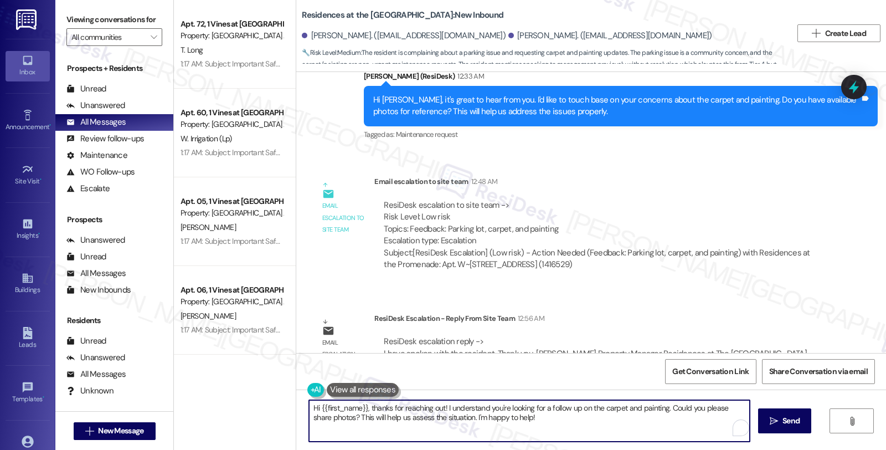
click at [309, 408] on textarea "Hi {{first_name}}, thanks for reaching out! I understand you're looking for a f…" at bounding box center [529, 421] width 441 height 42
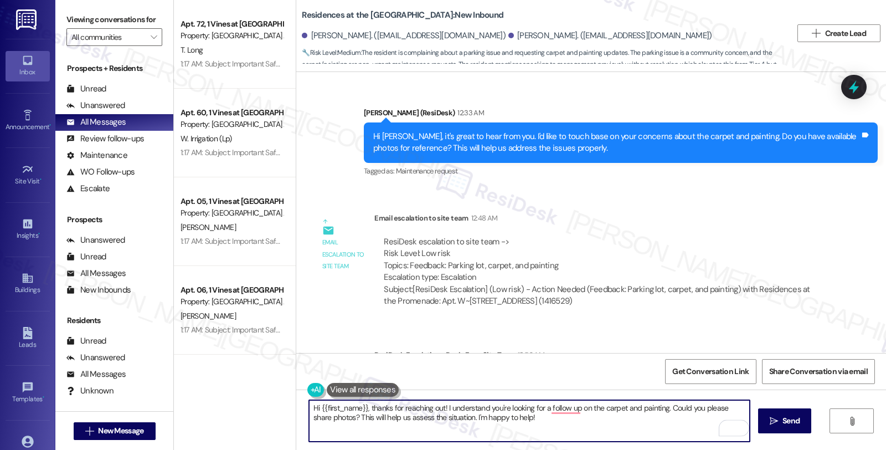
scroll to position [1101, 0]
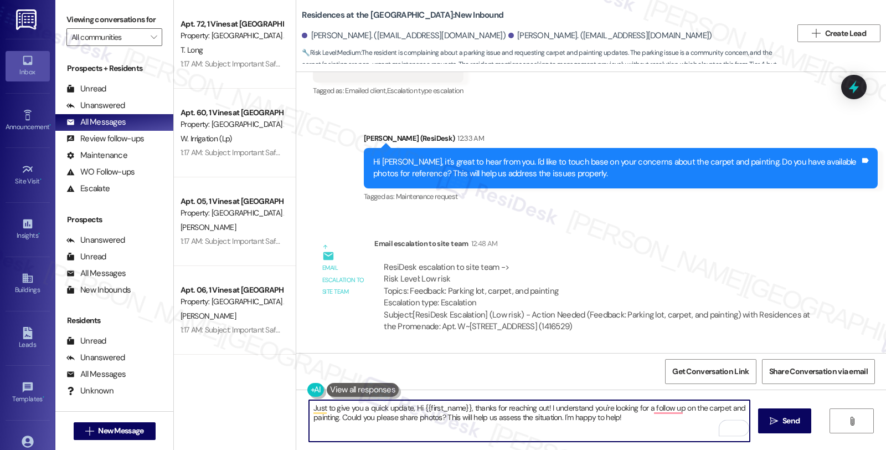
click at [408, 406] on textarea "Just to give you a quick update, Hi {{first_name}}, thanks for reaching out! I …" at bounding box center [529, 421] width 441 height 42
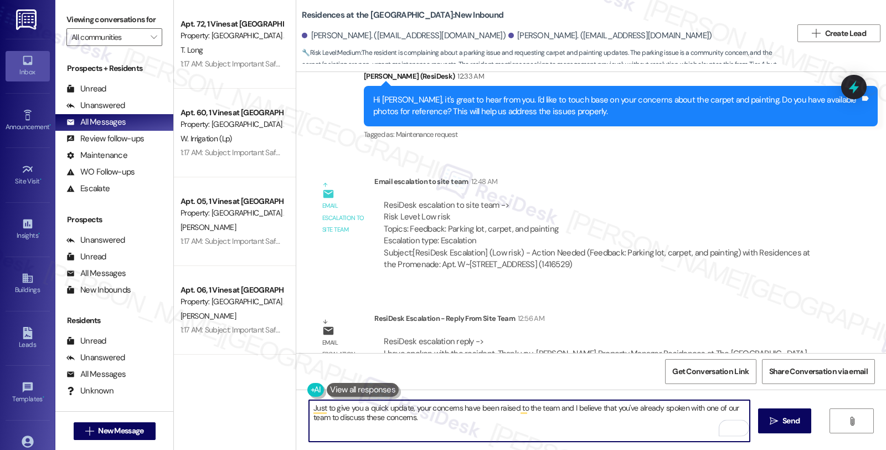
click at [458, 424] on textarea "Just to give you a quick update, your concerns have been raised to the team and…" at bounding box center [529, 421] width 441 height 42
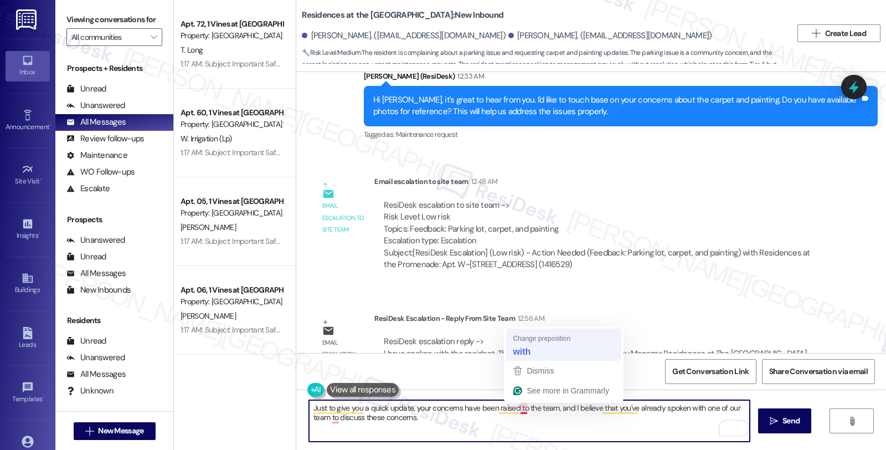
type textarea "Just to give you a quick update, your concerns have been raised with the team, …"
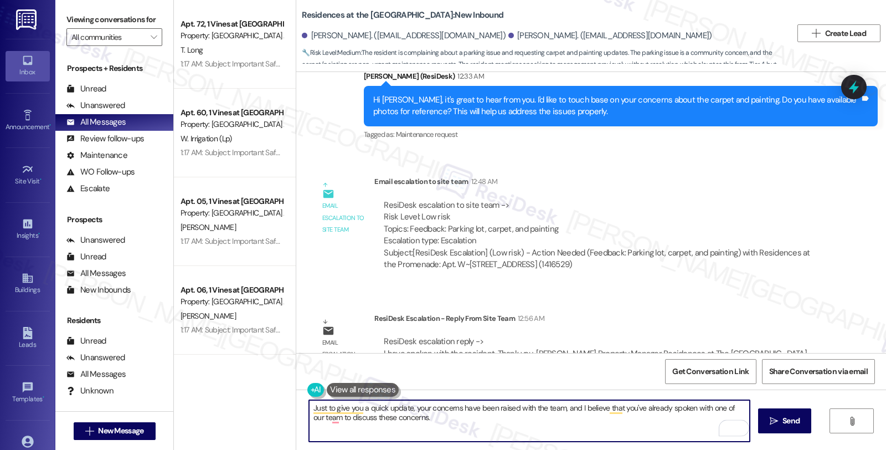
click at [454, 424] on textarea "Just to give you a quick update, your concerns have been raised with the team, …" at bounding box center [529, 421] width 441 height 42
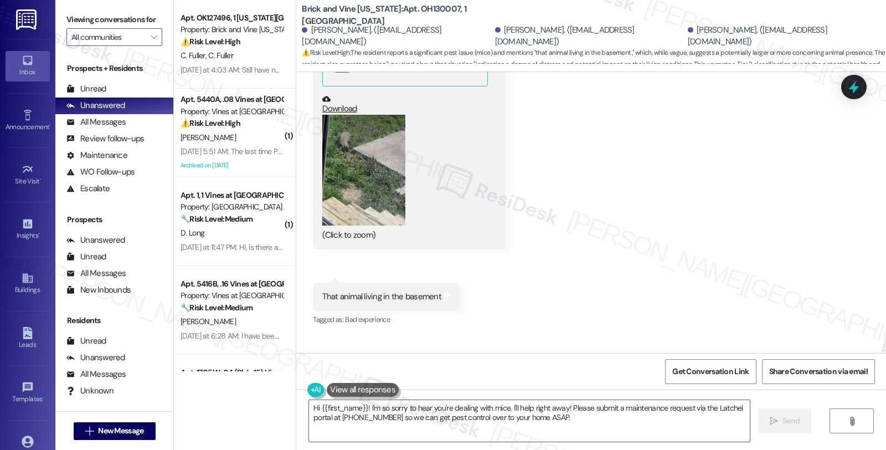
scroll to position [3712, 0]
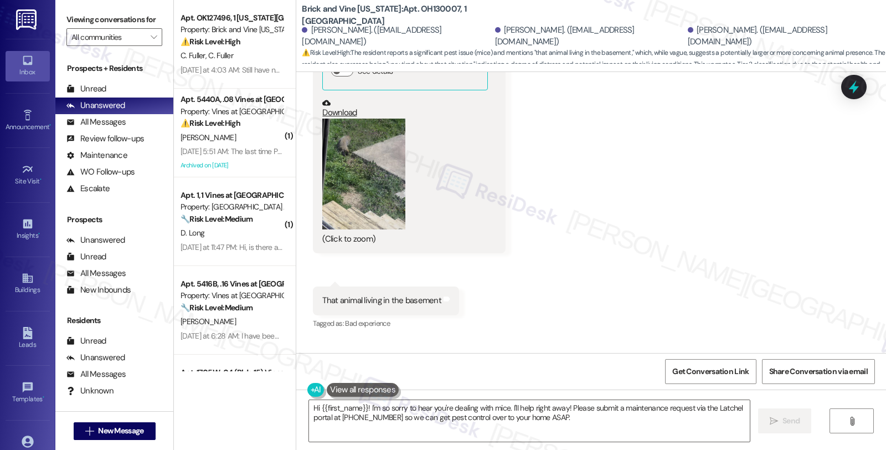
click at [346, 200] on button "Zoom image" at bounding box center [363, 173] width 83 height 111
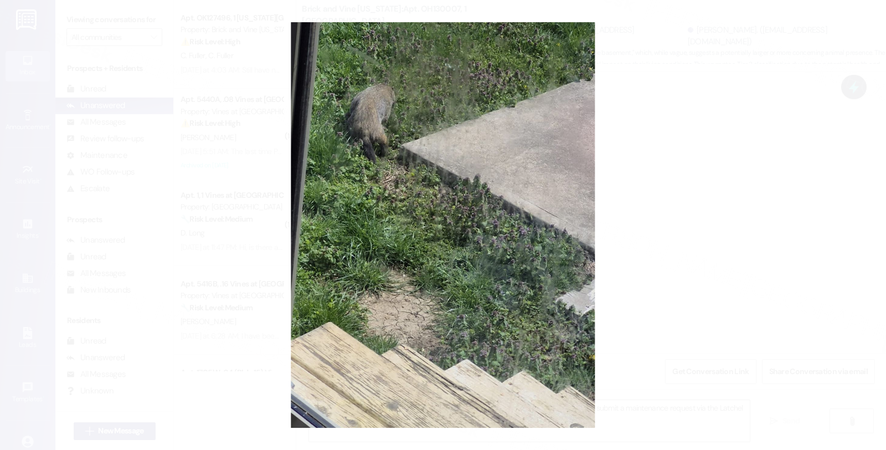
click at [687, 189] on button "Unzoom image" at bounding box center [443, 225] width 886 height 450
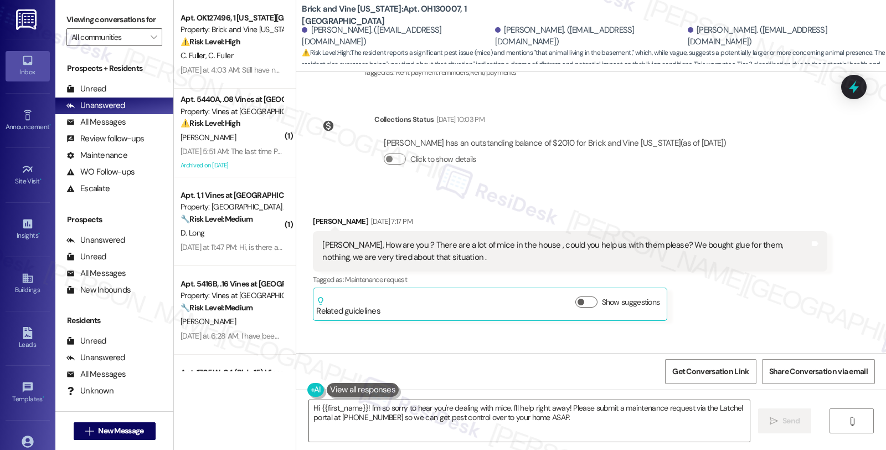
scroll to position [3096, 0]
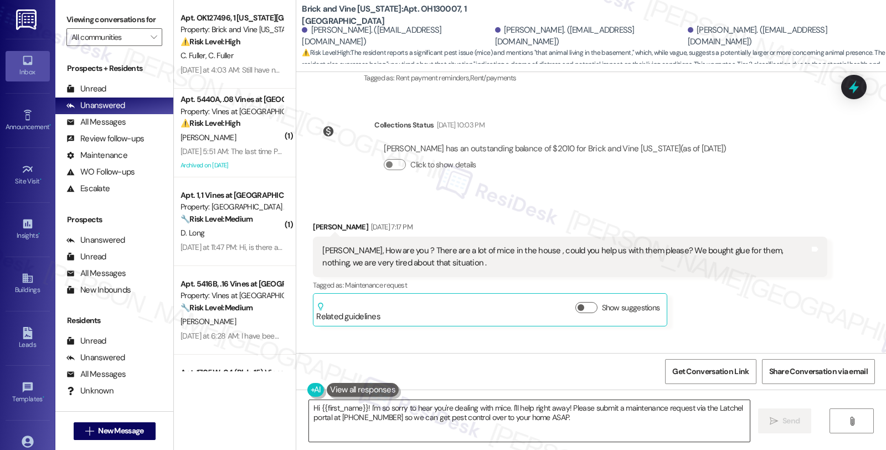
click at [360, 410] on textarea "Hi {{first_name}}! I'm so sorry to hear you're dealing with mice. I'll help rig…" at bounding box center [529, 421] width 441 height 42
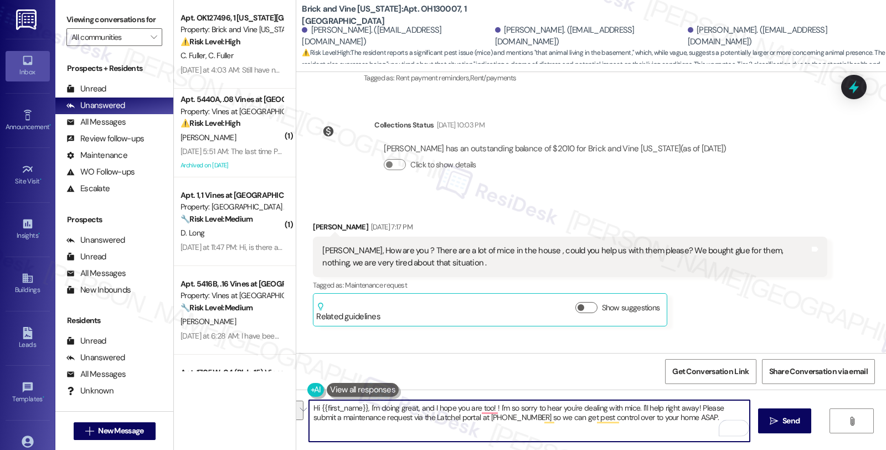
drag, startPoint x: 633, startPoint y: 406, endPoint x: 677, endPoint y: 418, distance: 44.7
click at [677, 418] on textarea "Hi {{first_name}}, I'm doing great, and I hope you are too! ! I'm so sorry to h…" at bounding box center [529, 421] width 441 height 42
click at [663, 418] on textarea "Hi {{first_name}}, I'm doing great, and I hope you are too! I'm so sorry to hea…" at bounding box center [529, 421] width 441 height 42
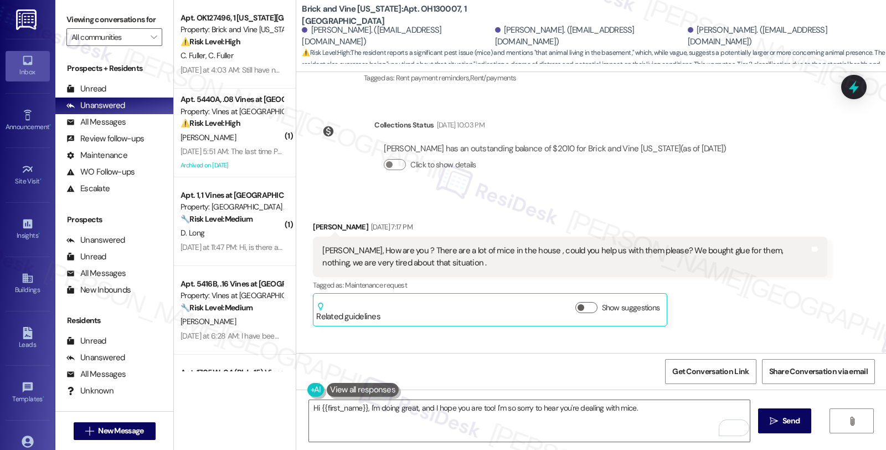
click at [735, 298] on div "[PERSON_NAME] [DATE] 7:17 PM [PERSON_NAME], How are you ? There are a lot of mi…" at bounding box center [570, 273] width 514 height 105
click at [654, 410] on textarea "Hi {{first_name}}, I'm doing great, and I hope you are too! I'm so sorry to hea…" at bounding box center [529, 421] width 441 height 42
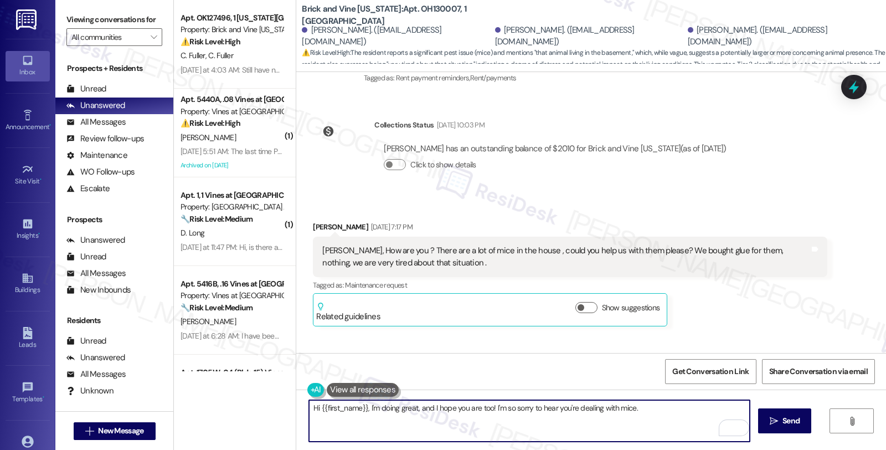
paste textarea "Please let the resident know that he needs to contact [PERSON_NAME] to put in a…"
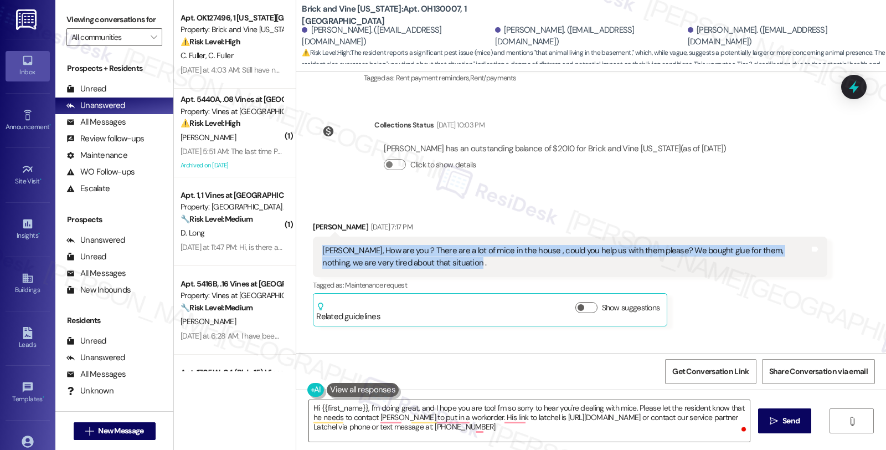
drag, startPoint x: 354, startPoint y: 266, endPoint x: 303, endPoint y: 254, distance: 52.4
click at [305, 254] on div "Received via SMS [PERSON_NAME] [DATE] 7:17 PM [PERSON_NAME], How are you ? Ther…" at bounding box center [570, 274] width 530 height 122
copy div "[PERSON_NAME], How are you ? There are a lot of mice in the house , could you h…"
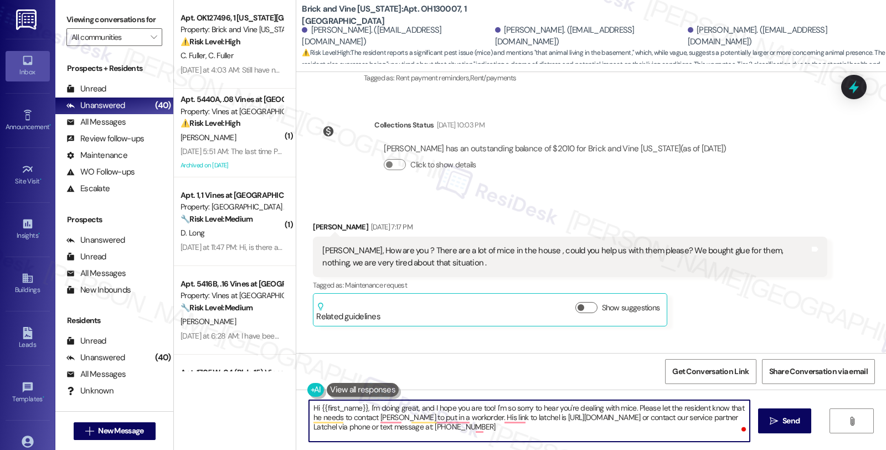
click at [632, 406] on textarea "Hi {{first_name}}, I'm doing great, and I hope you are too! I'm so sorry to hea…" at bounding box center [529, 421] width 441 height 42
paste textarea "that sounds really frustrating."
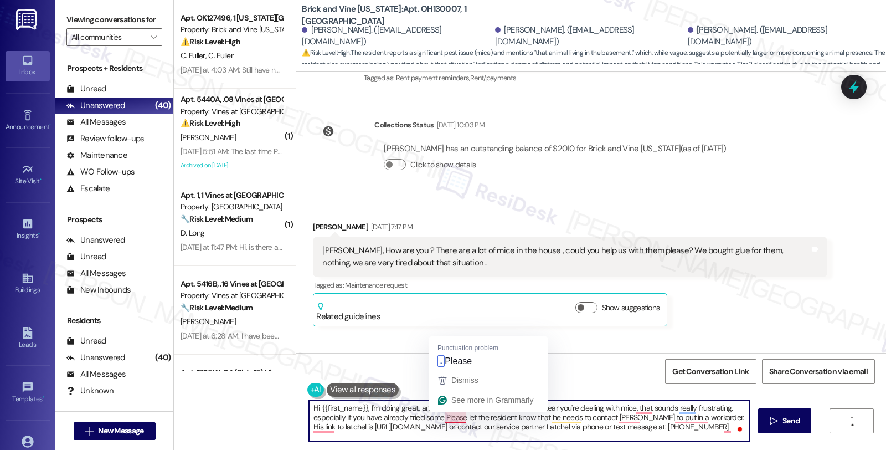
click at [436, 420] on textarea "Hi {{first_name}}, I'm doing great, and I hope you are too! I'm so sorry to hea…" at bounding box center [529, 421] width 441 height 42
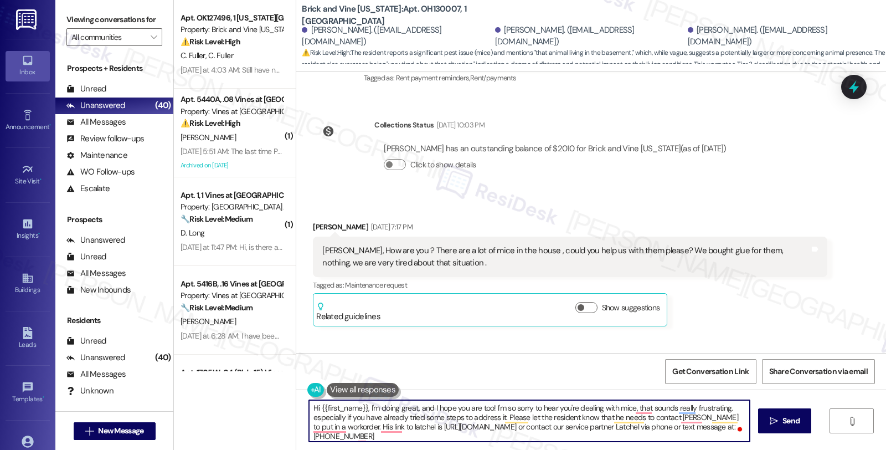
click at [728, 409] on textarea "Hi {{first_name}}, I'm doing great, and I hope you are too! I'm so sorry to hea…" at bounding box center [529, 421] width 441 height 42
click at [497, 418] on textarea "Hi {{first_name}}, I'm doing great, and I hope you are too! I'm so sorry to hea…" at bounding box center [529, 421] width 441 height 42
drag, startPoint x: 523, startPoint y: 416, endPoint x: 569, endPoint y: 418, distance: 46.5
click at [569, 418] on textarea "Hi {{first_name}}, I'm doing great, and I hope you are too! I'm so sorry to hea…" at bounding box center [529, 421] width 441 height 42
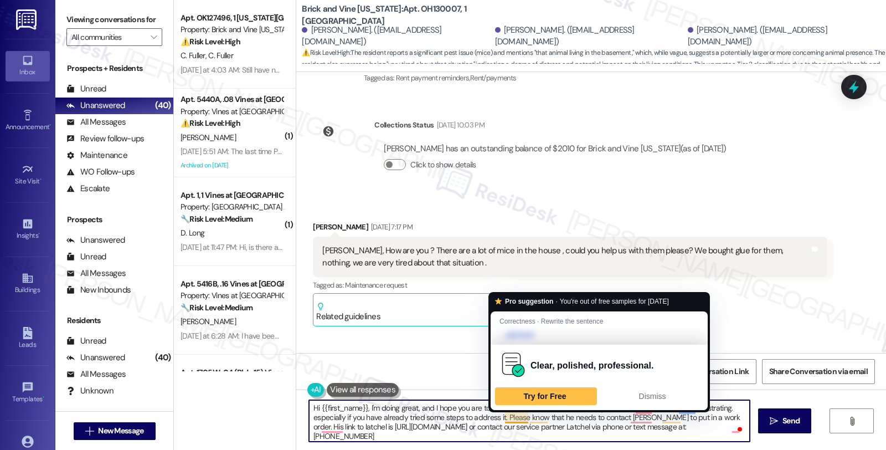
click at [500, 417] on textarea "Hi {{first_name}}, I'm doing great, and I hope you are too! I'm so sorry to hea…" at bounding box center [529, 421] width 441 height 42
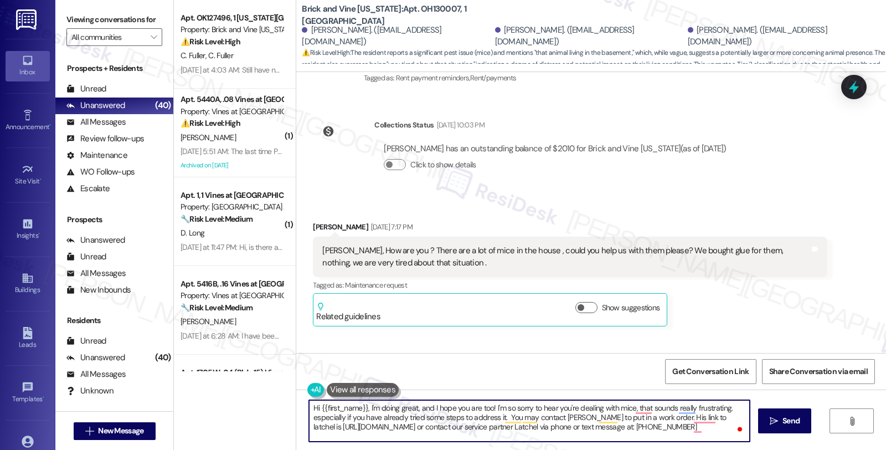
click at [657, 419] on textarea "Hi {{first_name}}, I'm doing great, and I hope you are too! I'm so sorry to hea…" at bounding box center [529, 421] width 441 height 42
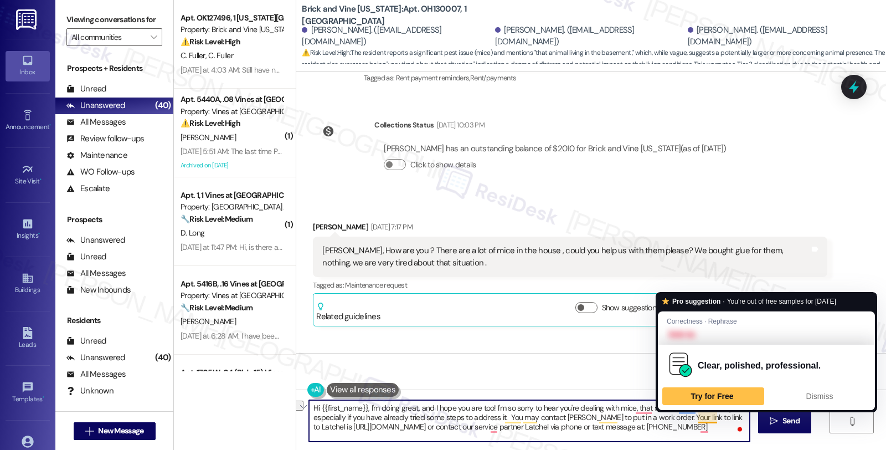
drag, startPoint x: 689, startPoint y: 416, endPoint x: 710, endPoint y: 416, distance: 20.5
click at [710, 416] on textarea "Hi {{first_name}}, I'm doing great, and I hope you are too! I'm so sorry to hea…" at bounding box center [529, 421] width 441 height 42
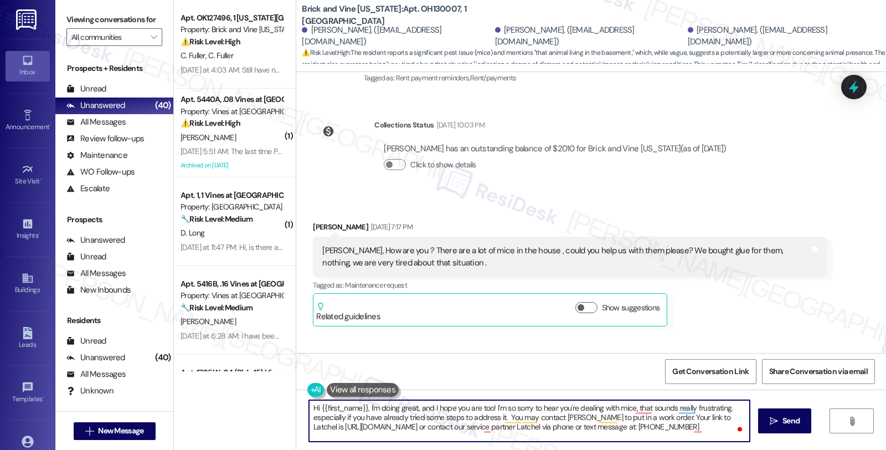
click at [666, 416] on textarea "Hi {{first_name}}, I'm doing great, and I hope you are too! I'm so sorry to hea…" at bounding box center [529, 421] width 441 height 42
click at [345, 425] on textarea "Hi {{first_name}}, I'm doing great, and I hope you are too! I'm so sorry to hea…" at bounding box center [529, 421] width 441 height 42
click at [340, 437] on textarea "Hi {{first_name}}, I'm doing great, and I hope you are too! I'm so sorry to hea…" at bounding box center [529, 421] width 441 height 42
click at [649, 416] on textarea "Hi {{first_name}}, I'm doing great, and I hope you are too! I'm so sorry to hea…" at bounding box center [529, 421] width 441 height 42
click at [652, 418] on textarea "Hi {{first_name}}, I'm doing great, and I hope you are too! I'm so sorry to hea…" at bounding box center [529, 421] width 441 height 42
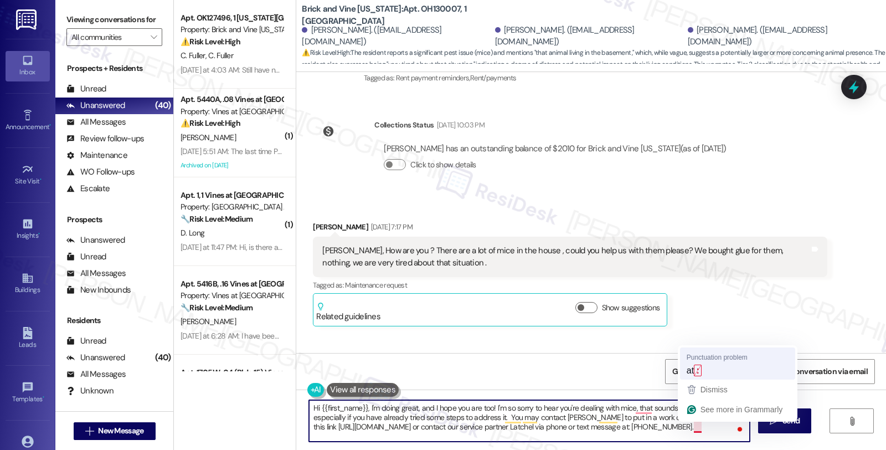
type textarea "Hi {{first_name}}, I'm doing great, and I hope you are too! I'm so sorry to hea…"
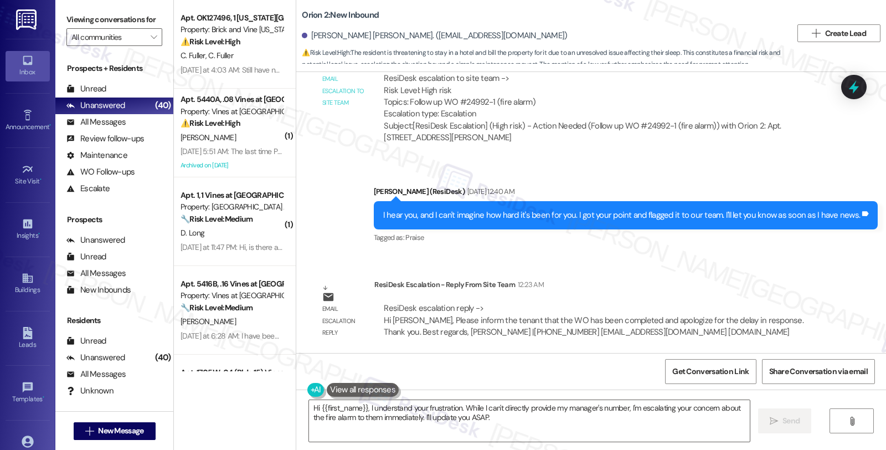
scroll to position [2785, 0]
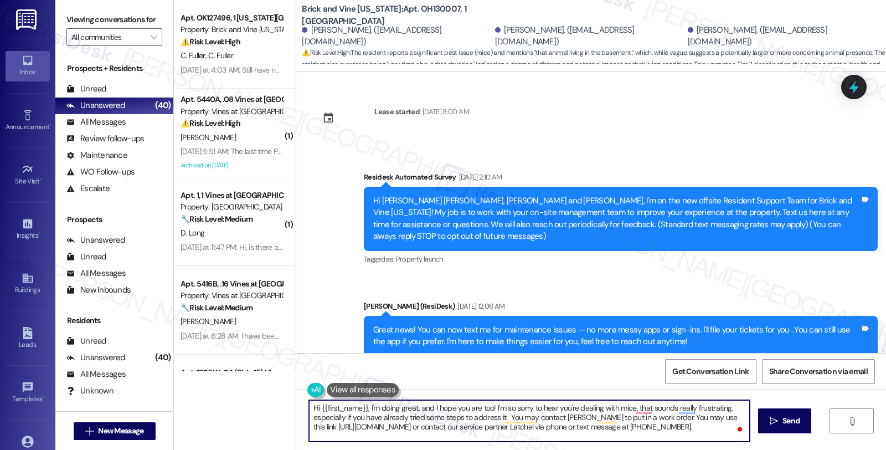
click at [391, 440] on textarea "Hi {{first_name}}, I'm doing great, and I hope you are too! I'm so sorry to hea…" at bounding box center [529, 421] width 441 height 42
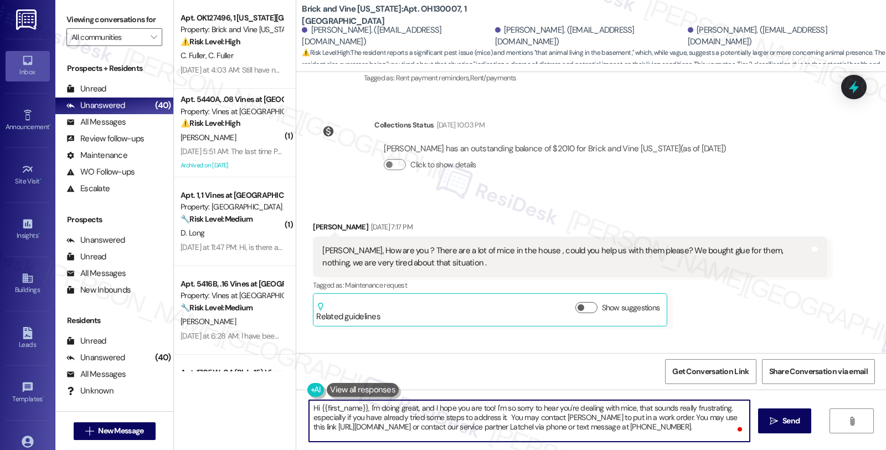
scroll to position [18, 0]
paste textarea "Also, please be sure tenant is aware of pest control per the lease: 38.8.7 PEST…"
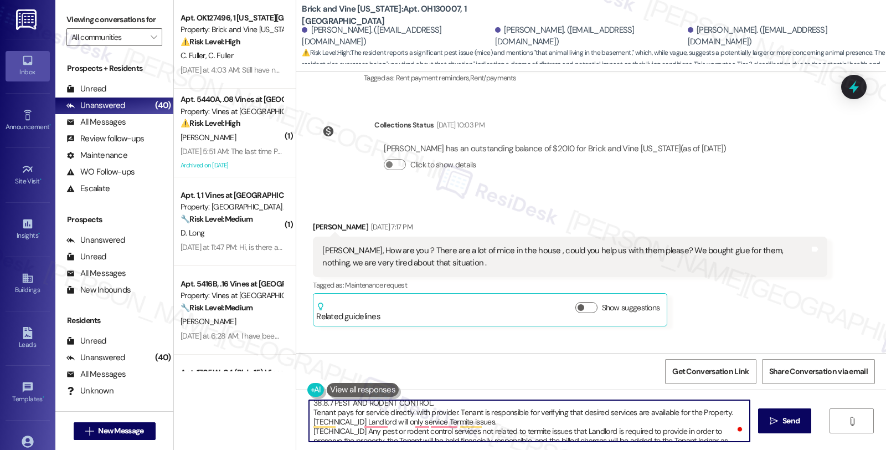
scroll to position [0, 0]
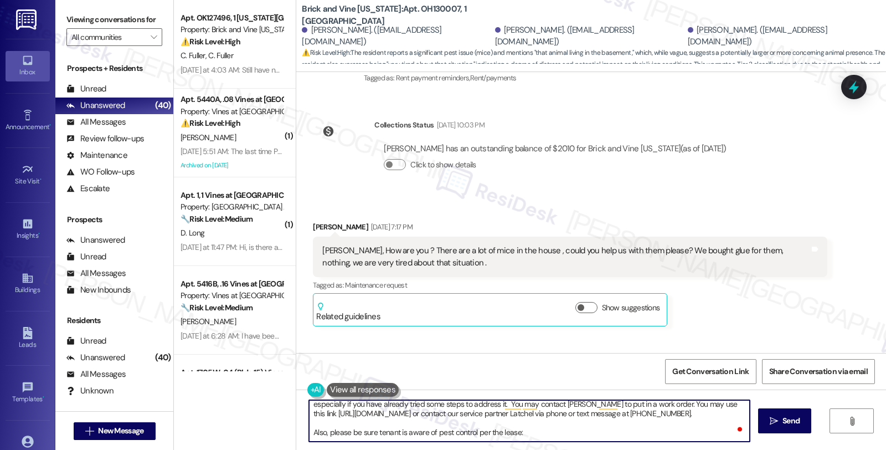
click at [343, 433] on textarea "Hi {{first_name}}, I'm doing great, and I hope you are too! I'm so sorry to hea…" at bounding box center [529, 421] width 441 height 42
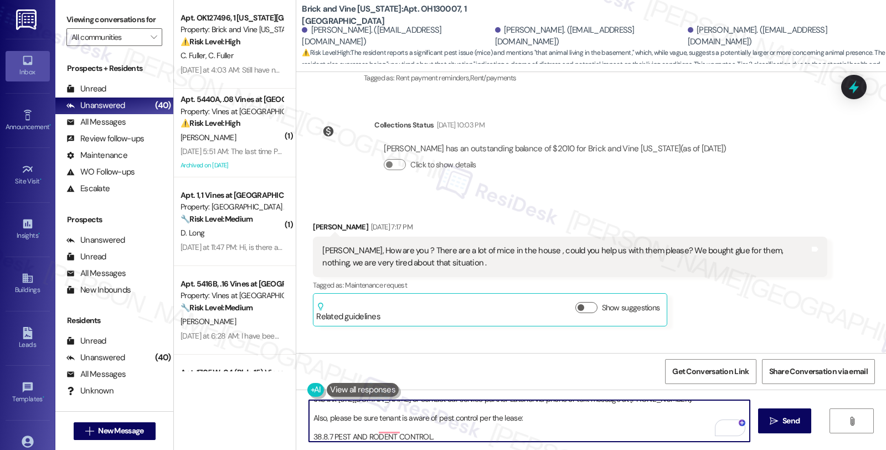
drag, startPoint x: 346, startPoint y: 427, endPoint x: 400, endPoint y: 425, distance: 54.3
click at [400, 425] on textarea "Hi {{first_name}}, I'm doing great, and I hope you are too! I'm so sorry to hea…" at bounding box center [529, 421] width 441 height 42
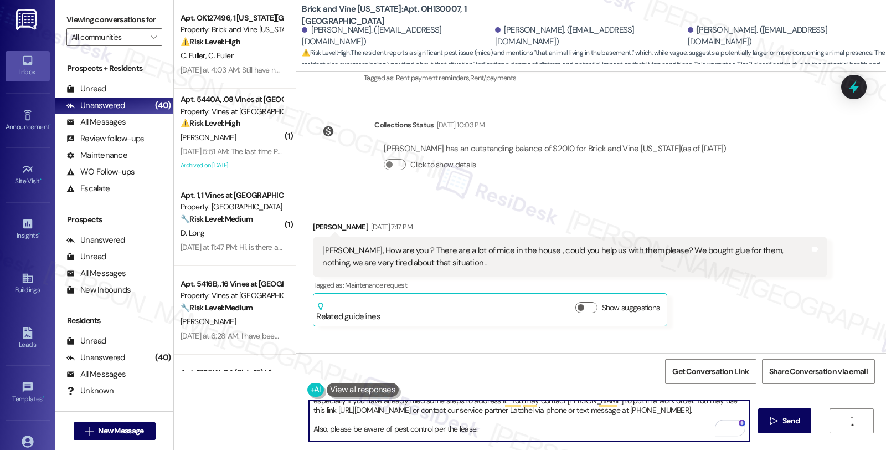
click at [470, 425] on textarea "Hi {{first_name}}, I'm doing great, and I hope you are too! I'm so sorry to hea…" at bounding box center [529, 421] width 441 height 42
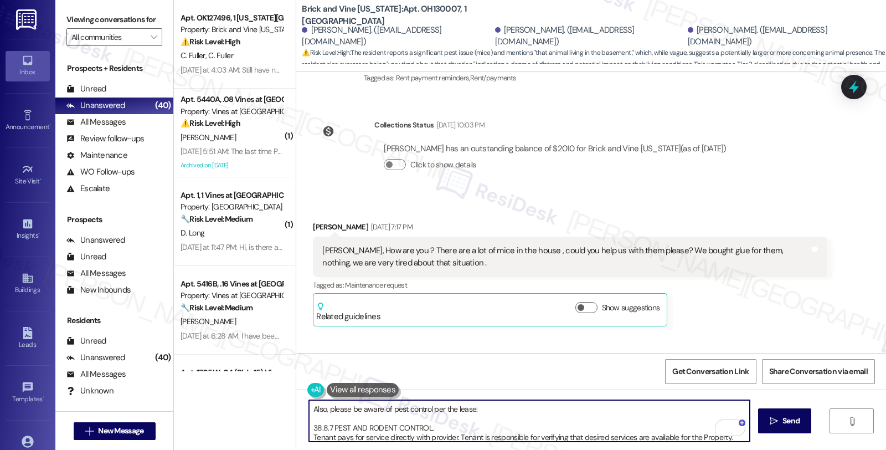
click at [360, 421] on textarea "Hi {{first_name}}, I'm doing great, and I hope you are too! I'm so sorry to hea…" at bounding box center [529, 421] width 441 height 42
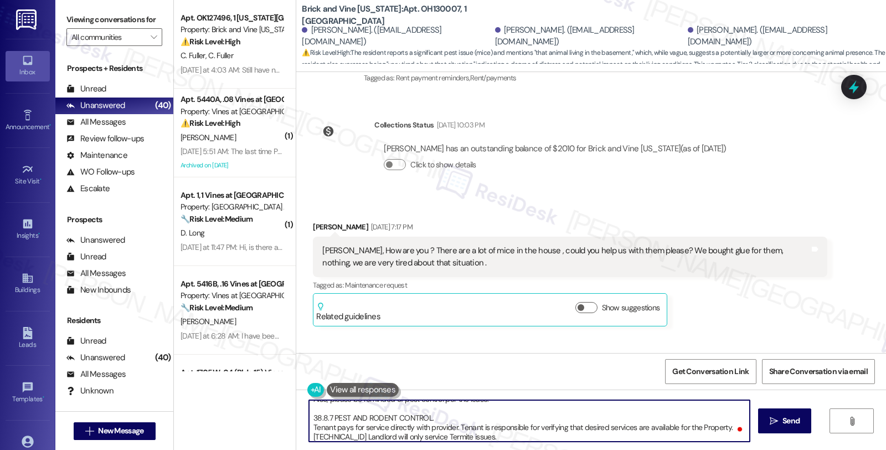
click at [366, 427] on textarea "Hi {{first_name}}, I'm doing great, and I hope you are too! I'm so sorry to hea…" at bounding box center [529, 421] width 441 height 42
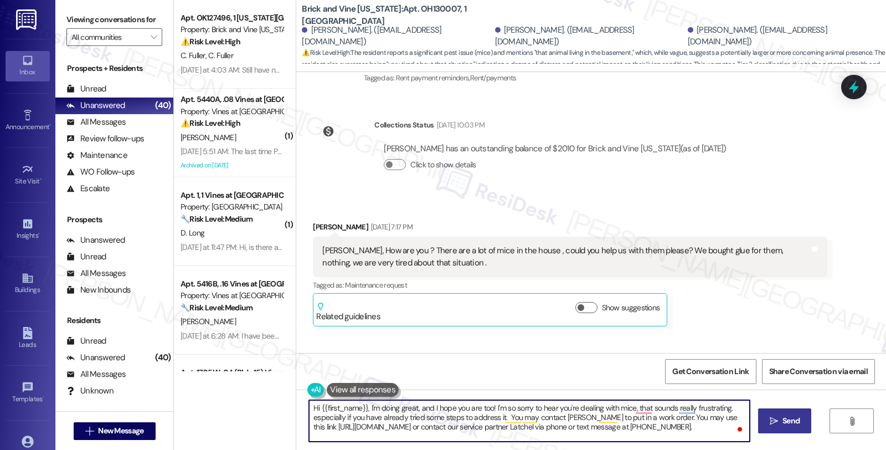
type textarea "Hi {{first_name}}, I'm doing great, and I hope you are too! I'm so sorry to hea…"
click at [777, 419] on span " Send" at bounding box center [784, 421] width 35 height 12
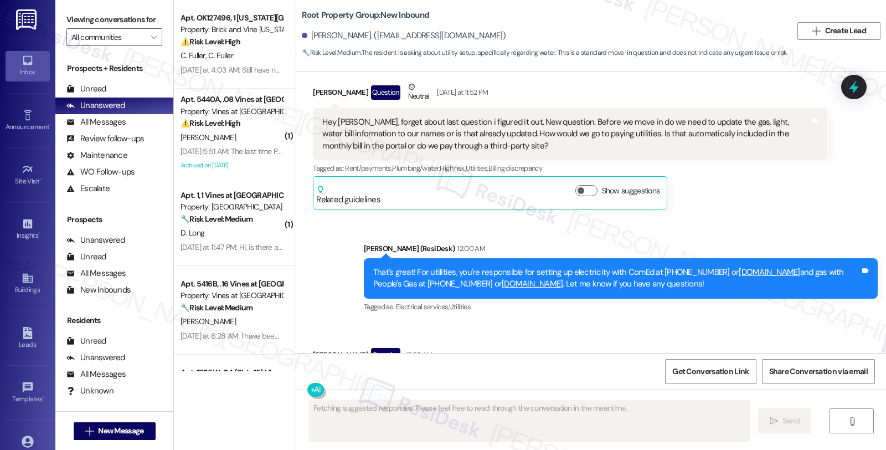
scroll to position [1252, 0]
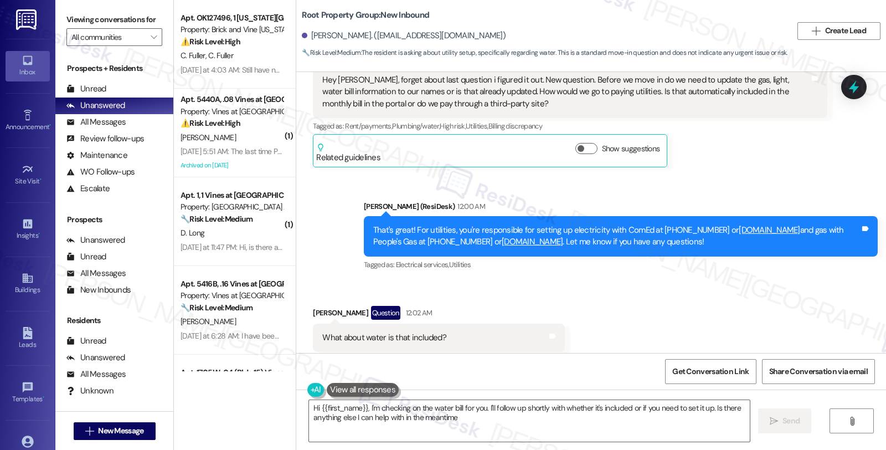
type textarea "Hi {{first_name}}, I'm checking on the water bill for you. I'll follow up short…"
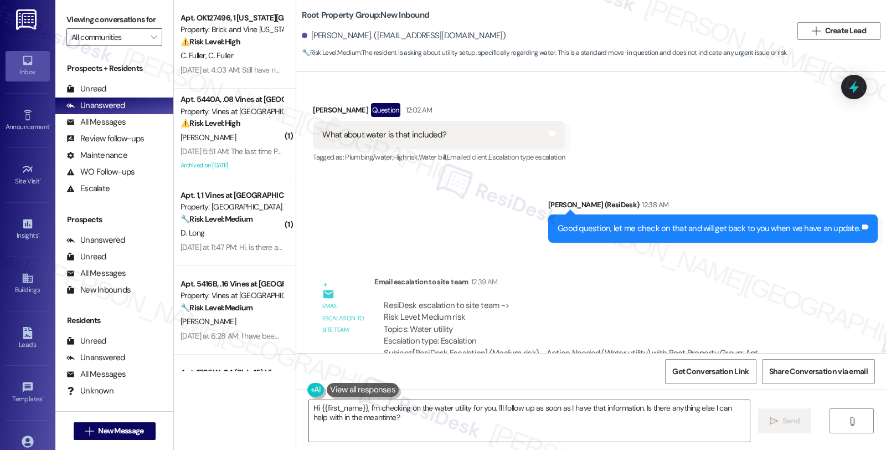
scroll to position [1444, 0]
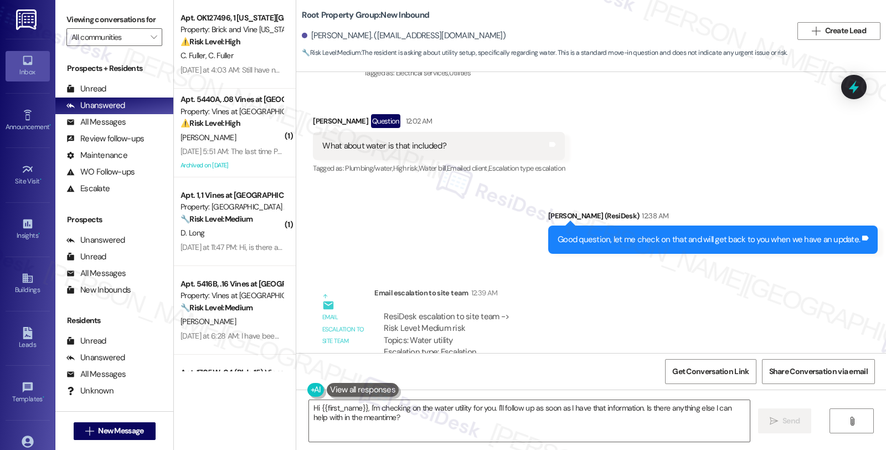
click at [313, 114] on div "[PERSON_NAME] Question 12:02 AM" at bounding box center [439, 123] width 252 height 18
copy div "[PERSON_NAME]"
click at [309, 403] on textarea "Hi {{first_name}}, I'm checking on the water utility for you. I'll follow up as…" at bounding box center [529, 421] width 441 height 42
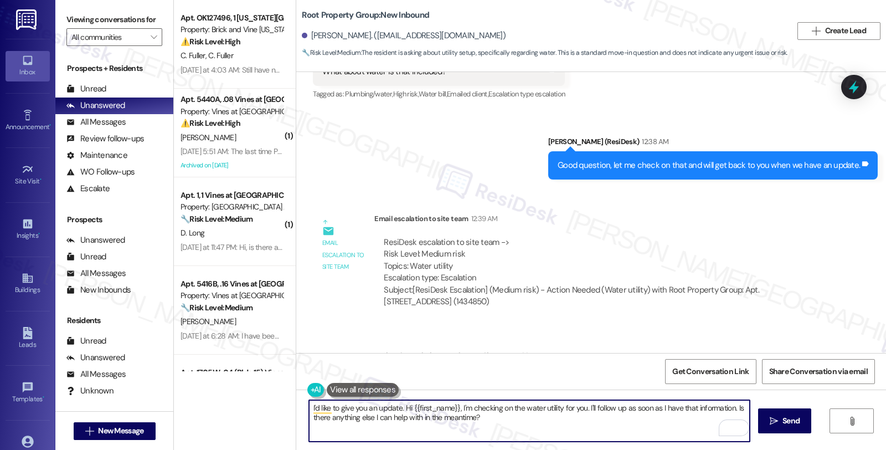
scroll to position [1567, 0]
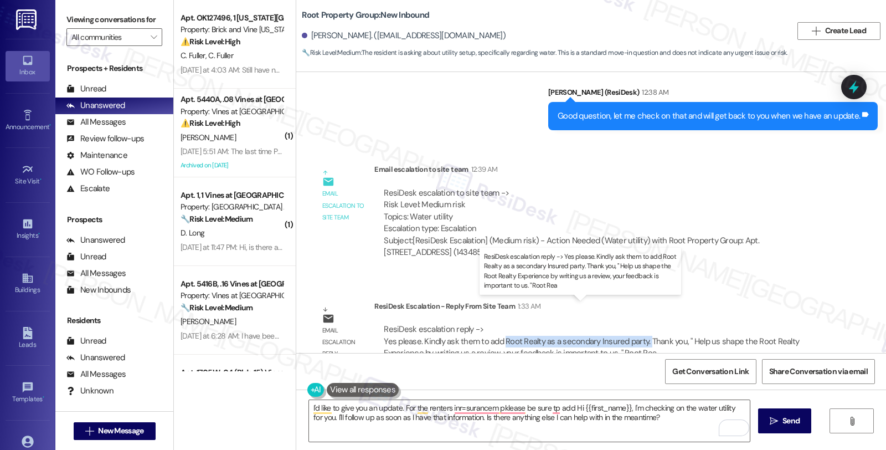
drag, startPoint x: 495, startPoint y: 319, endPoint x: 640, endPoint y: 318, distance: 144.5
click at [640, 323] on div "ResiDesk escalation reply -> Yes please. Kindly ask them to add Root Realty as …" at bounding box center [591, 340] width 415 height 35
copy div "Root Realty as a secondary Insured party."
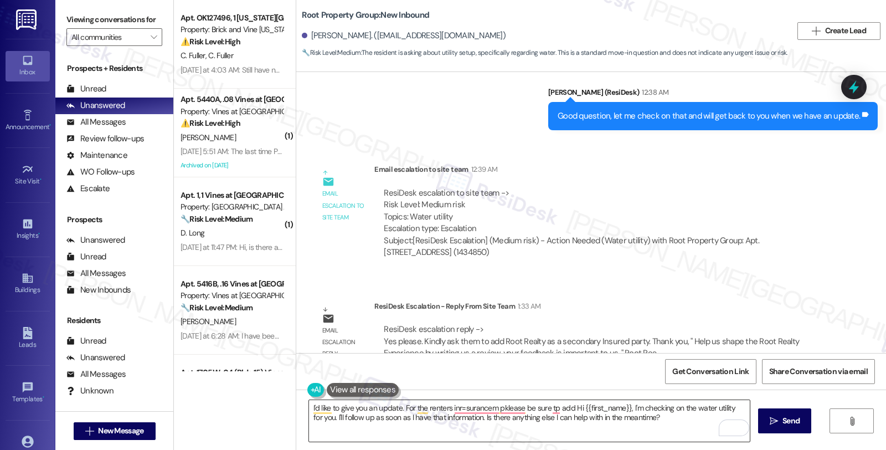
click at [569, 407] on textarea "I'd like to give you an update. For the renters inr=surancem pklease be sure tp…" at bounding box center [529, 421] width 441 height 42
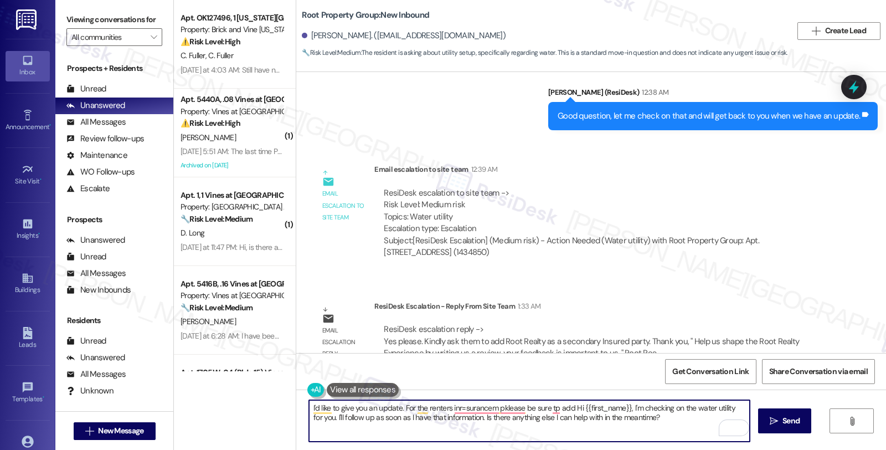
paste textarea "Root Realty as a secondary Insured party."
drag, startPoint x: 687, startPoint y: 410, endPoint x: 715, endPoint y: 427, distance: 32.8
click at [715, 427] on textarea "I'd like to give you an update. For the renters' insurance, please be sure to a…" at bounding box center [529, 421] width 441 height 42
paste textarea "set up both ComEd and People's Gas for their utilities."
click at [468, 418] on textarea "I'd like to give you an update. For the renters' insurance, please be sure to a…" at bounding box center [529, 421] width 441 height 42
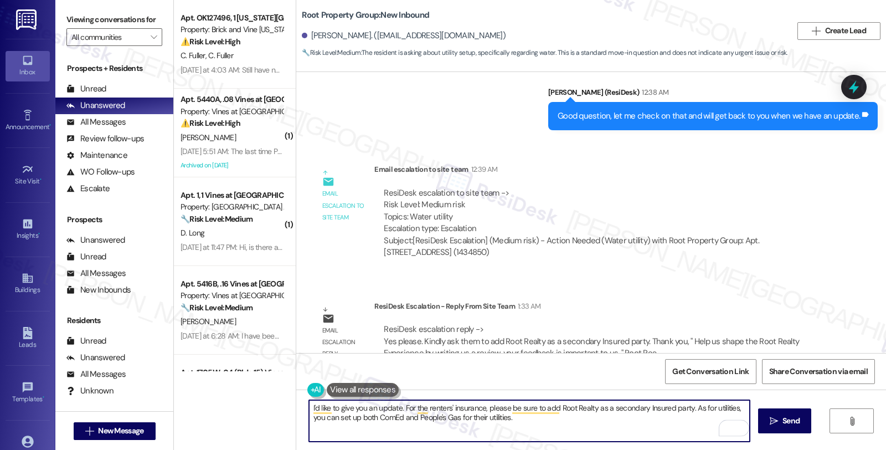
click at [468, 418] on textarea "I'd like to give you an update. For the renters' insurance, please be sure to a…" at bounding box center [529, 421] width 441 height 42
click at [547, 414] on textarea "I'd like to give you an update. For the renters' insurance, please be sure to a…" at bounding box center [529, 421] width 441 height 42
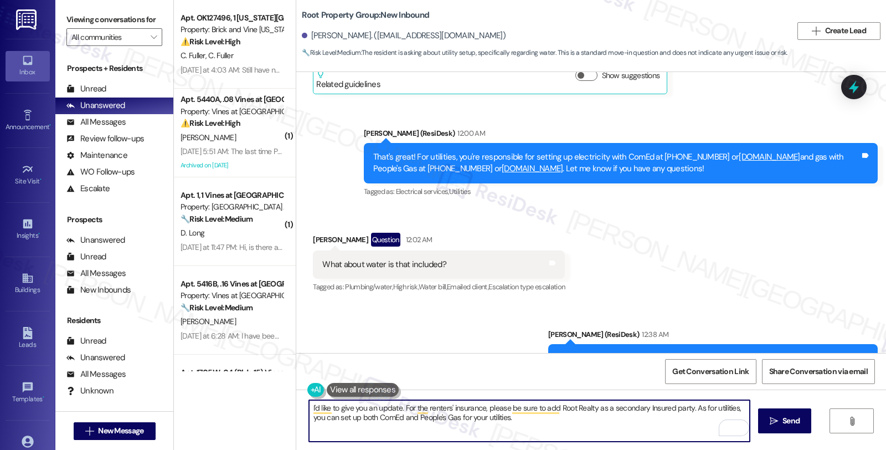
scroll to position [1321, 0]
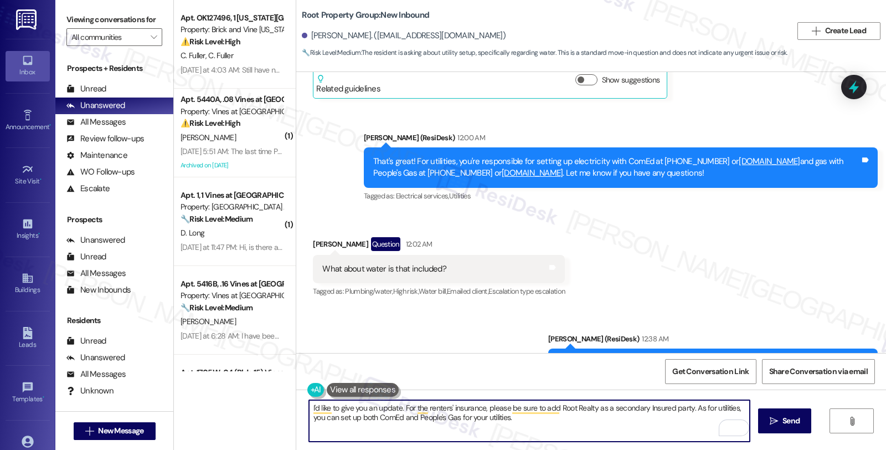
click at [516, 415] on textarea "I'd like to give you an update. For the renters' insurance, please be sure to a…" at bounding box center [529, 421] width 441 height 42
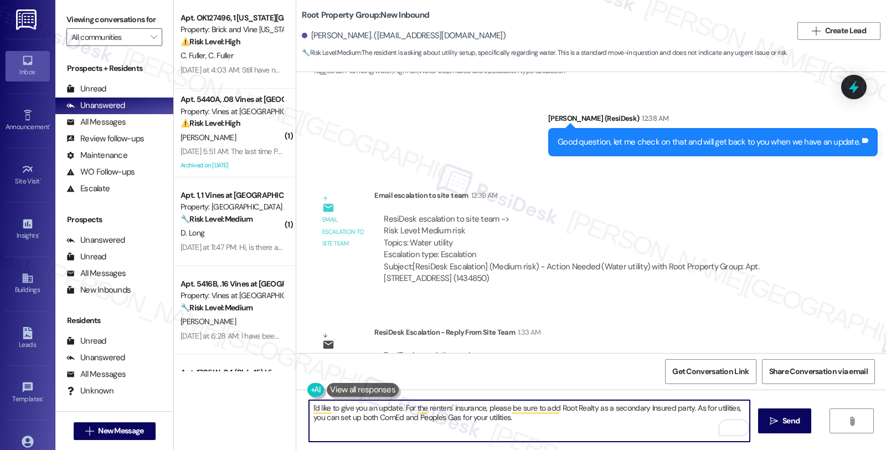
scroll to position [1567, 0]
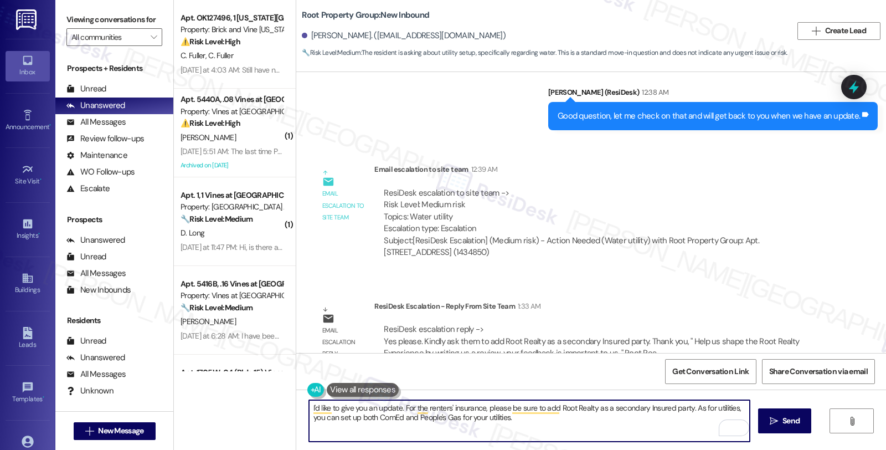
click at [463, 416] on textarea "I'd like to give you an update. For the renters' insurance, please be sure to a…" at bounding box center [529, 421] width 441 height 42
type textarea "I'd like to give you an update. For the renters' insurance, please be sure to a…"
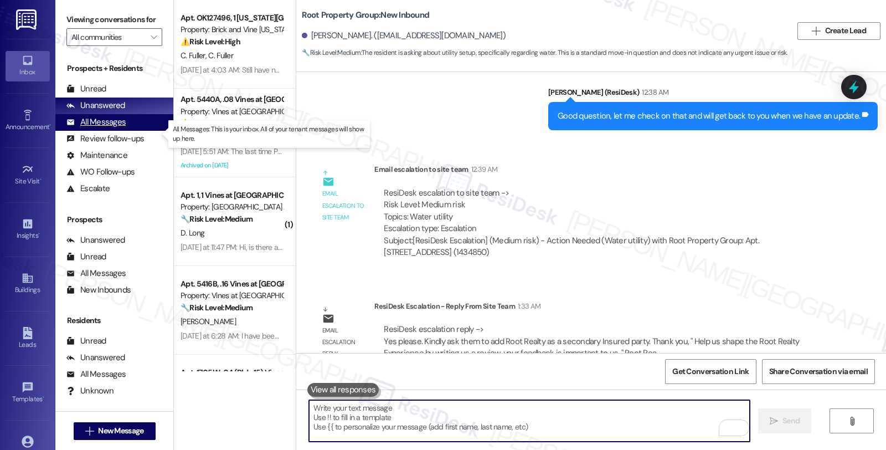
click at [128, 131] on div "All Messages (undefined)" at bounding box center [114, 122] width 118 height 17
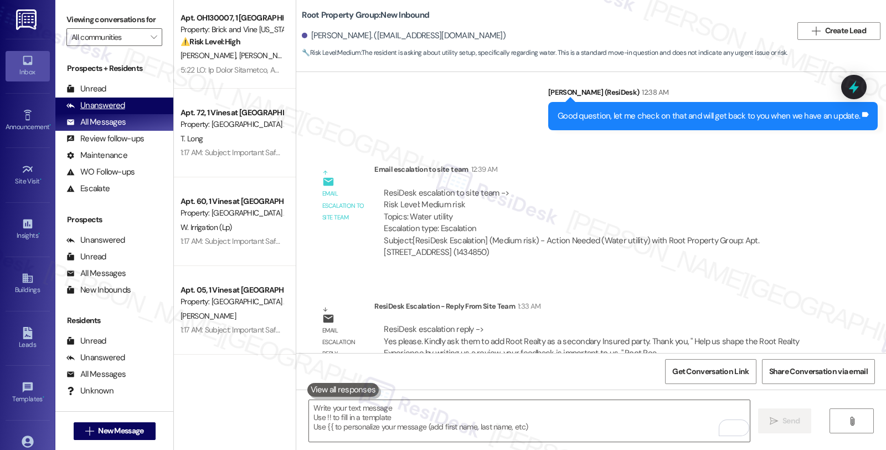
click at [117, 111] on div "Unanswered" at bounding box center [95, 106] width 59 height 12
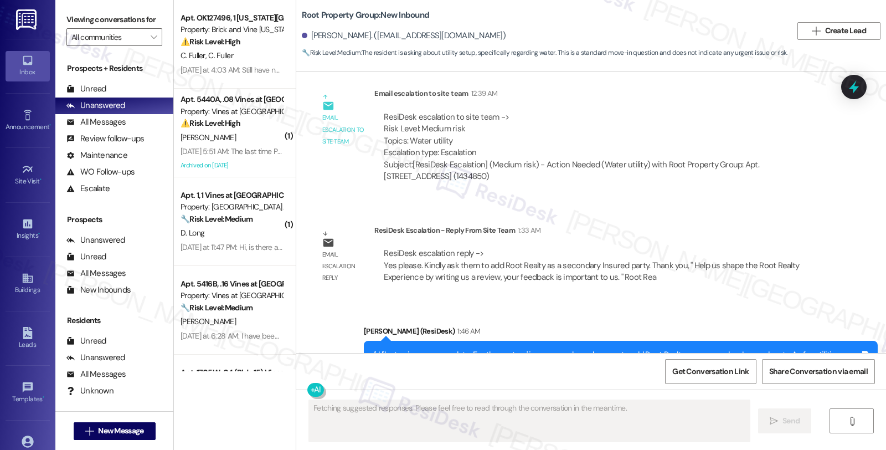
scroll to position [1672, 0]
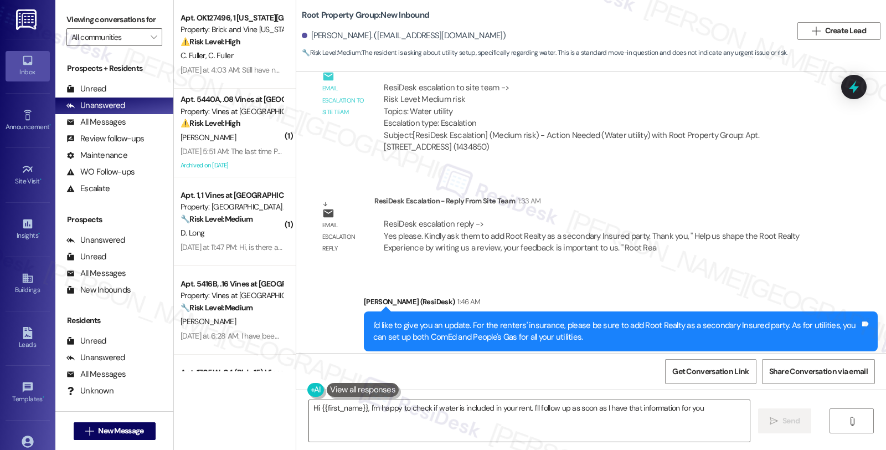
type textarea "Hi {{first_name}}, I'm happy to check if water is included in your rent. I'll f…"
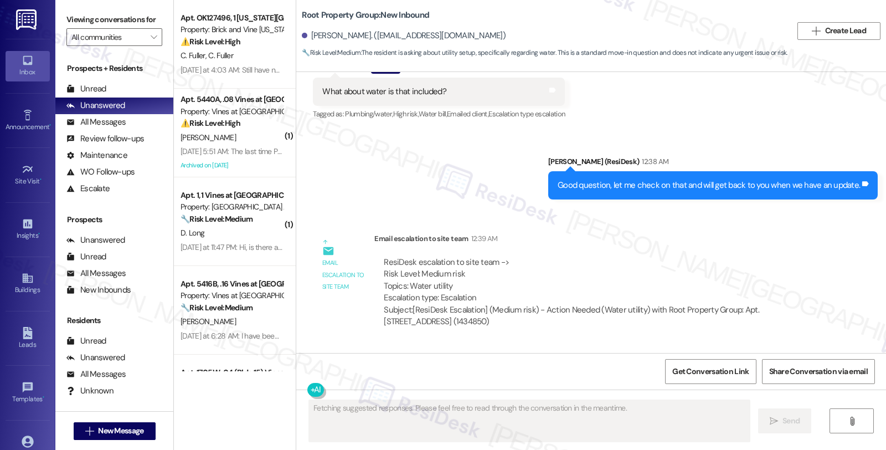
scroll to position [1567, 0]
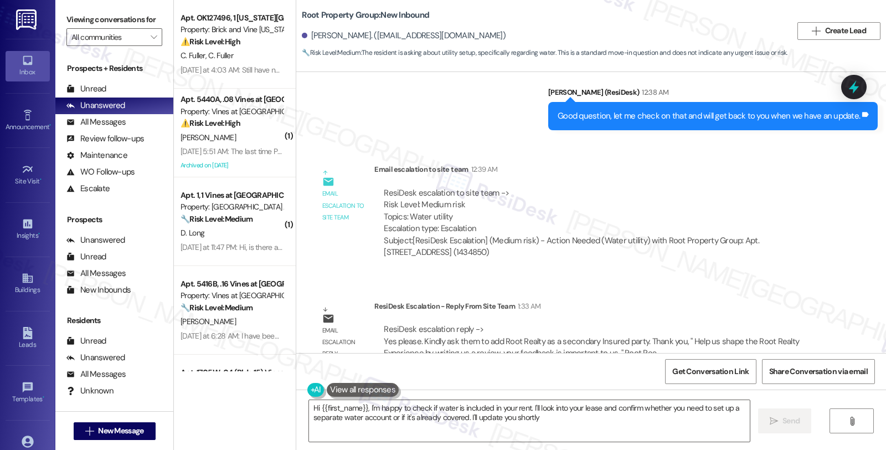
type textarea "Hi {{first_name}}, I'm happy to check if water is included in your rent. I'll l…"
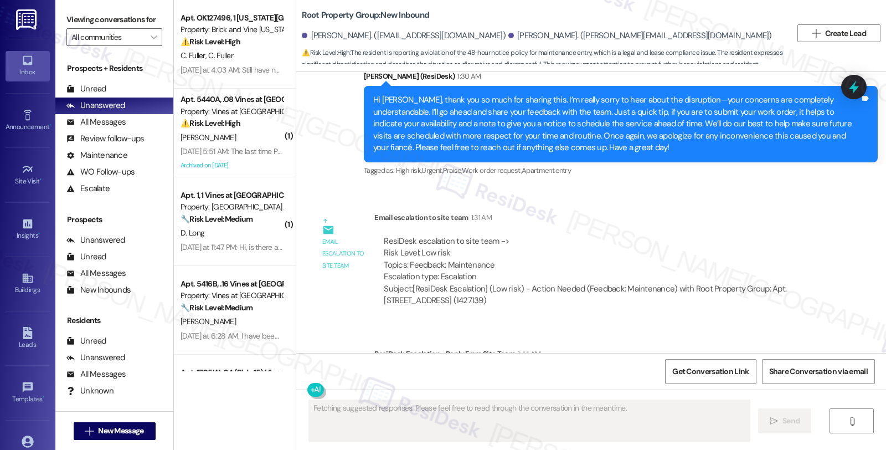
scroll to position [3359, 0]
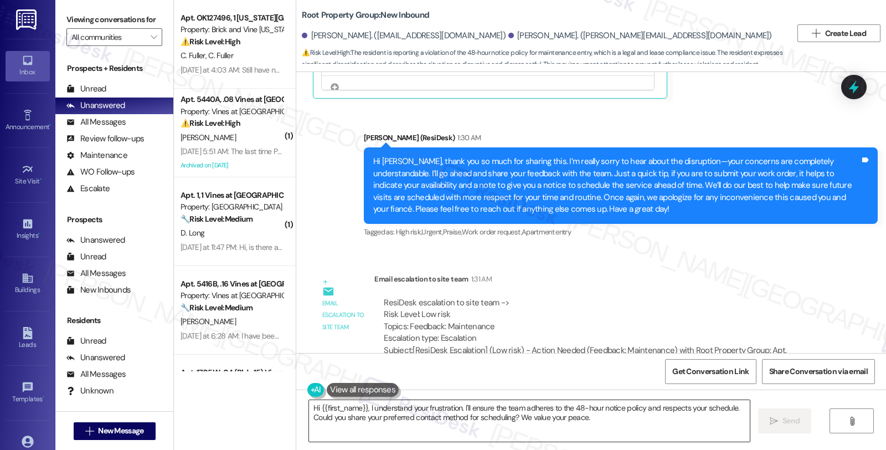
click at [421, 418] on textarea "Hi {{first_name}}, I understand your frustration. I'll ensure the team adheres …" at bounding box center [529, 421] width 441 height 42
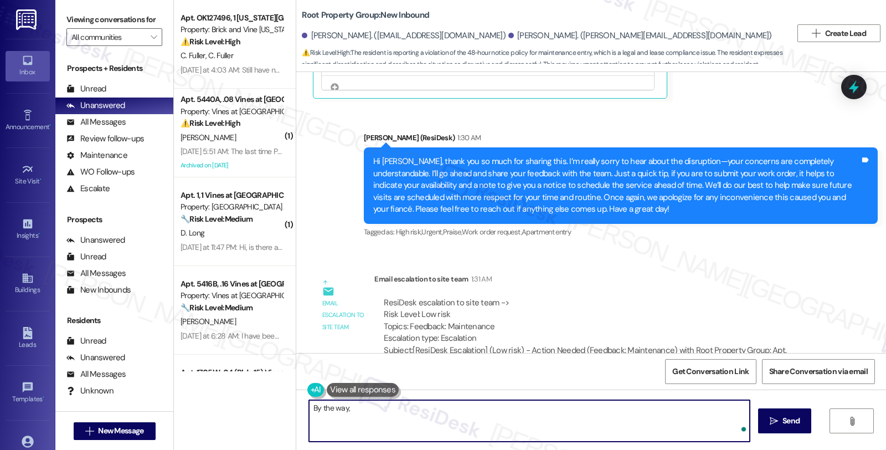
paste textarea "Kindly ask the tenant if she remembers the name of the contractor that contacte…"
drag, startPoint x: 342, startPoint y: 408, endPoint x: 431, endPoint y: 408, distance: 88.6
click at [431, 408] on textarea "By the way, Kindly ask the tenant if she remembers the name of the contractor t…" at bounding box center [529, 421] width 441 height 42
click at [548, 405] on textarea "By the way, do you remember the name of the contractor that contacted her or if…" at bounding box center [529, 421] width 441 height 42
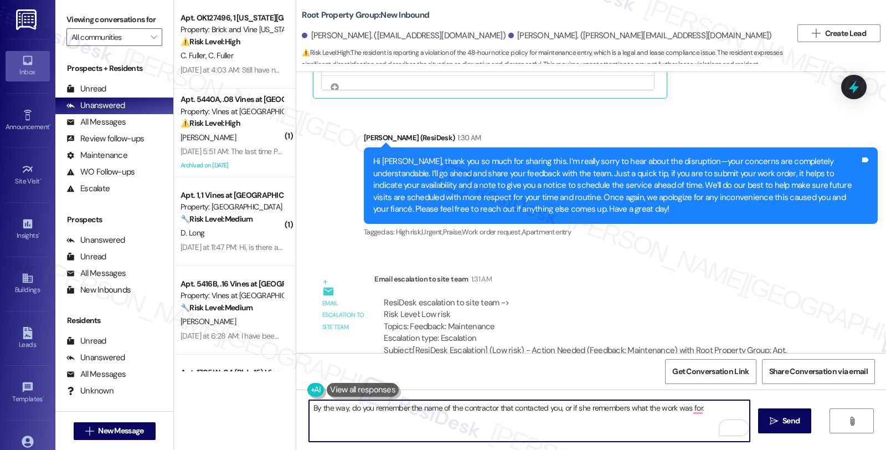
click at [574, 406] on textarea "By the way, do you remember the name of the contractor that contacted you, or i…" at bounding box center [529, 421] width 441 height 42
type textarea "By the way, do you remember the name of the contractor that contacted you, or i…"
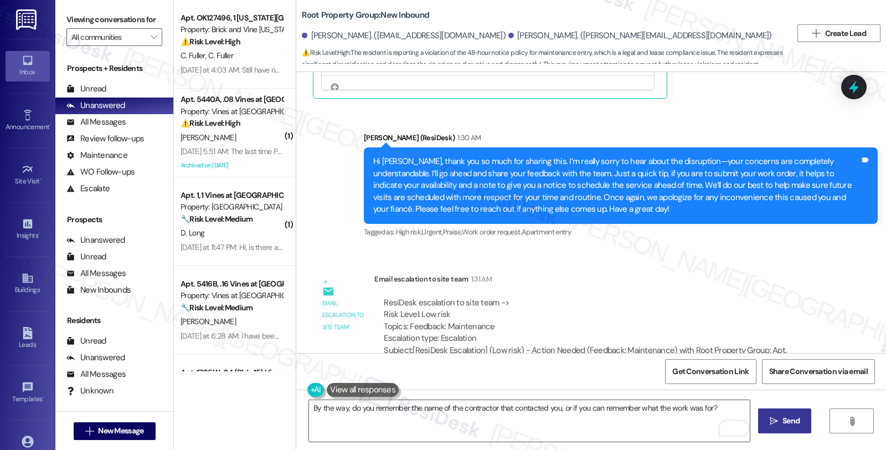
click at [785, 415] on span "Send" at bounding box center [790, 421] width 17 height 12
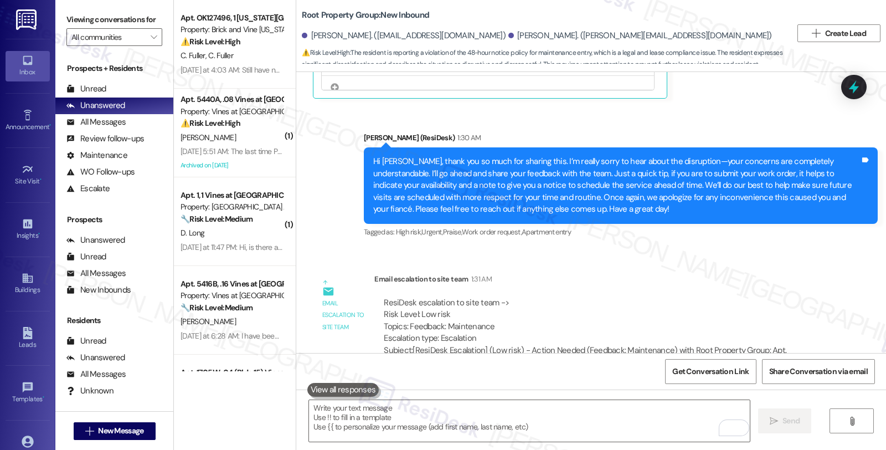
click at [735, 273] on div "Email escalation to site team 1:31 AM" at bounding box center [600, 281] width 452 height 16
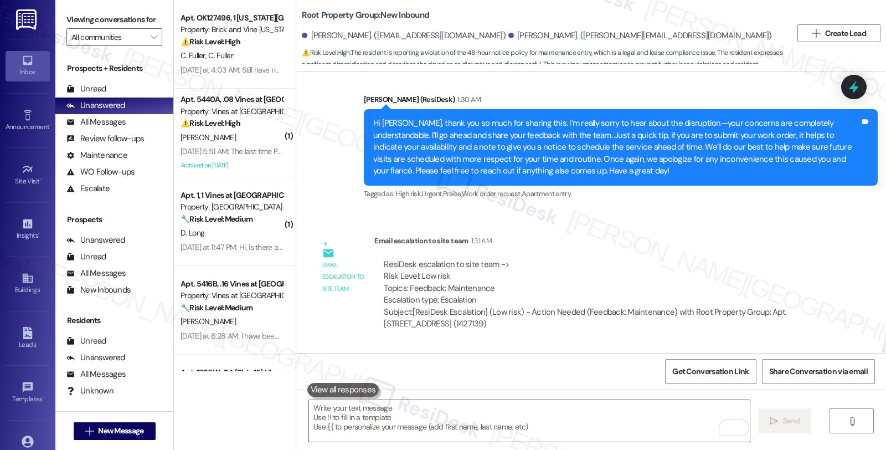
scroll to position [3420, 0]
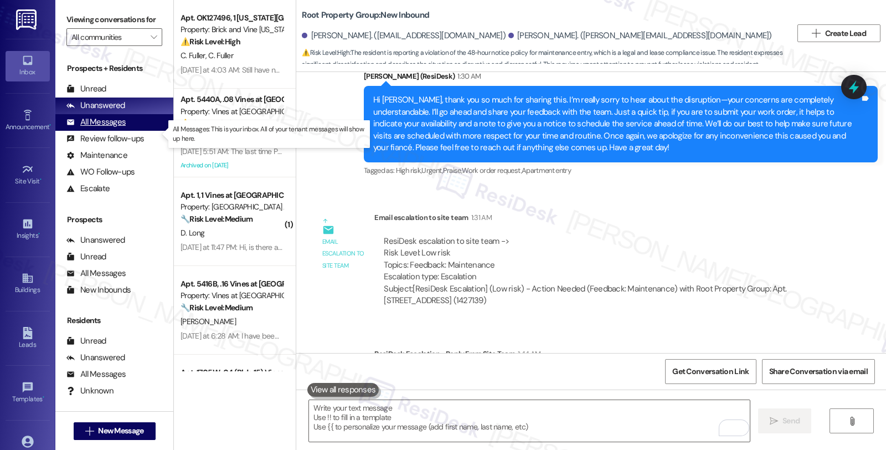
click at [135, 131] on div "All Messages (undefined)" at bounding box center [114, 122] width 118 height 17
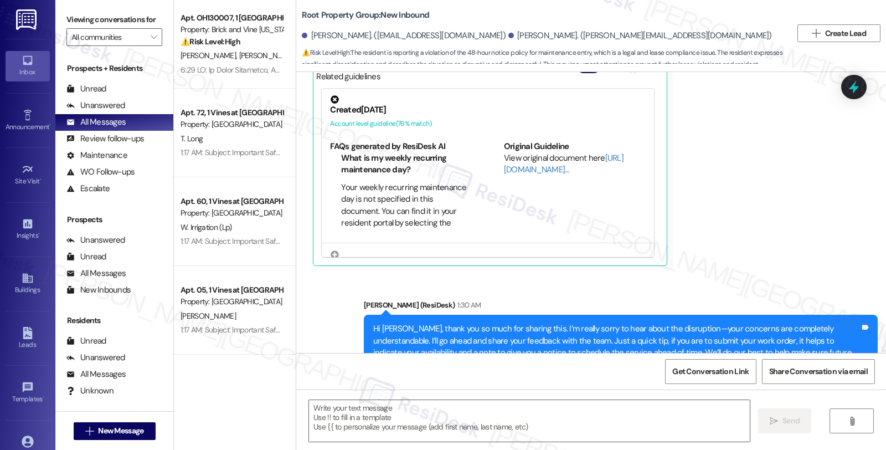
type textarea "Fetching suggested responses. Please feel free to read through the conversation…"
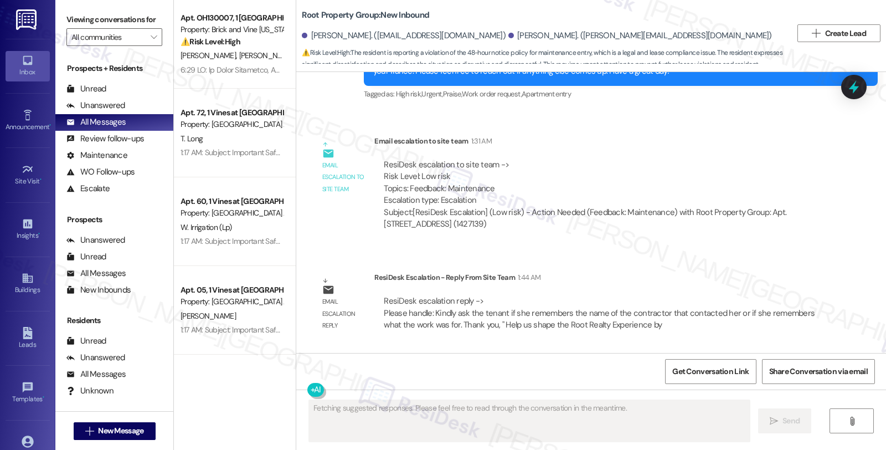
scroll to position [3514, 0]
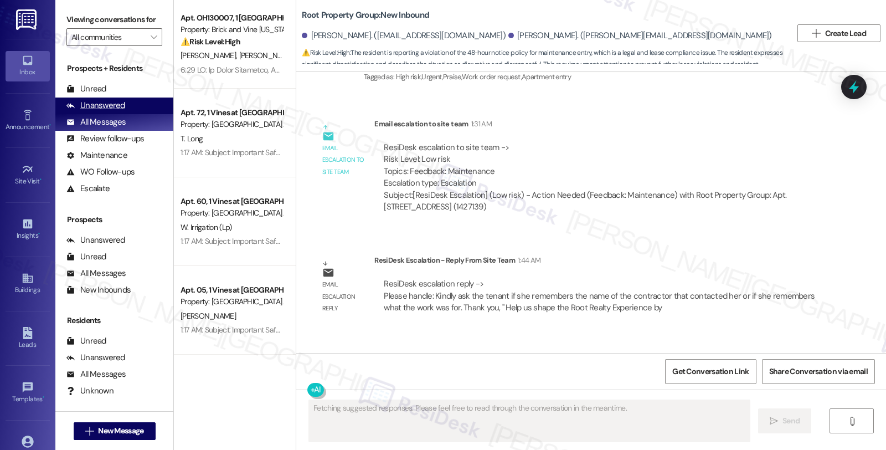
click at [106, 111] on div "Unanswered" at bounding box center [95, 106] width 59 height 12
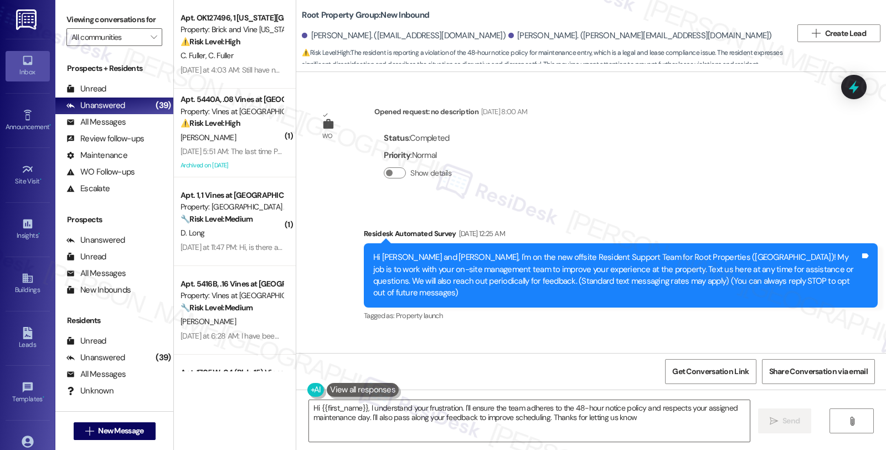
type textarea "Hi {{first_name}}, I understand your frustration. I'll ensure the team adheres …"
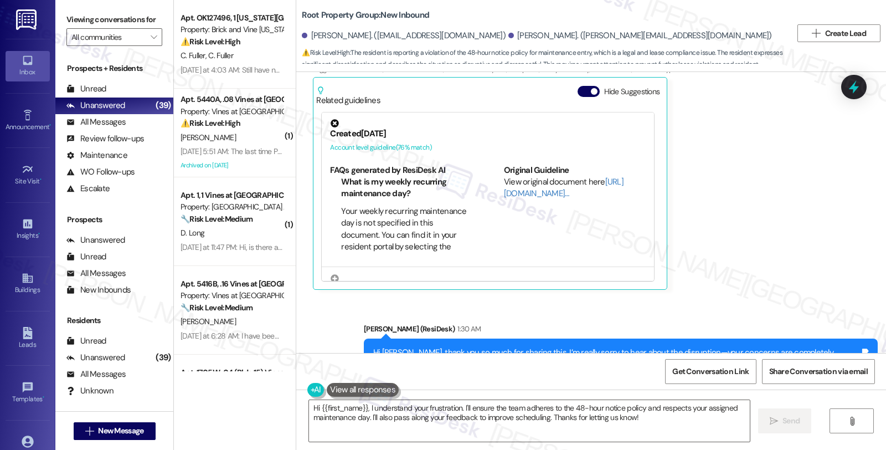
scroll to position [3042, 0]
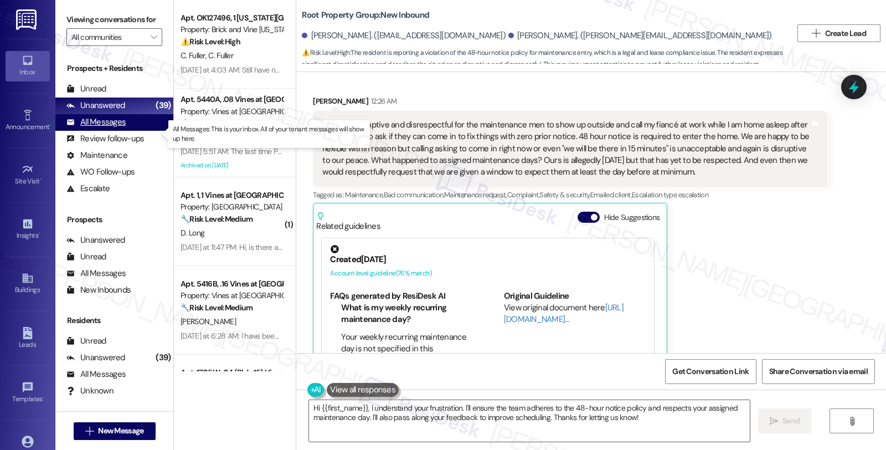
click at [118, 128] on div "All Messages" at bounding box center [95, 122] width 59 height 12
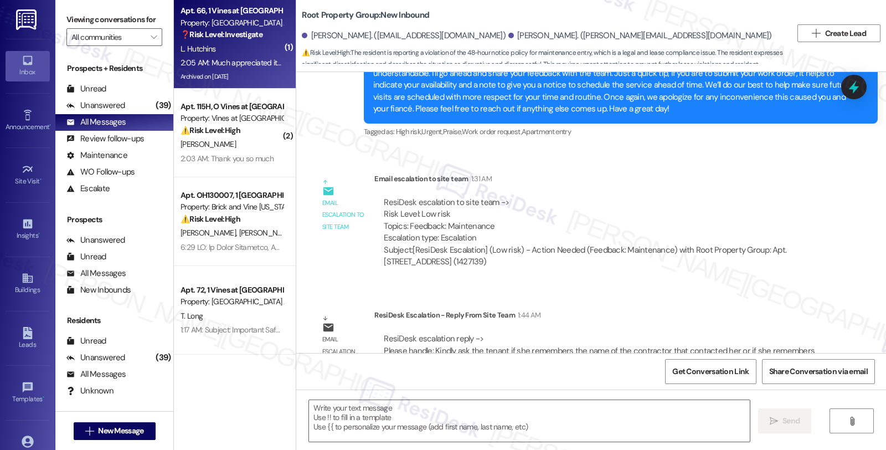
type textarea "Fetching suggested responses. Please feel free to read through the conversation…"
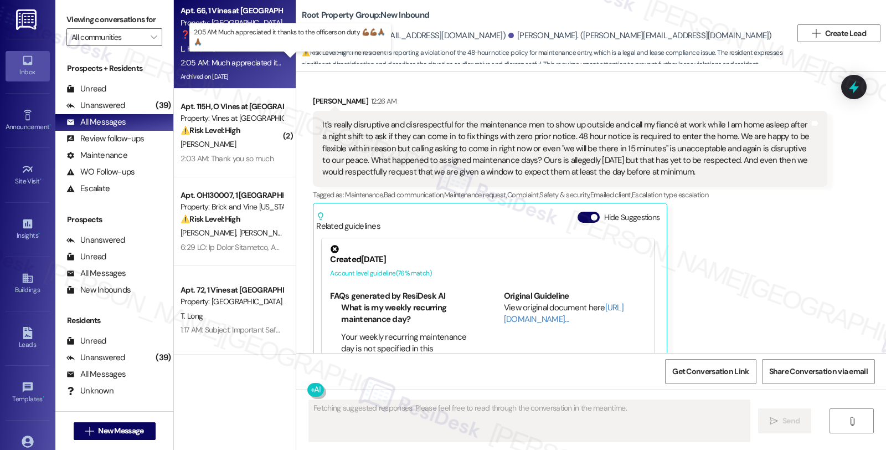
click at [247, 61] on div "2:05 AM: Much appreciated it thanks to the officers on duty 💪🏾💪🏾🙏🏾🙏🏾 2:05 AM: M…" at bounding box center [296, 63] width 231 height 10
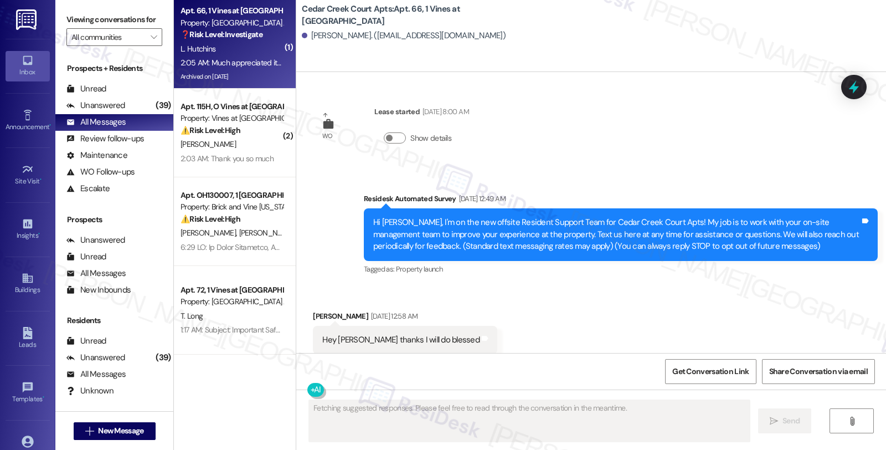
scroll to position [23740, 0]
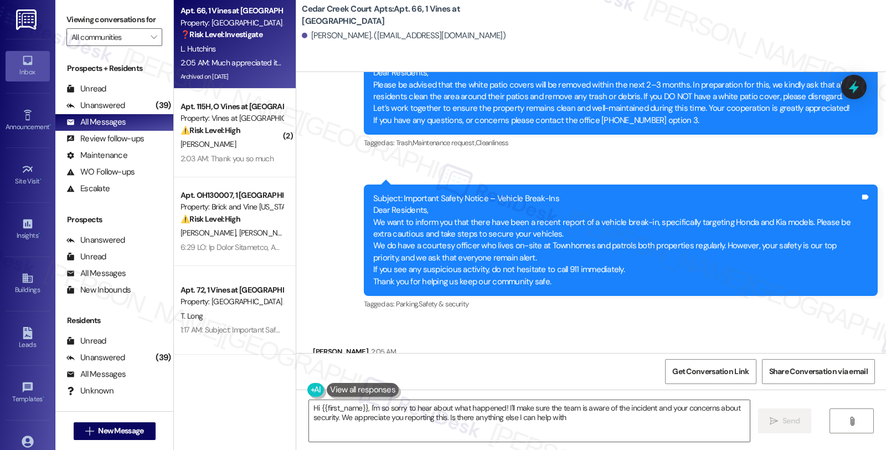
type textarea "Hi {{first_name}}, I'm so sorry to hear about what happened! I'll make sure the…"
click at [112, 111] on div "Unanswered" at bounding box center [95, 106] width 59 height 12
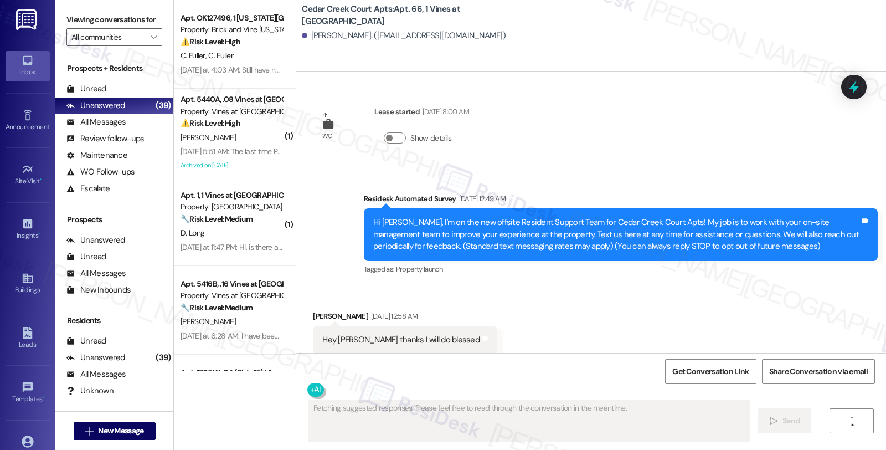
scroll to position [23739, 0]
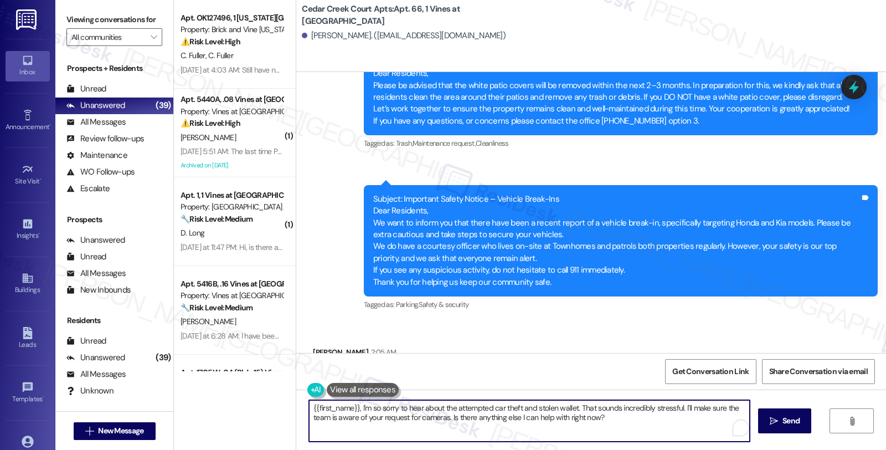
drag, startPoint x: 678, startPoint y: 405, endPoint x: 682, endPoint y: 421, distance: 16.1
click at [682, 421] on textarea "{{first_name}}, I'm so sorry to hear about the attempted car theft and stolen w…" at bounding box center [529, 421] width 441 height 42
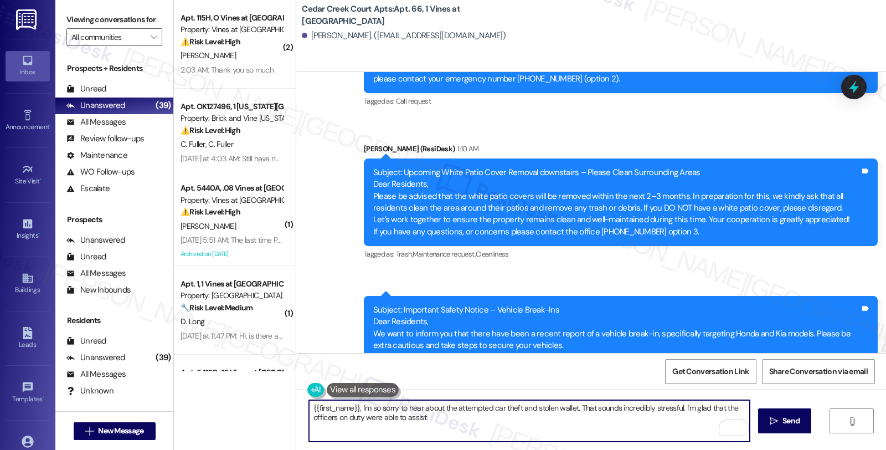
scroll to position [23740, 0]
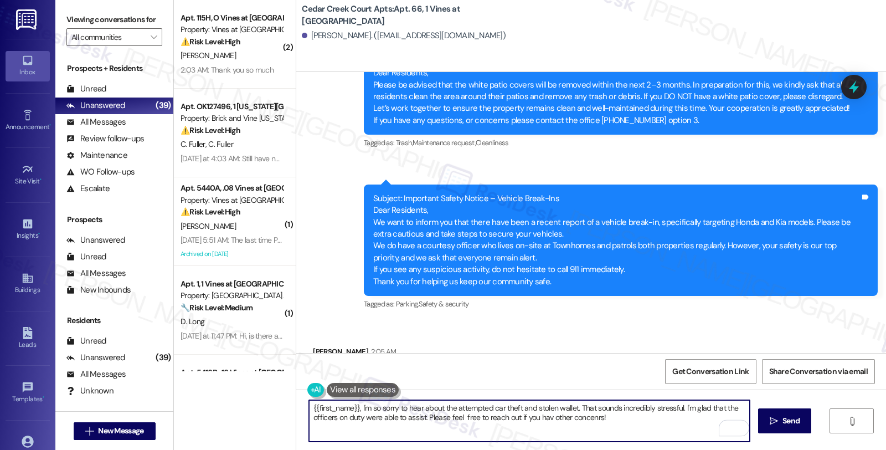
click at [583, 418] on textarea "{{first_name}}, I'm so sorry to hear about the attempted car theft and stolen w…" at bounding box center [529, 421] width 441 height 42
type textarea "{{first_name}}, I'm so sorry to hear about the attempted car theft and stolen w…"
click at [770, 422] on icon "" at bounding box center [774, 420] width 8 height 9
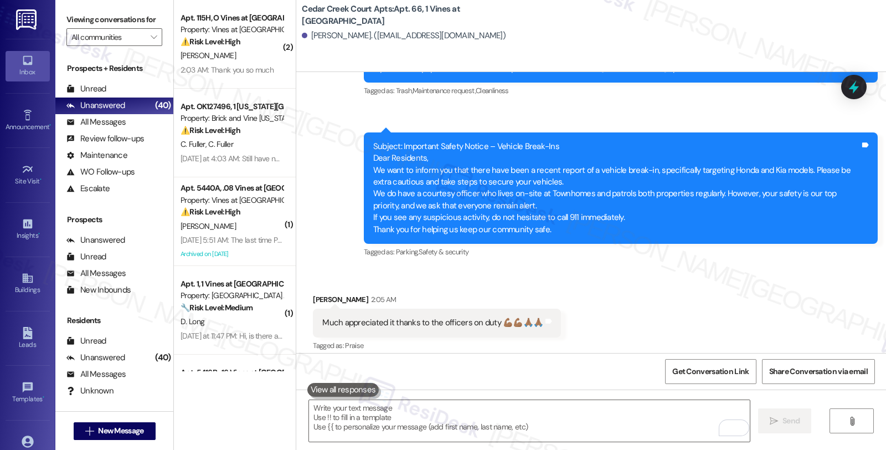
scroll to position [23829, 0]
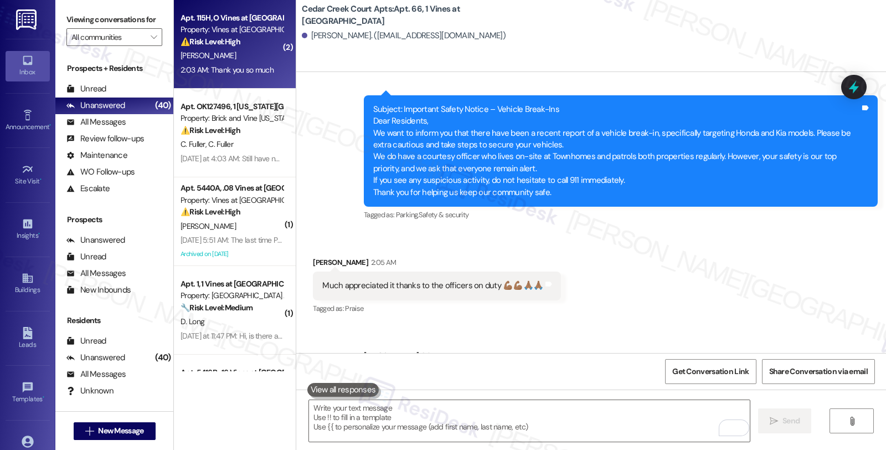
click at [256, 40] on div "⚠️ Risk Level: High The resident is inquiring about breaking their lease due to…" at bounding box center [232, 42] width 102 height 12
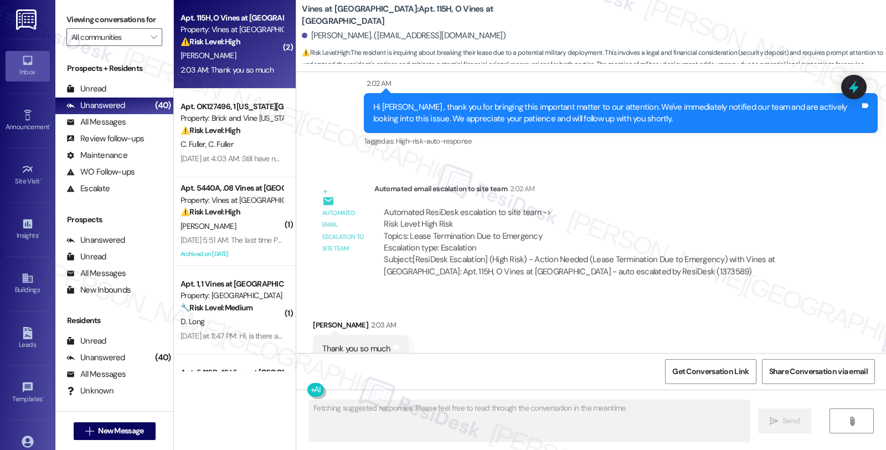
scroll to position [3359, 0]
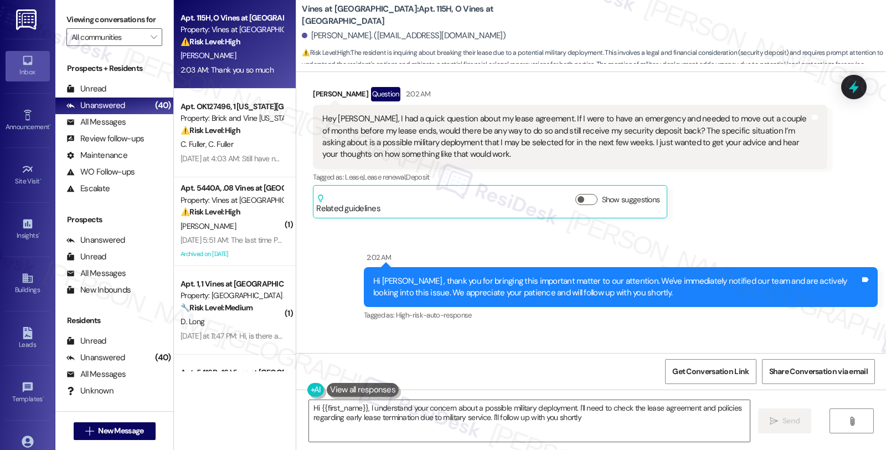
type textarea "Hi {{first_name}}, I understand your concern about a possible military deployme…"
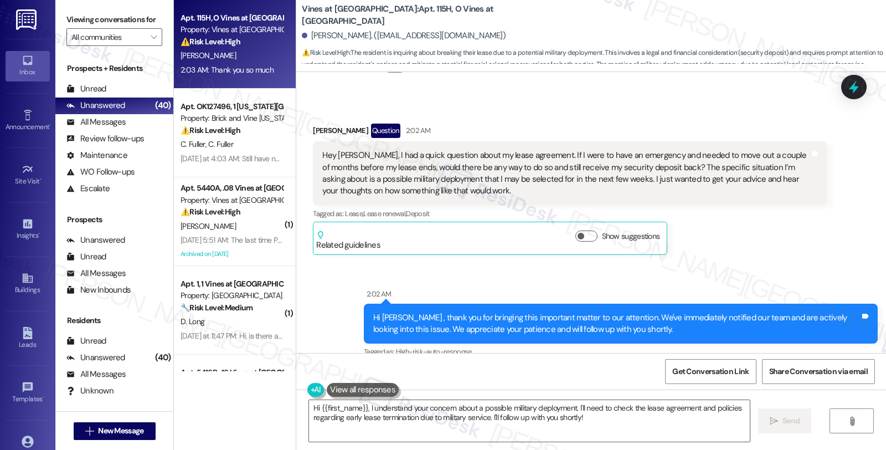
scroll to position [3114, 0]
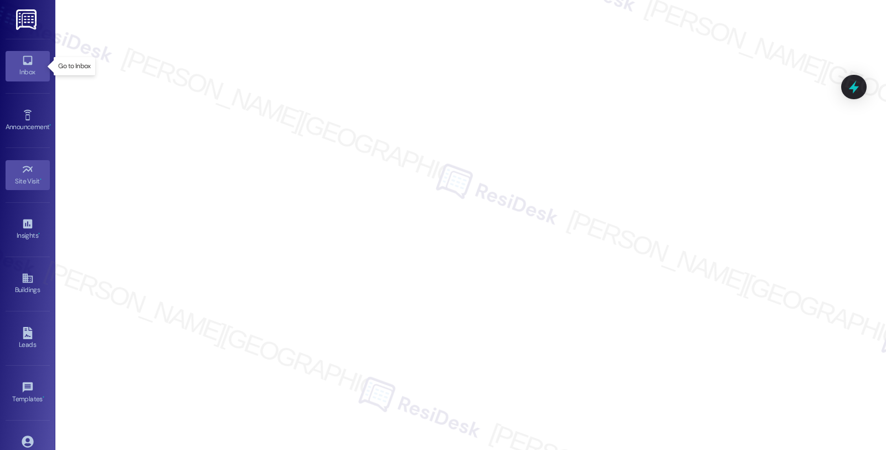
click at [27, 64] on icon at bounding box center [27, 60] width 9 height 9
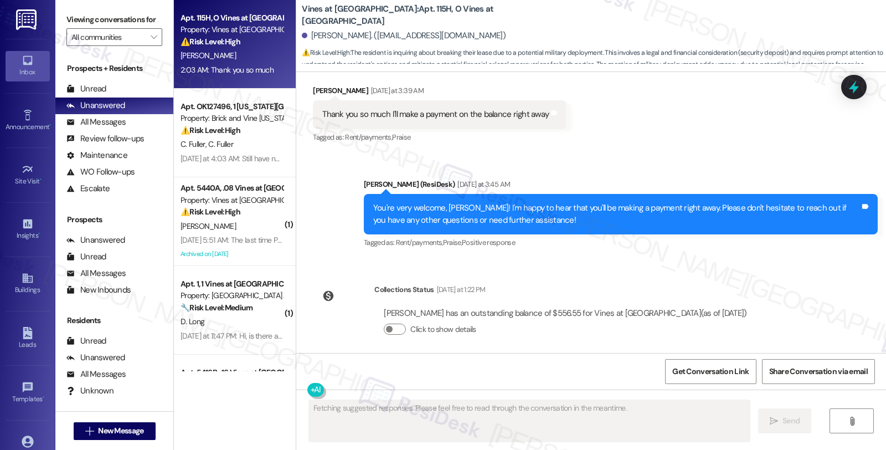
scroll to position [3359, 0]
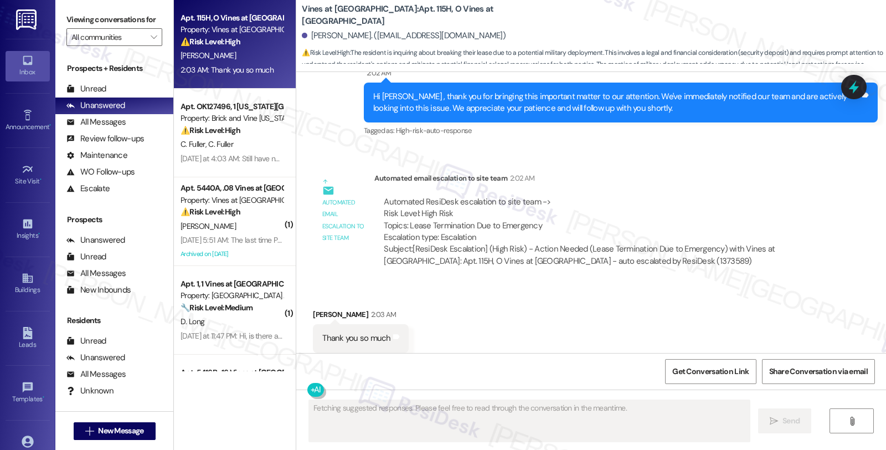
click at [757, 286] on div "Received via SMS [PERSON_NAME] 2:03 AM Thank you so much Tags and notes Tagged …" at bounding box center [591, 331] width 590 height 94
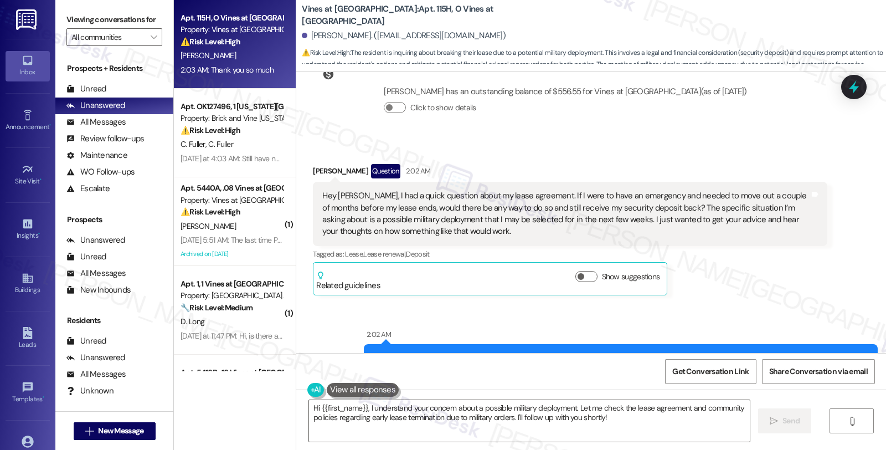
scroll to position [3091, 0]
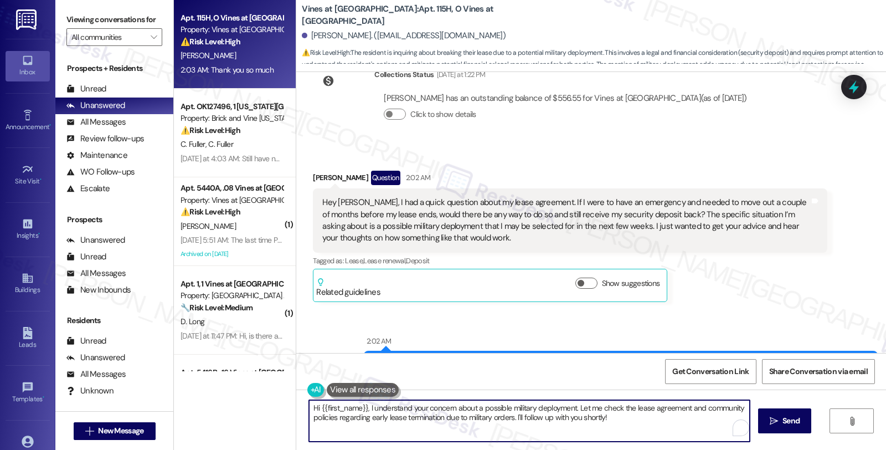
drag, startPoint x: 573, startPoint y: 408, endPoint x: 630, endPoint y: 424, distance: 59.8
click at [630, 424] on textarea "Hi {{first_name}}, I understand your concern about a possible military deployme…" at bounding box center [529, 421] width 441 height 42
paste textarea "Please inform resident that with military orders we can release him on a 30 day…"
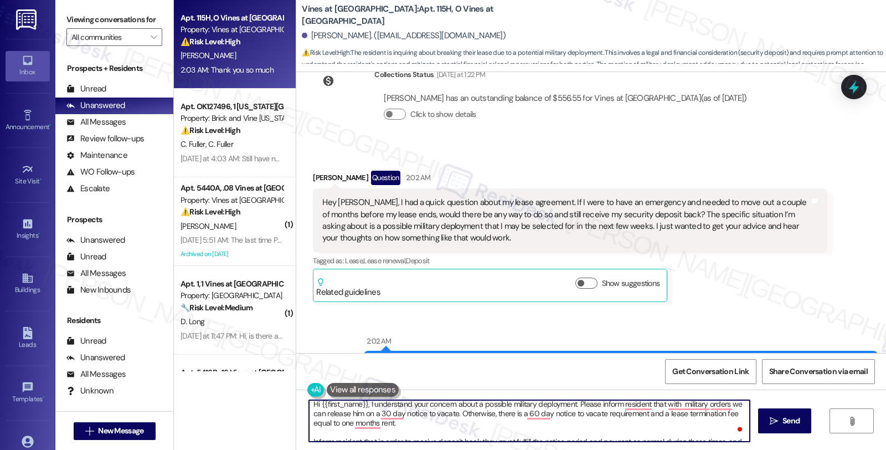
scroll to position [0, 0]
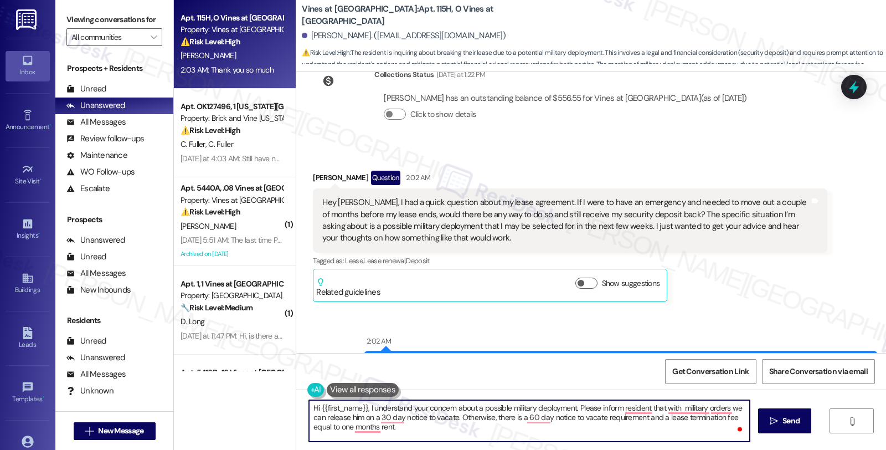
click at [574, 407] on textarea "Hi {{first_name}}, I understand your concern about a possible military deployme…" at bounding box center [529, 421] width 441 height 42
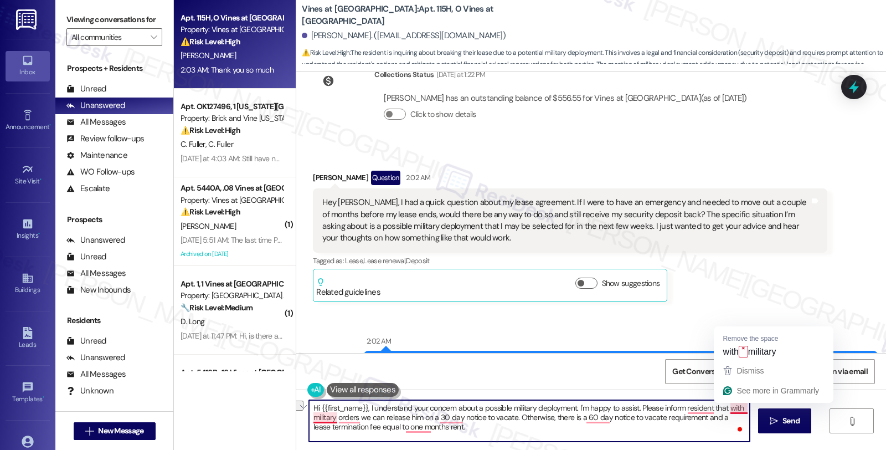
drag, startPoint x: 635, startPoint y: 405, endPoint x: 725, endPoint y: 405, distance: 90.3
click at [725, 405] on textarea "Hi {{first_name}}, I understand your concern about a possible military deployme…" at bounding box center [529, 421] width 441 height 42
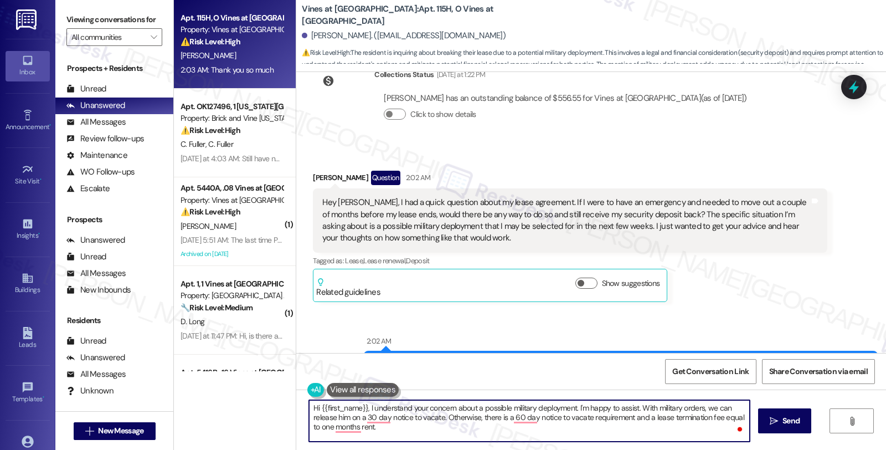
click at [338, 416] on textarea "Hi {{first_name}}, I understand your concern about a possible military deployme…" at bounding box center [529, 421] width 441 height 42
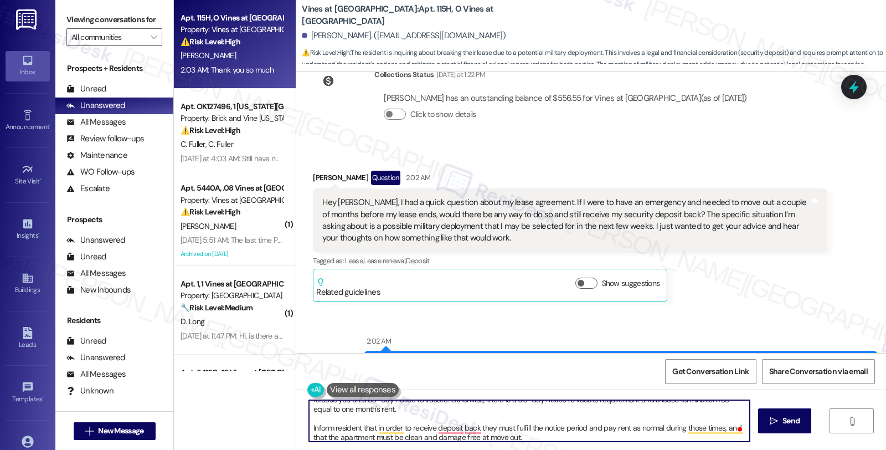
scroll to position [21, 0]
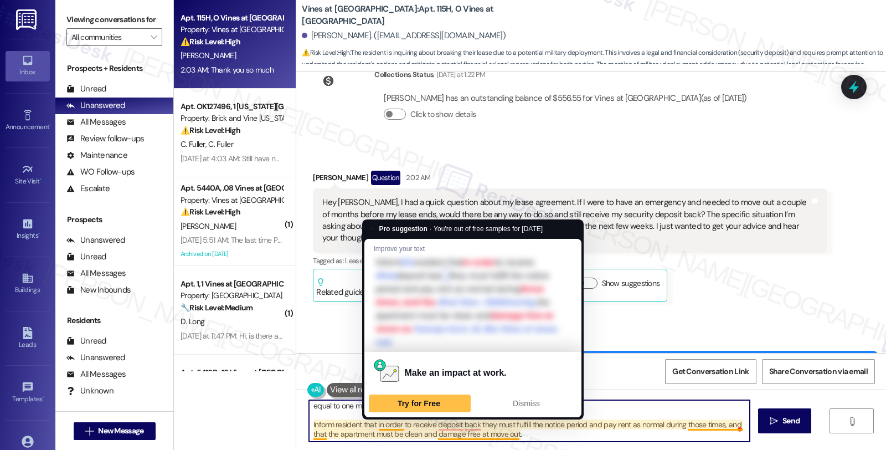
drag, startPoint x: 373, startPoint y: 424, endPoint x: 251, endPoint y: 423, distance: 121.3
click at [251, 423] on div "Apt. 115H, O Vines at [GEOGRAPHIC_DATA] Property: Vines at [GEOGRAPHIC_DATA] ⚠️…" at bounding box center [530, 225] width 712 height 450
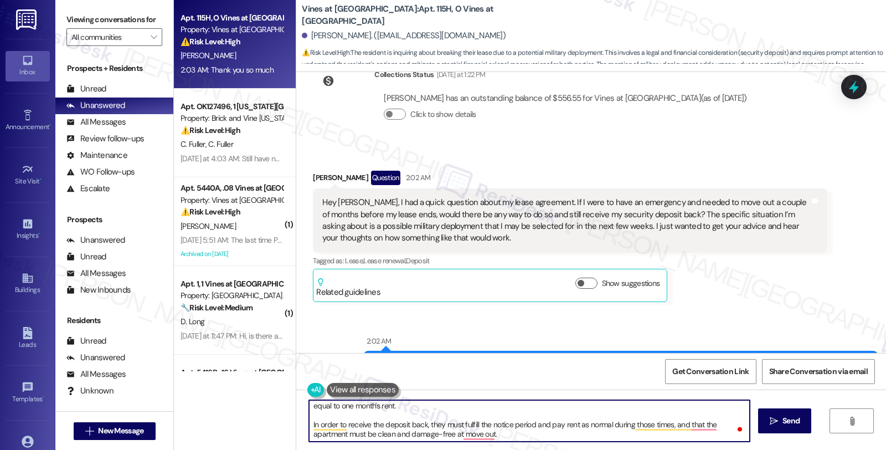
click at [431, 423] on textarea "Hi {{first_name}}, I understand your concern about a possible military deployme…" at bounding box center [529, 421] width 441 height 42
click at [485, 435] on textarea "Hi {{first_name}}, I understand your concern about a possible military deployme…" at bounding box center [529, 421] width 441 height 42
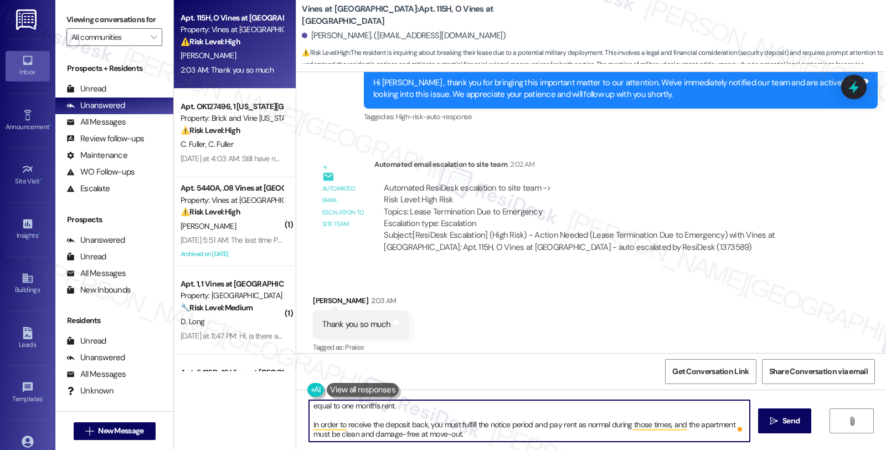
scroll to position [3461, 0]
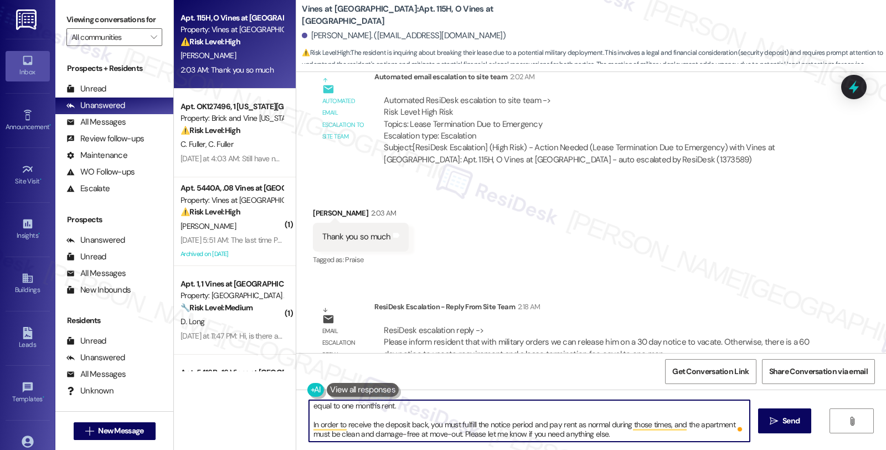
type textarea "Hi {{first_name}}, I understand your concern about a possible military deployme…"
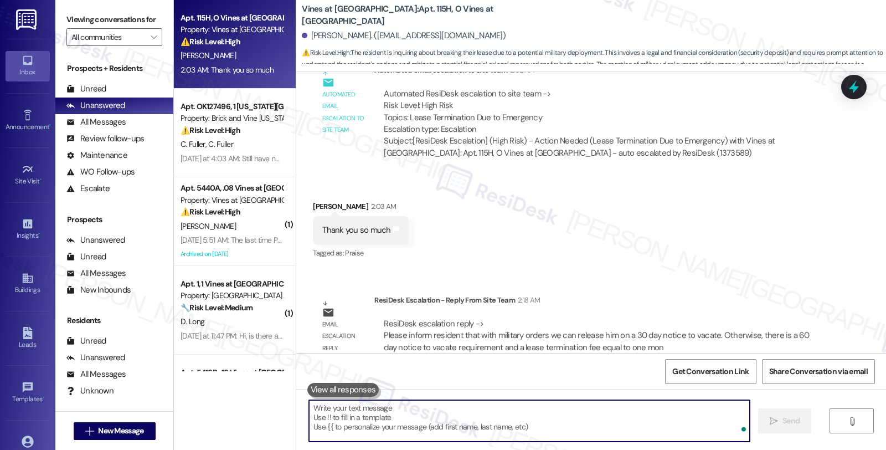
scroll to position [3585, 0]
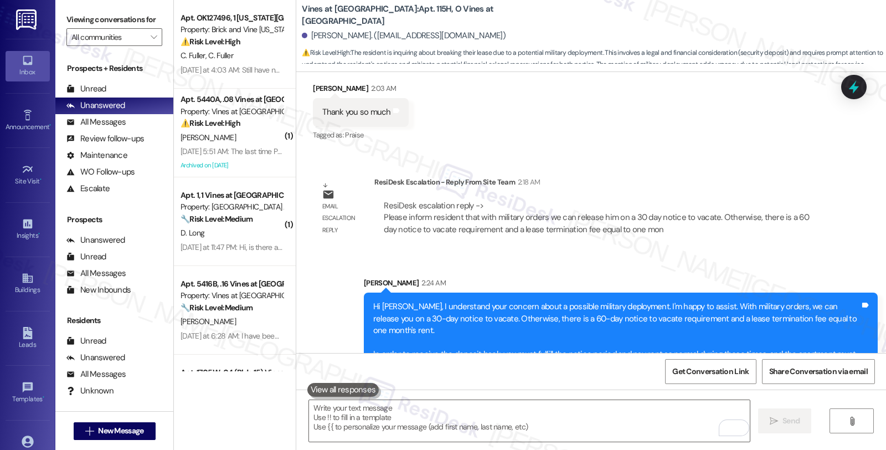
click at [785, 200] on div "ResiDesk escalation reply -> Please inform resident that with military orders w…" at bounding box center [601, 217] width 436 height 35
